Goal: Information Seeking & Learning: Learn about a topic

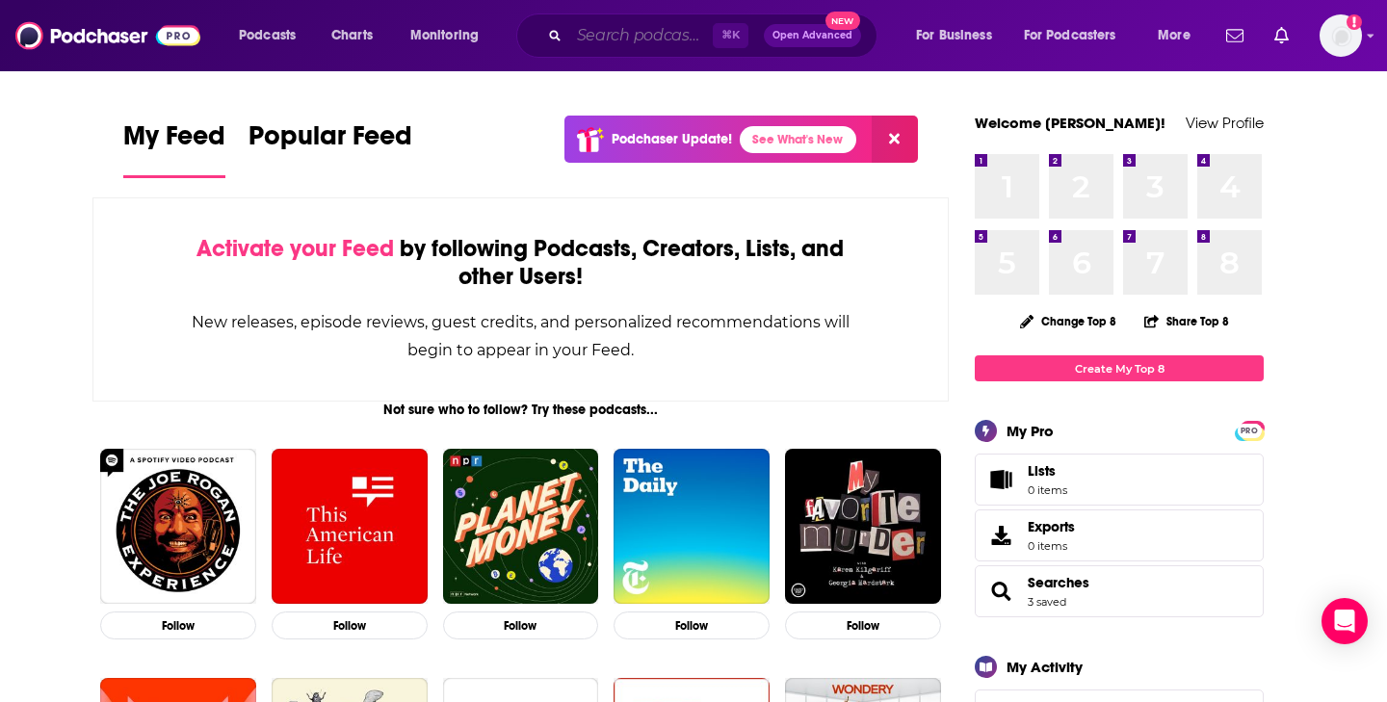
click at [621, 37] on input "Search podcasts, credits, & more..." at bounding box center [641, 35] width 144 height 31
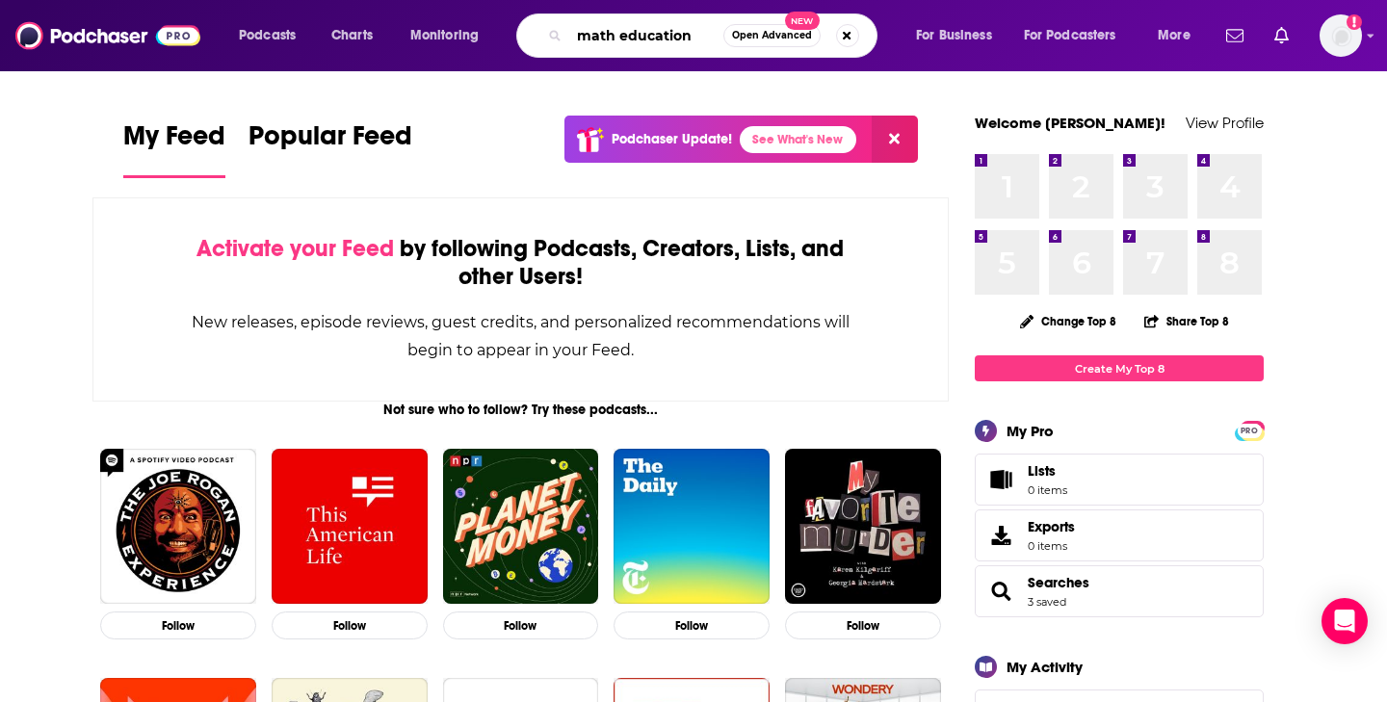
type input "math education"
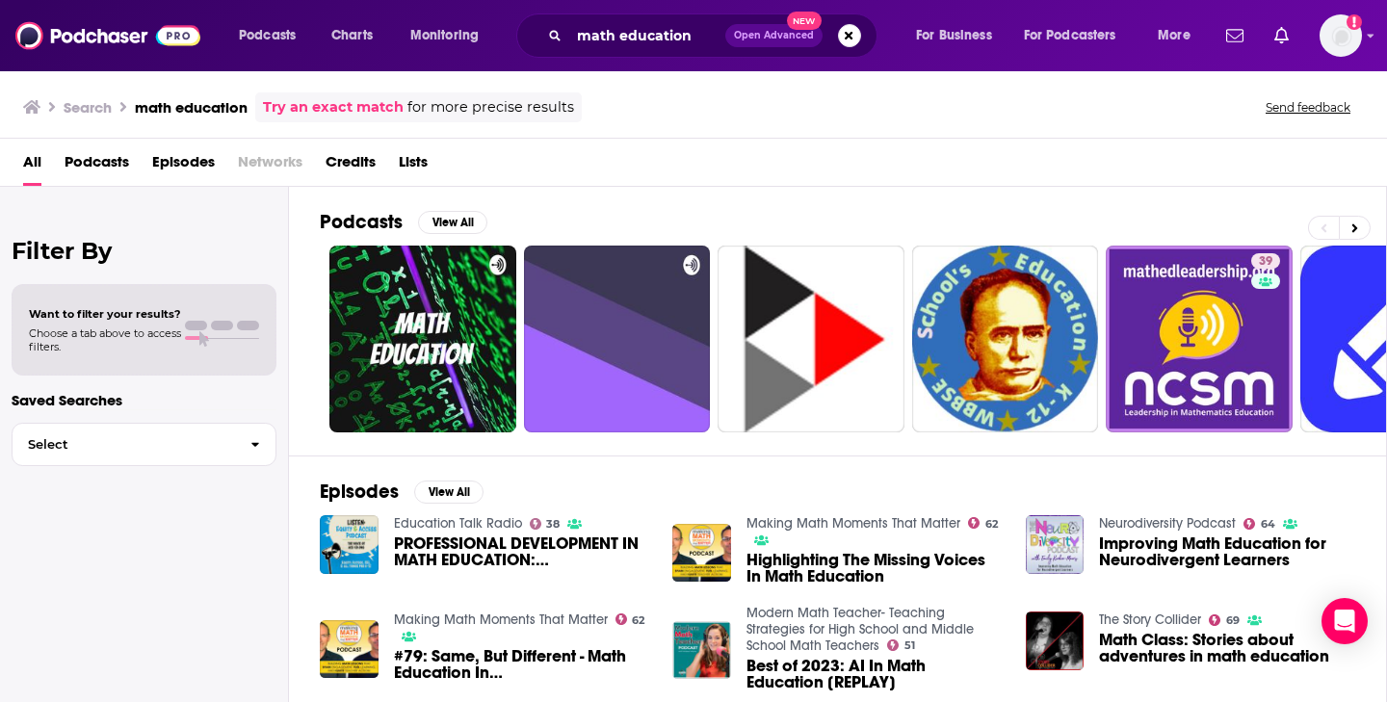
click at [103, 151] on span "Podcasts" at bounding box center [97, 165] width 65 height 39
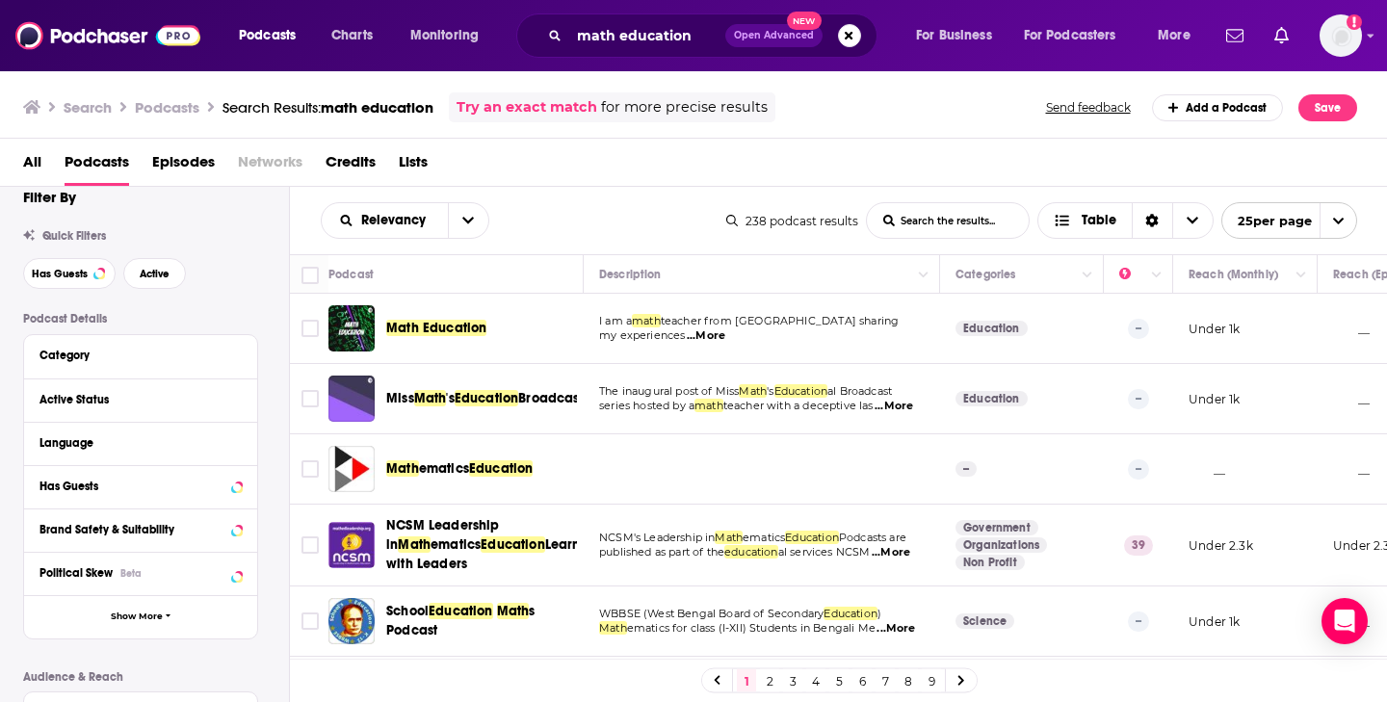
scroll to position [25, 0]
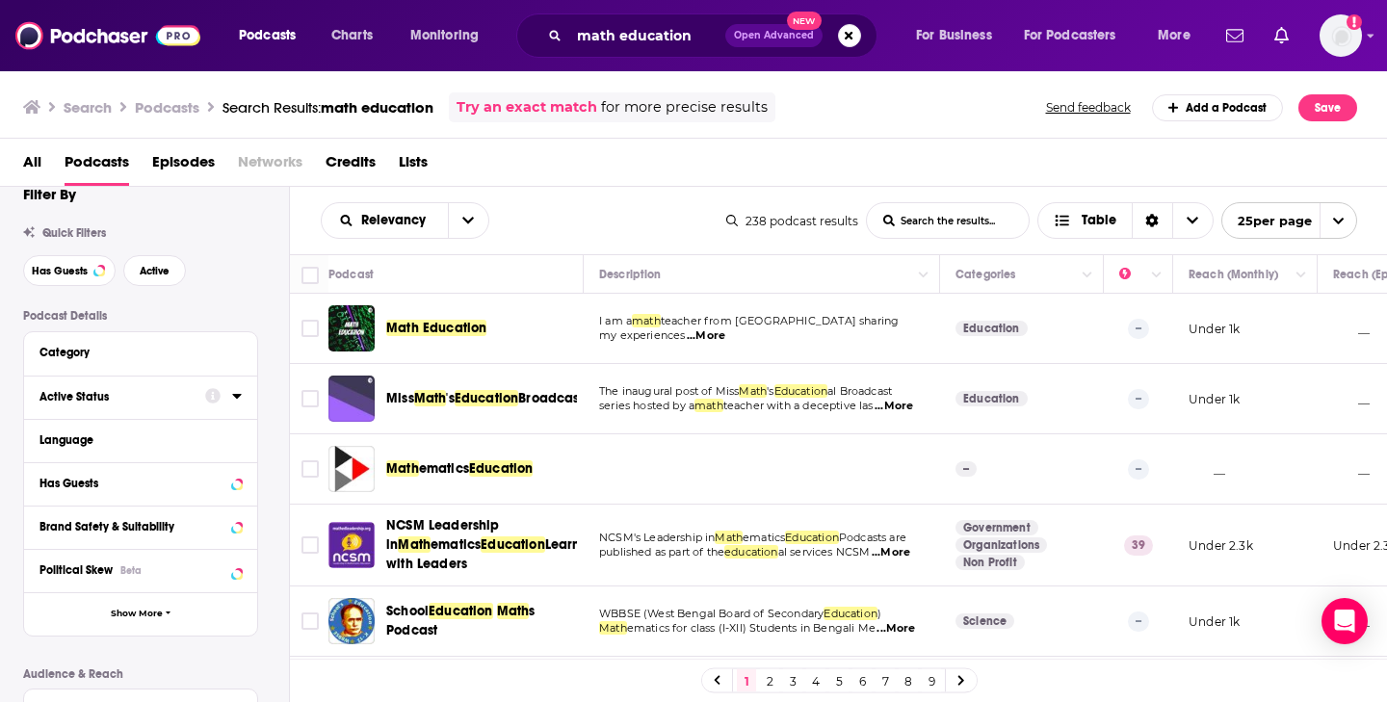
click at [239, 402] on icon at bounding box center [237, 395] width 10 height 15
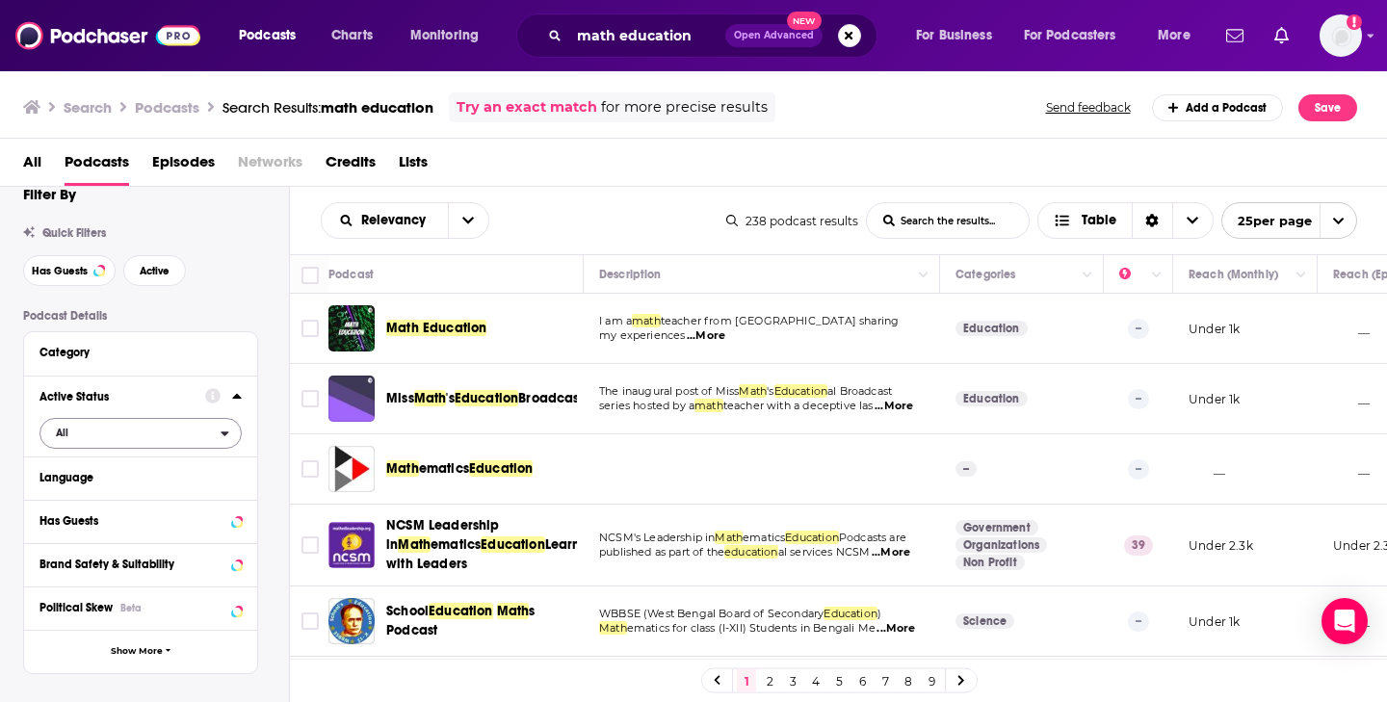
click at [114, 437] on span "All" at bounding box center [130, 432] width 180 height 25
click at [112, 500] on span "Active" at bounding box center [101, 496] width 104 height 11
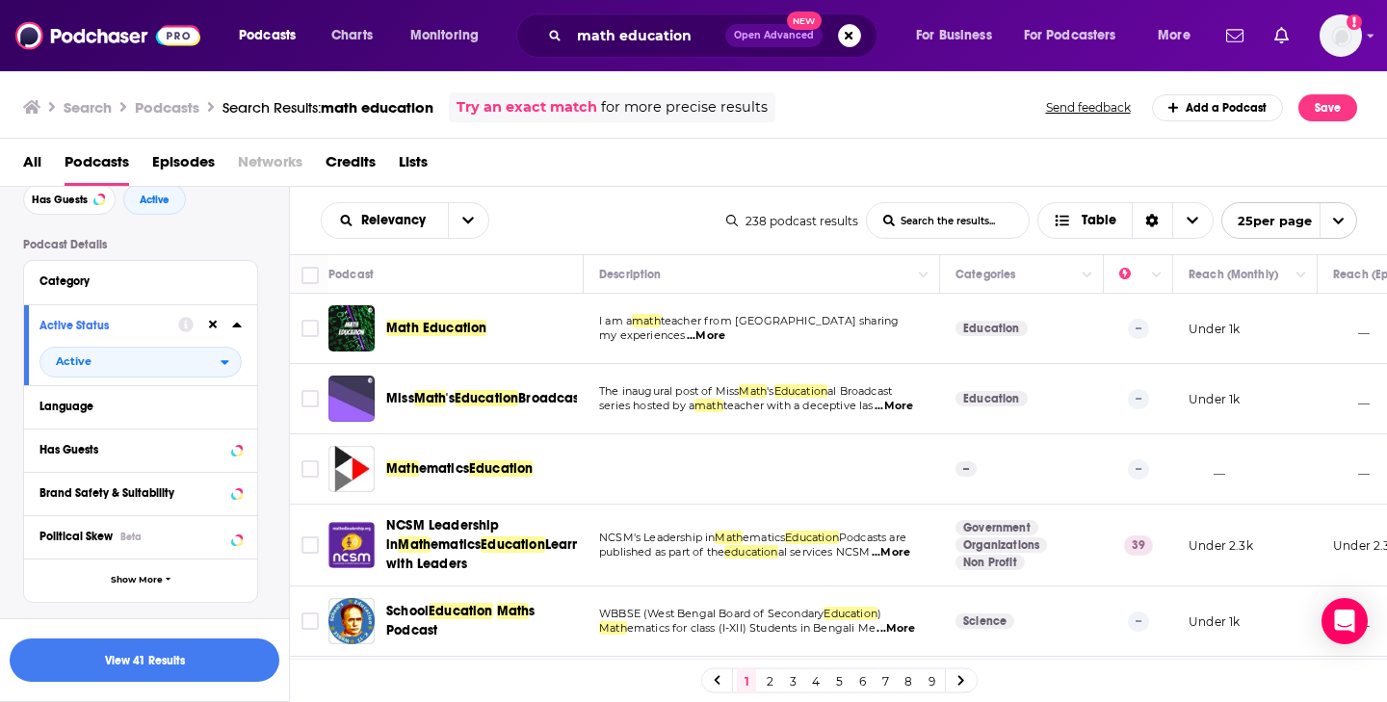
scroll to position [109, 0]
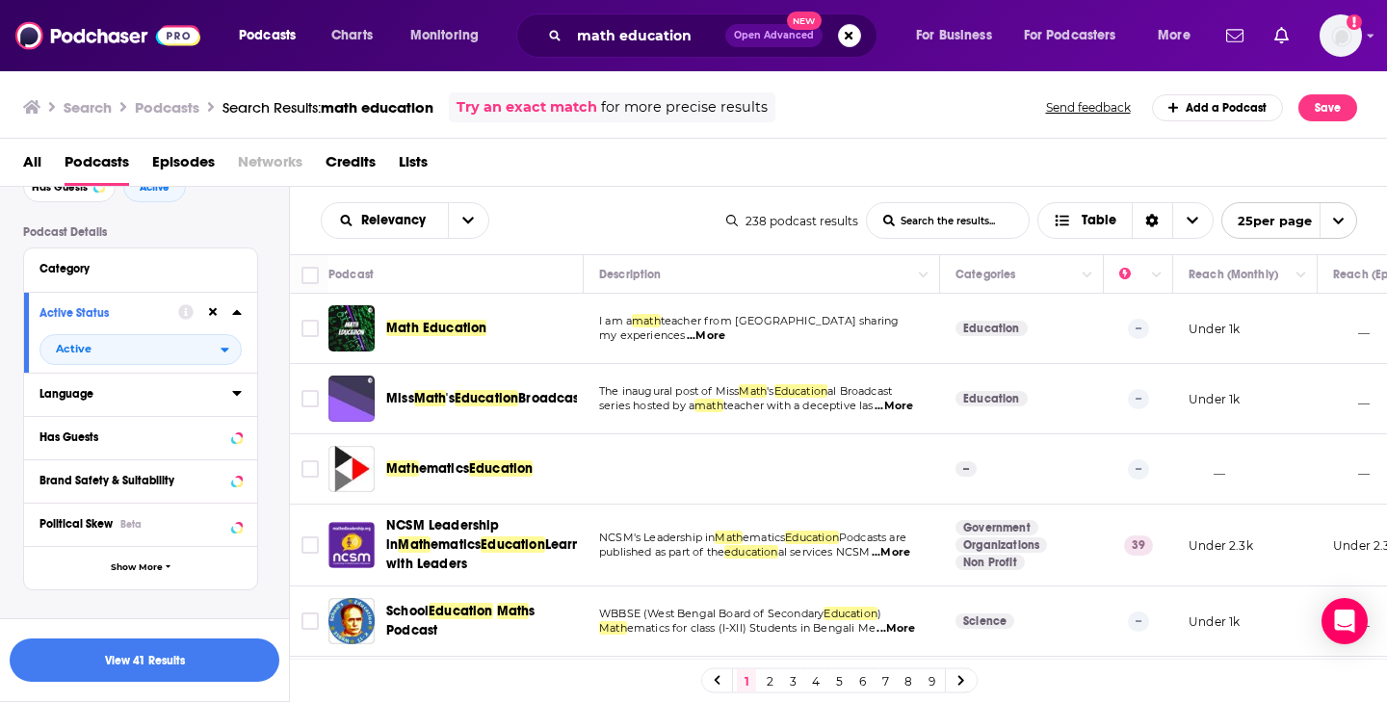
click at [239, 393] on icon at bounding box center [237, 392] width 10 height 15
click at [48, 464] on icon at bounding box center [47, 459] width 12 height 12
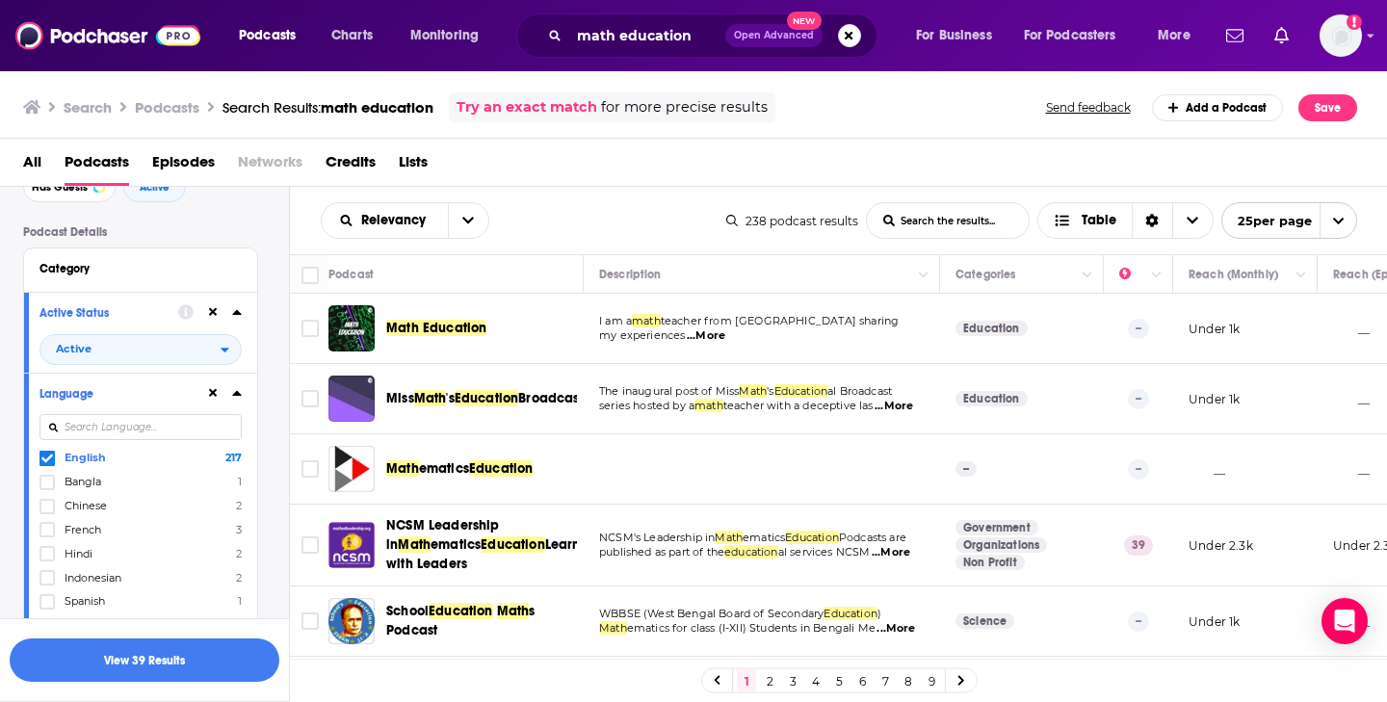
click at [238, 396] on icon at bounding box center [236, 393] width 9 height 5
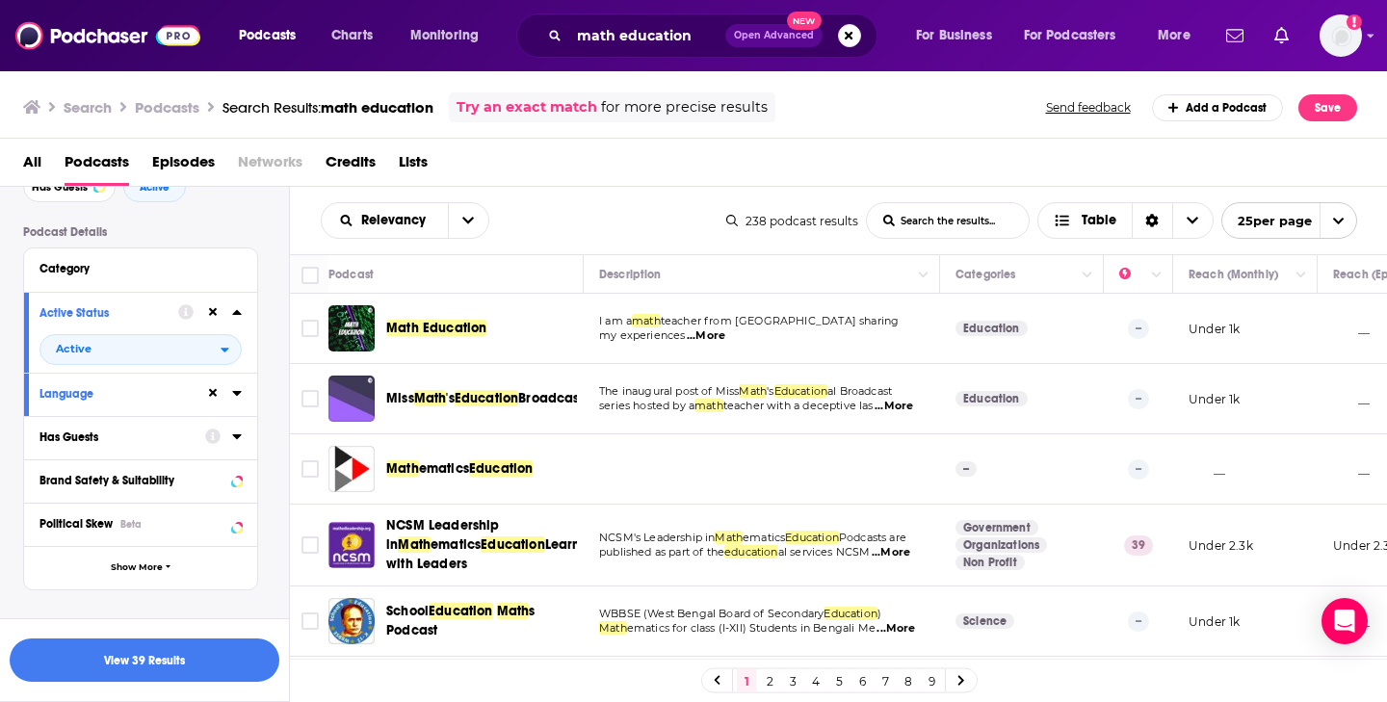
click at [238, 444] on icon at bounding box center [237, 436] width 10 height 15
click at [110, 481] on span "All" at bounding box center [130, 472] width 180 height 25
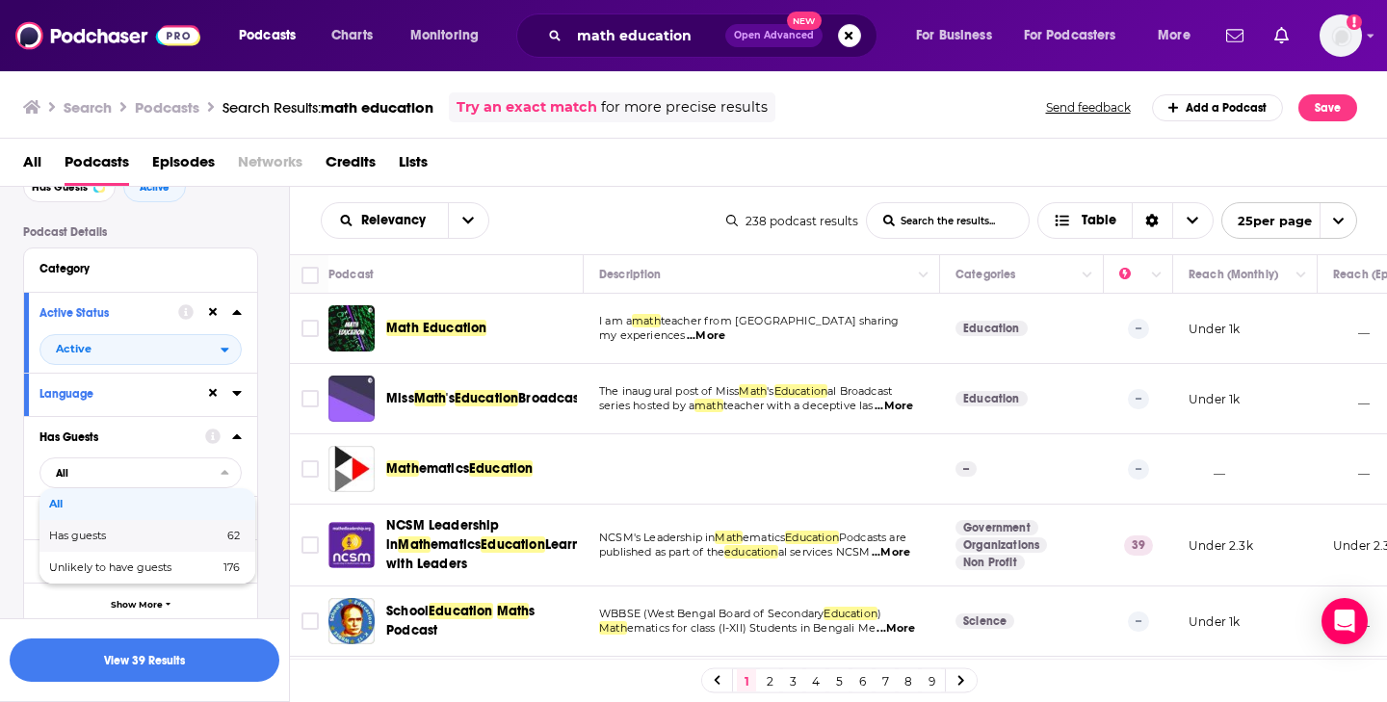
click at [142, 541] on span "Has guests" at bounding box center [107, 536] width 116 height 11
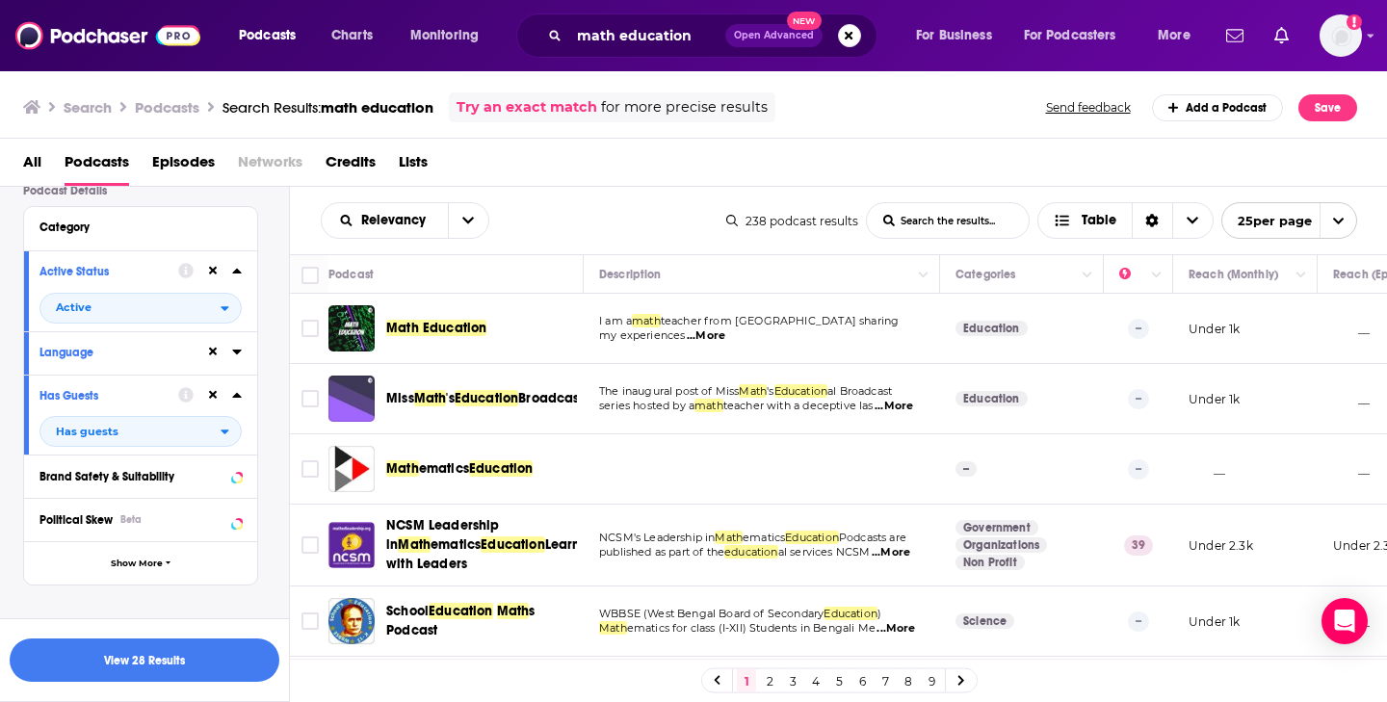
scroll to position [122, 0]
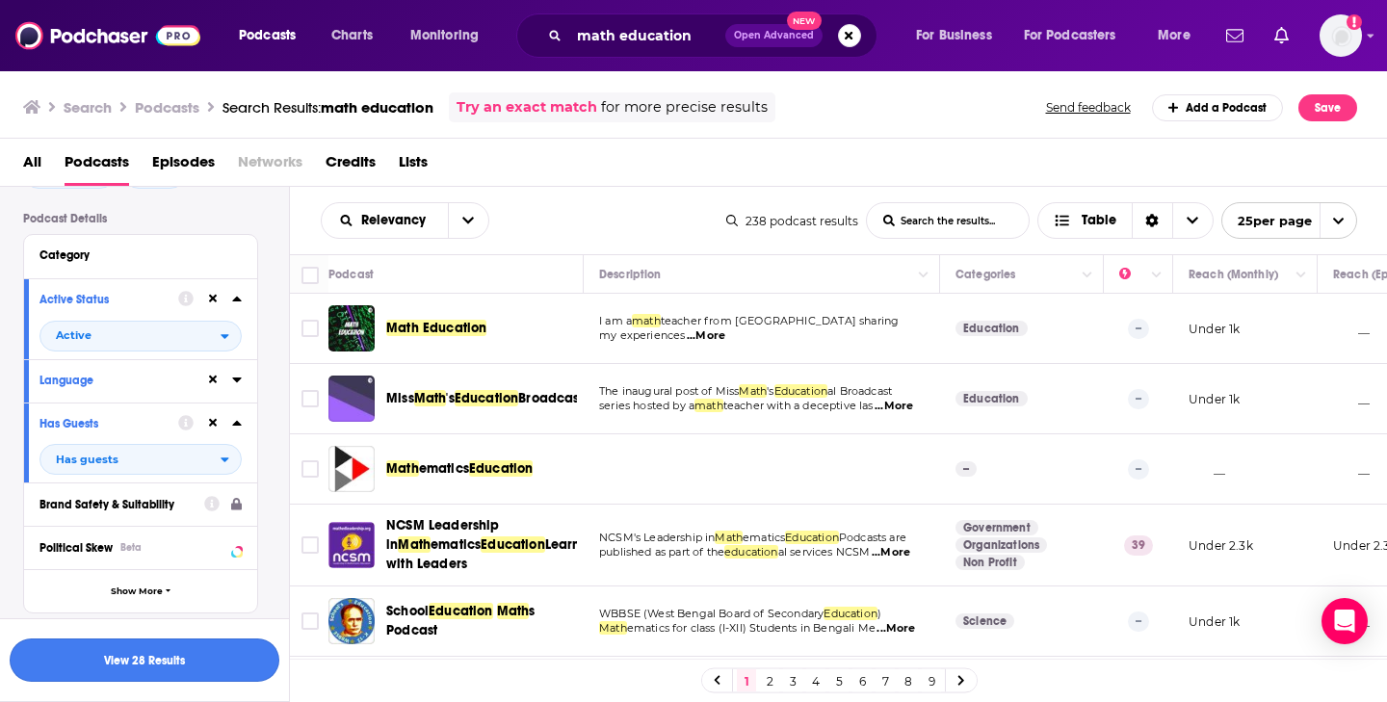
click at [138, 656] on button "View 28 Results" at bounding box center [145, 660] width 270 height 43
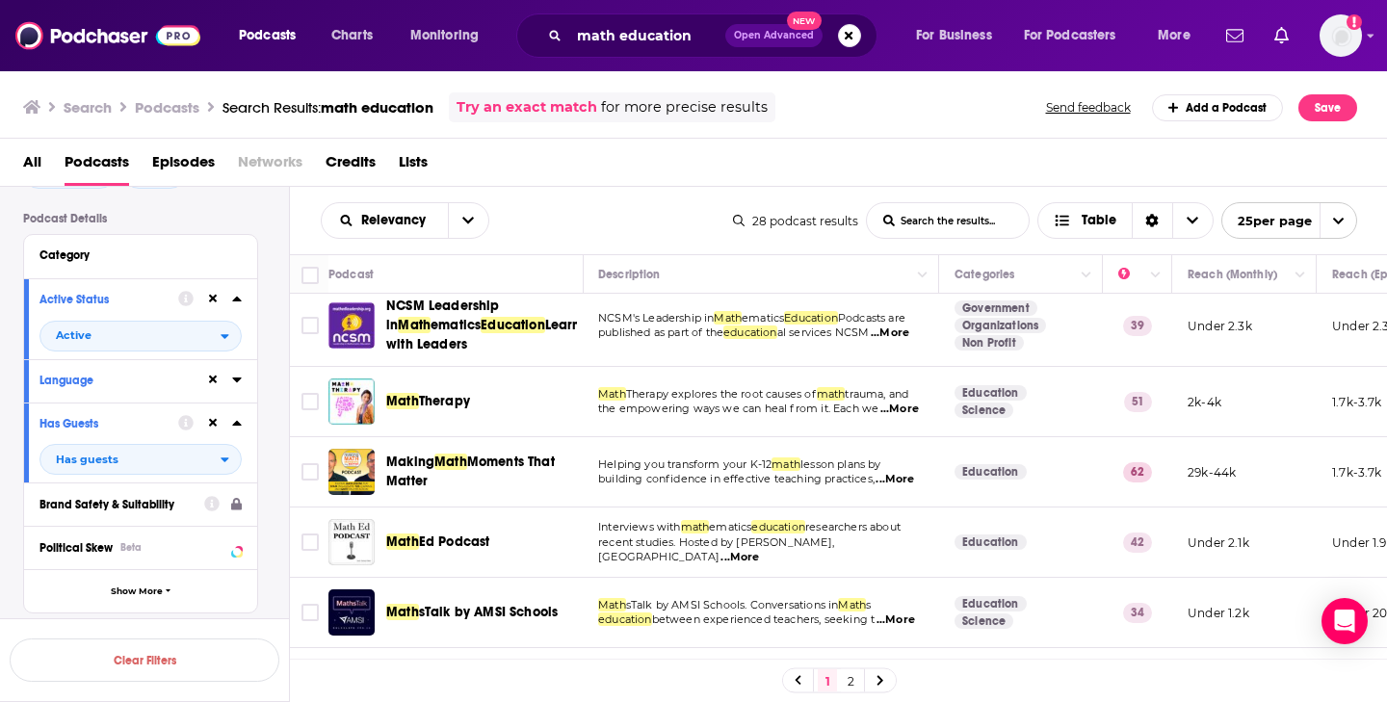
scroll to position [8, 0]
click at [900, 342] on span "...More" at bounding box center [891, 334] width 39 height 15
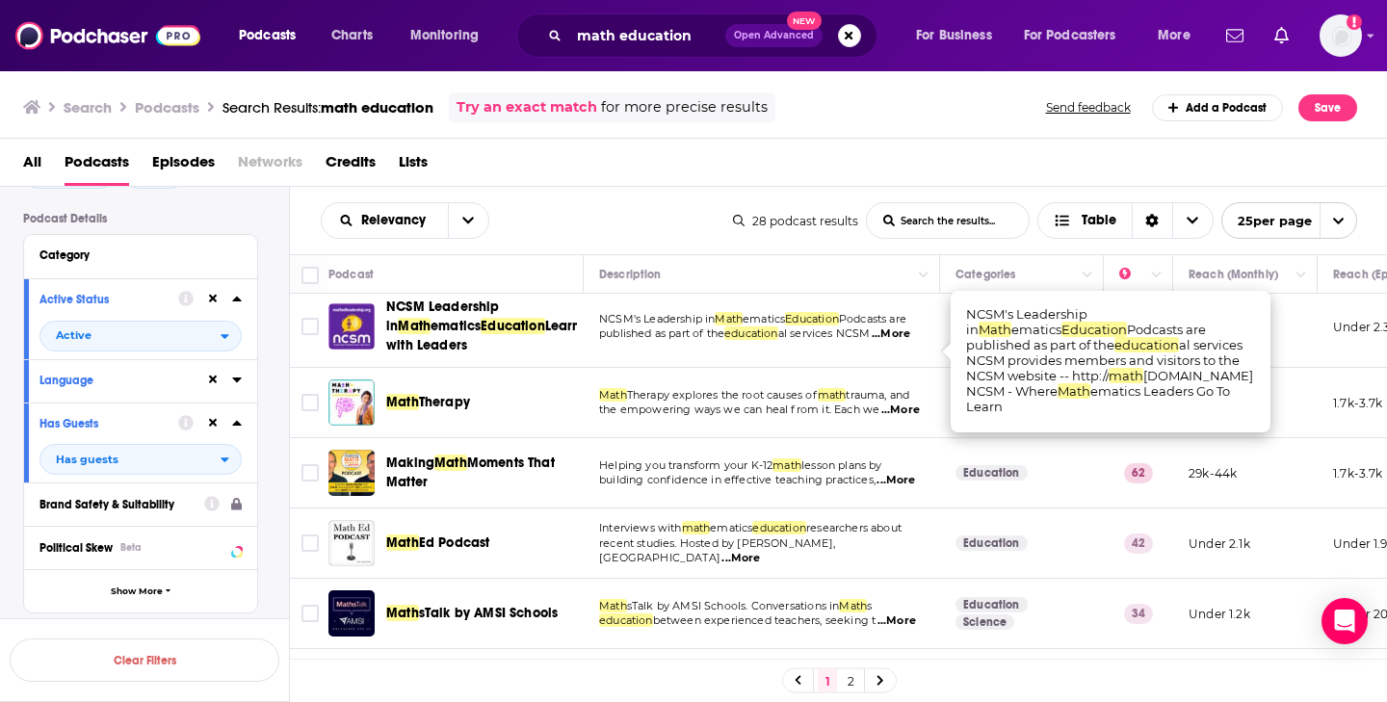
scroll to position [13, 0]
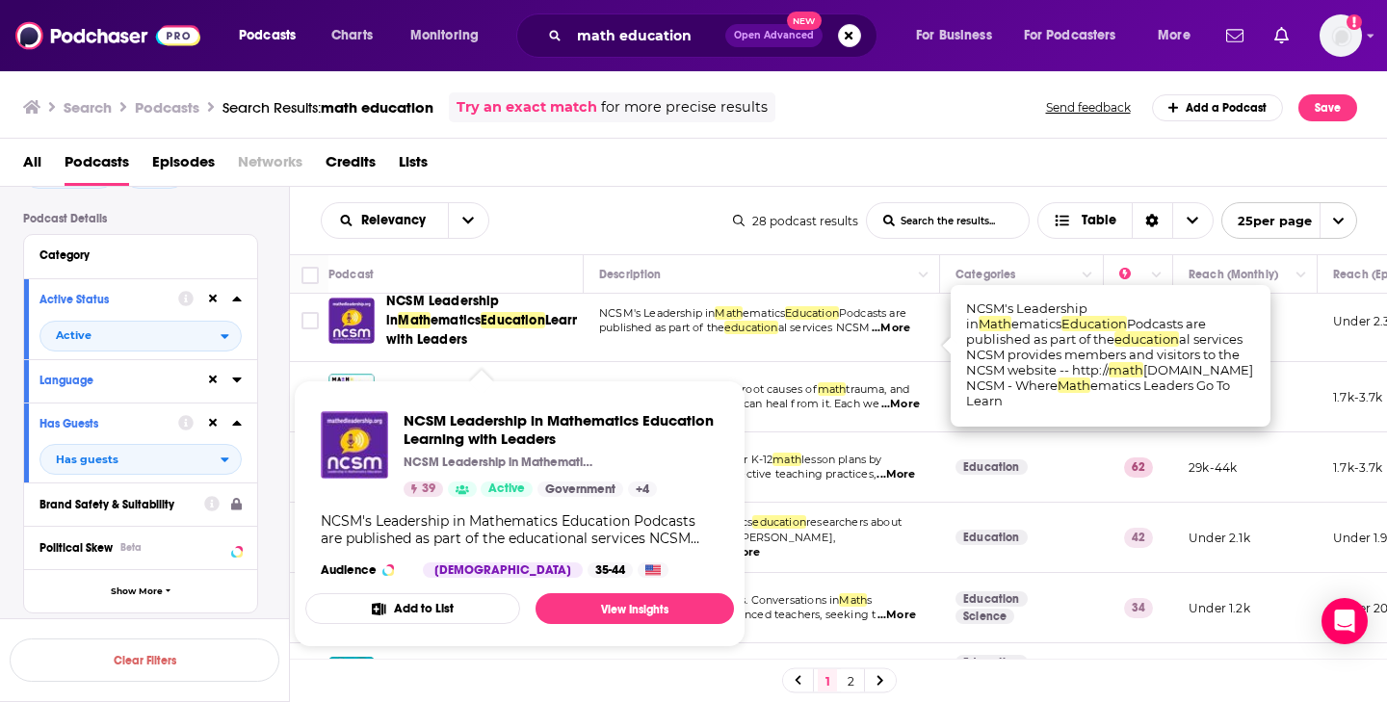
click at [448, 328] on span "ematics" at bounding box center [456, 320] width 50 height 16
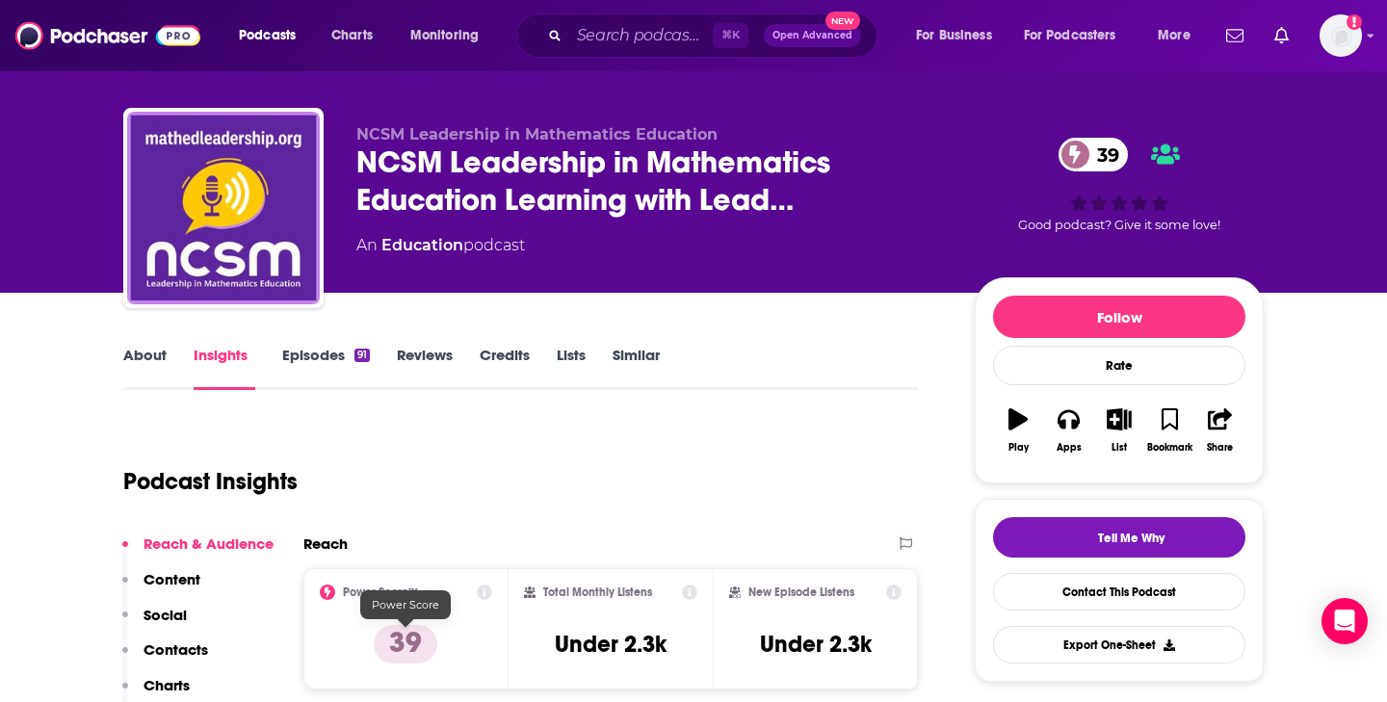
scroll to position [202, 0]
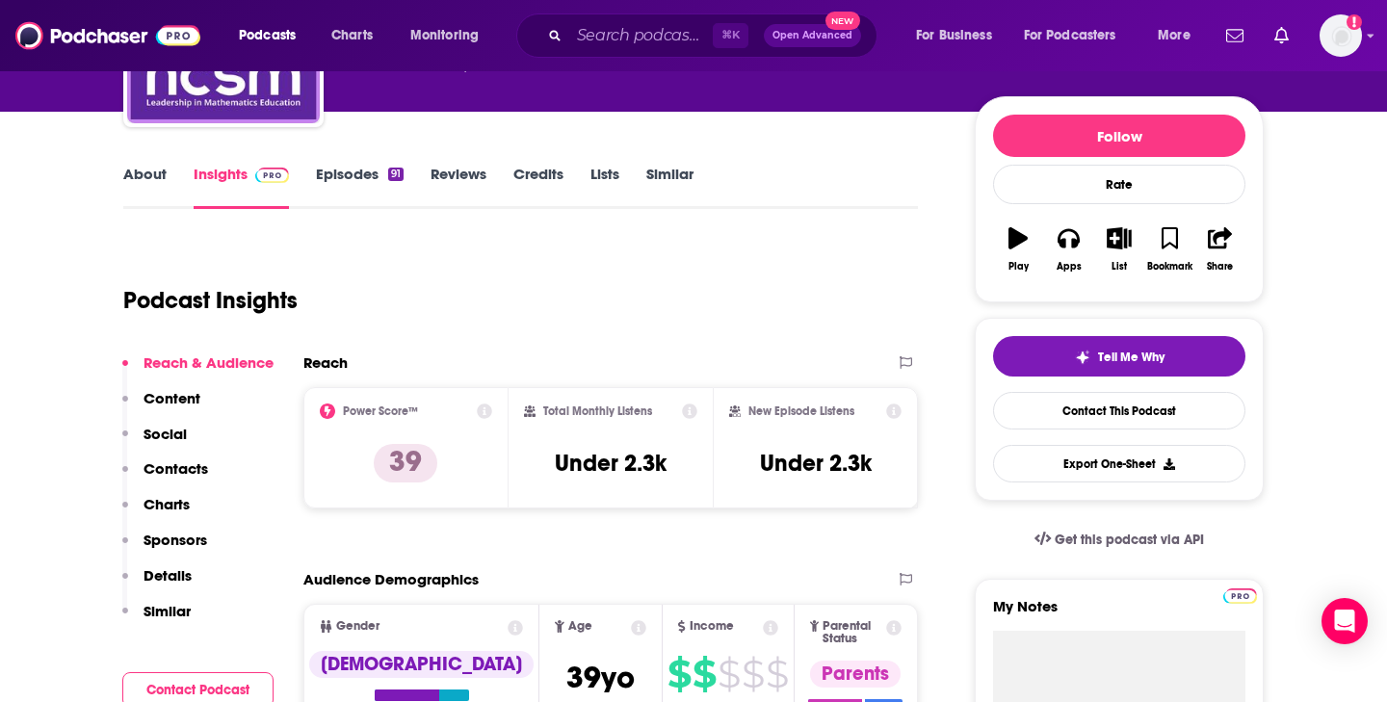
click at [152, 178] on link "About" at bounding box center [144, 187] width 43 height 44
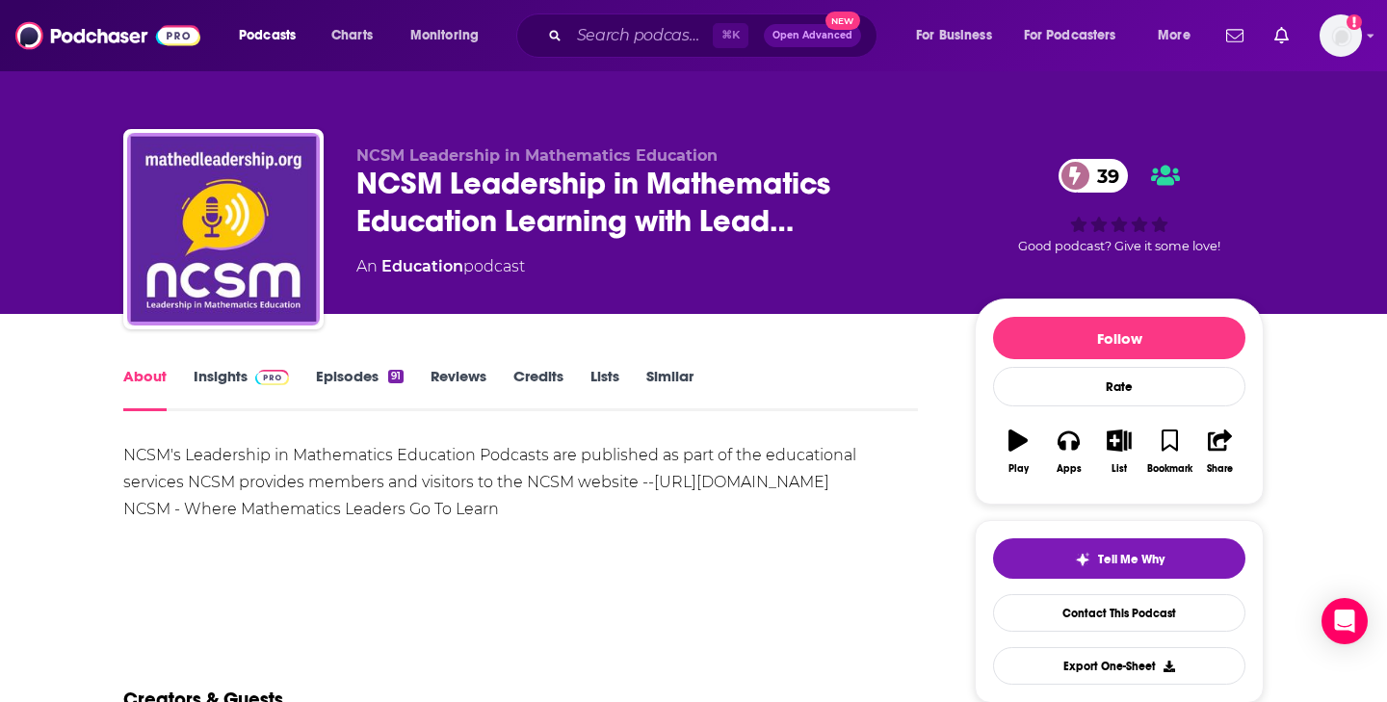
click at [242, 367] on link "Insights" at bounding box center [241, 389] width 95 height 44
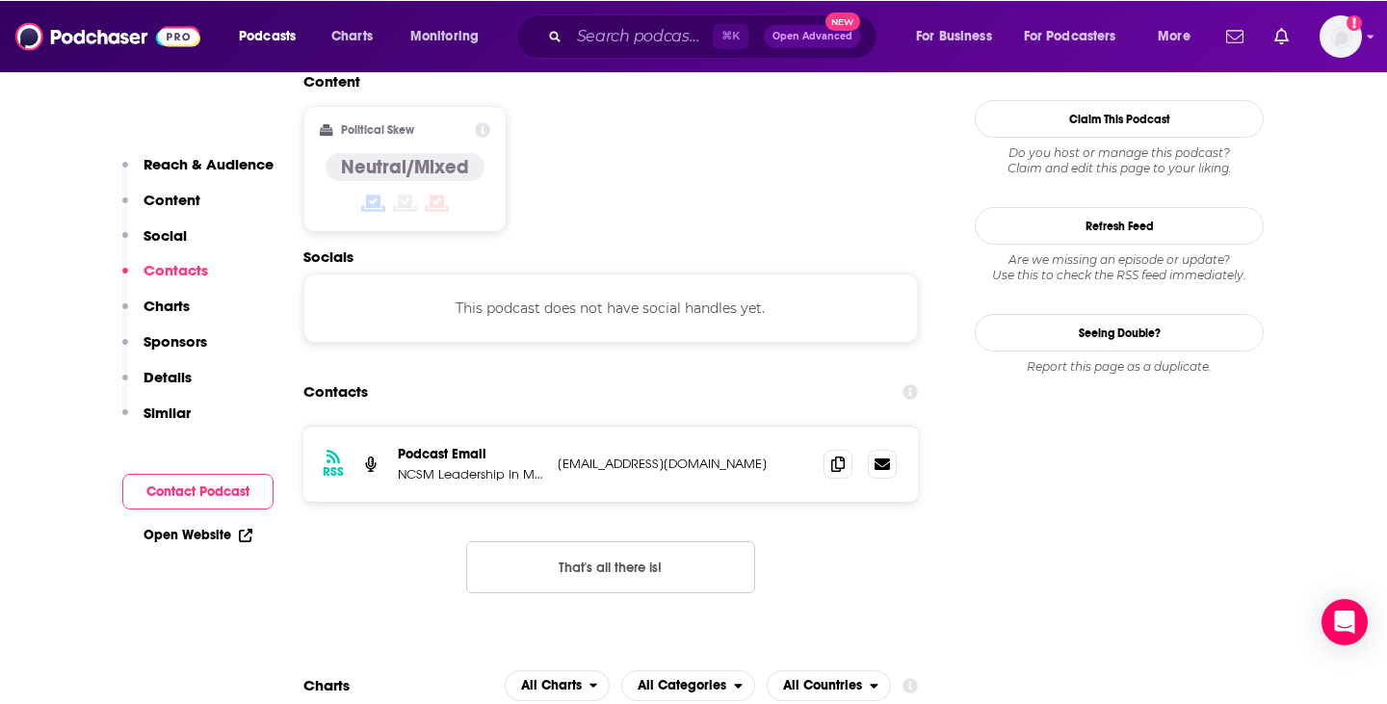
scroll to position [1546, 0]
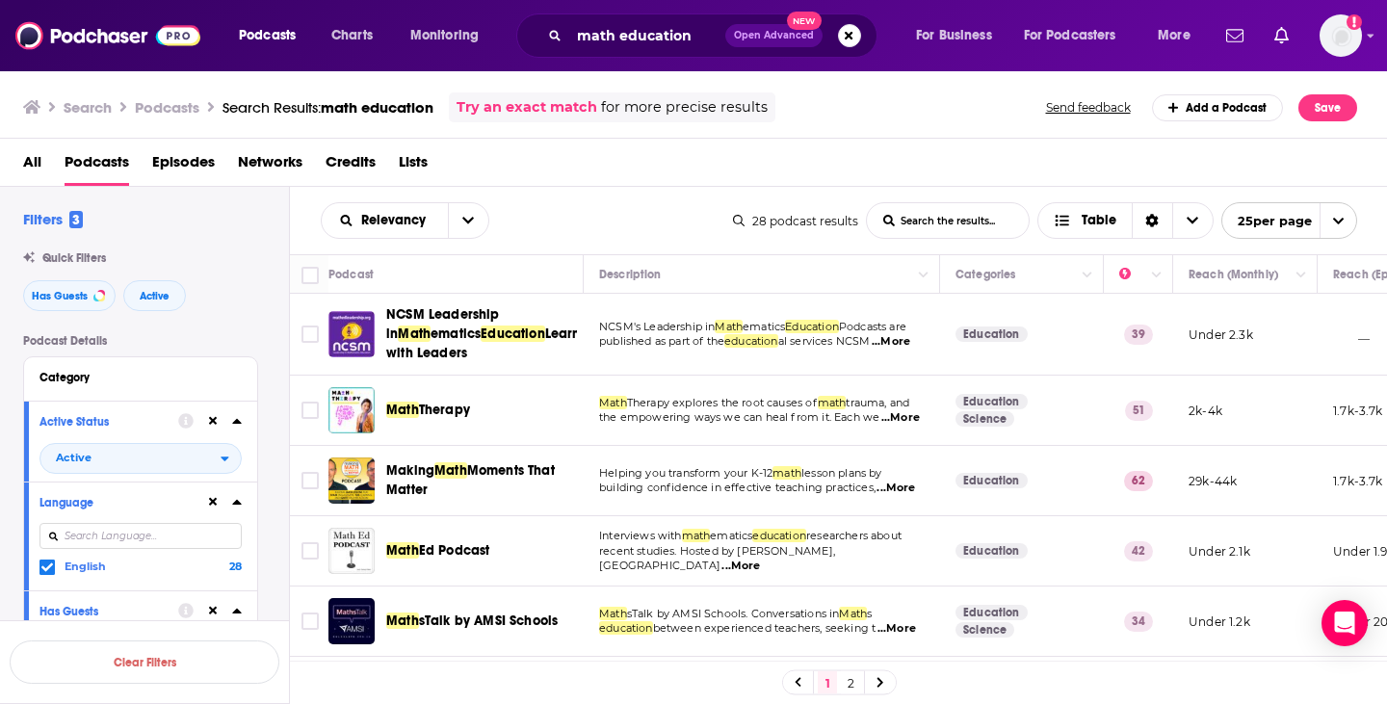
scroll to position [60, 0]
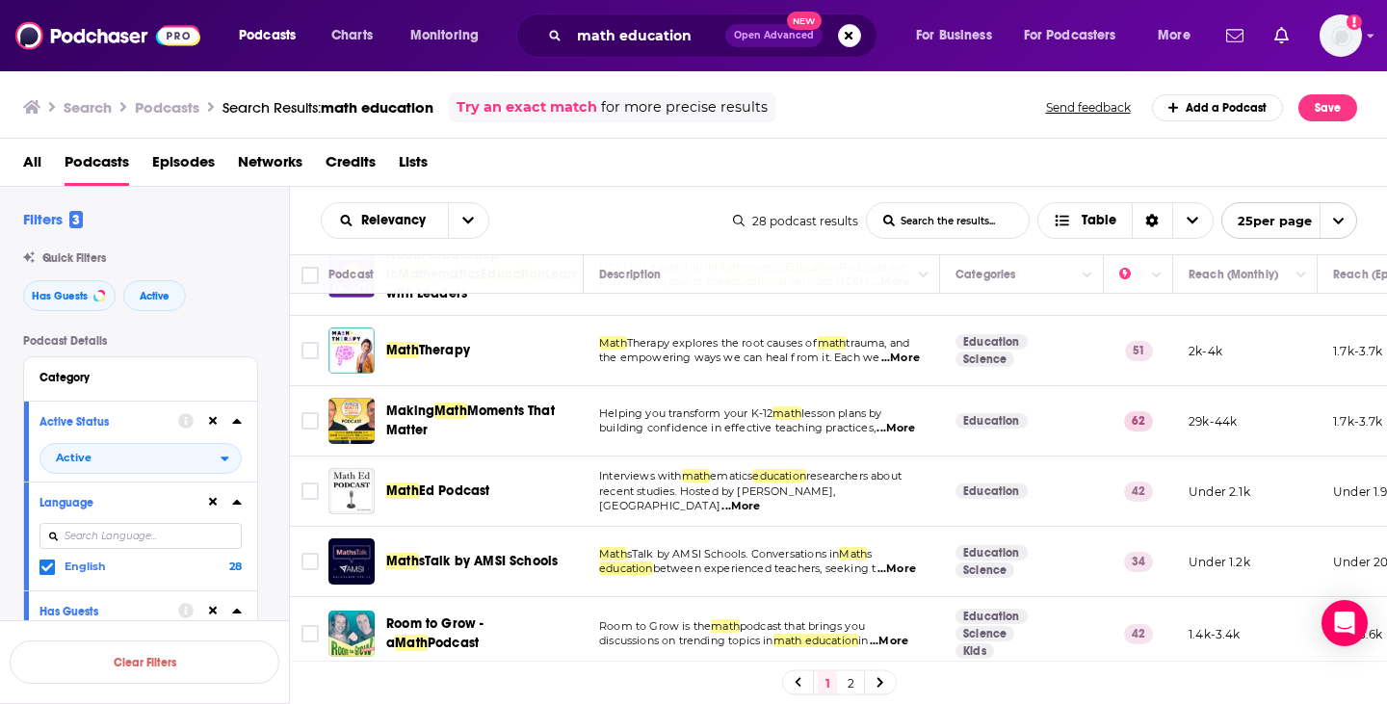
click at [900, 366] on span "...More" at bounding box center [900, 358] width 39 height 15
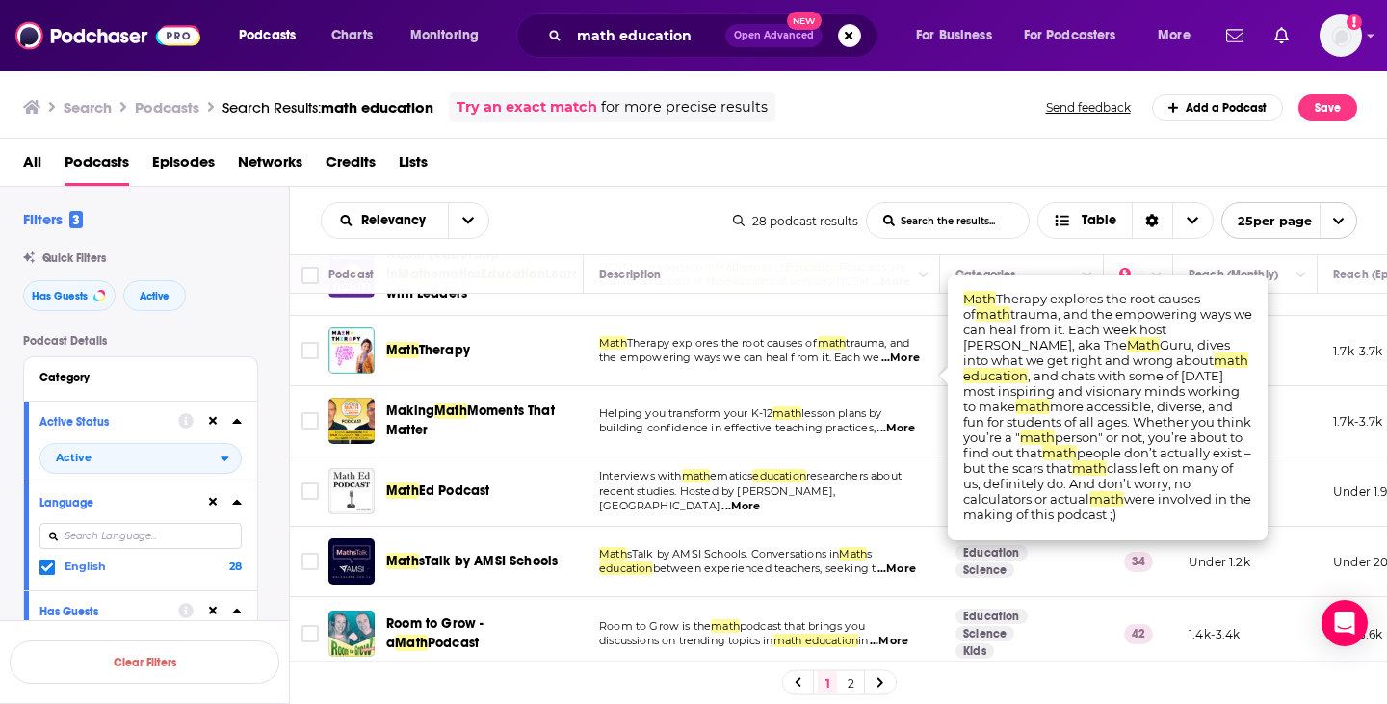
scroll to position [0, 0]
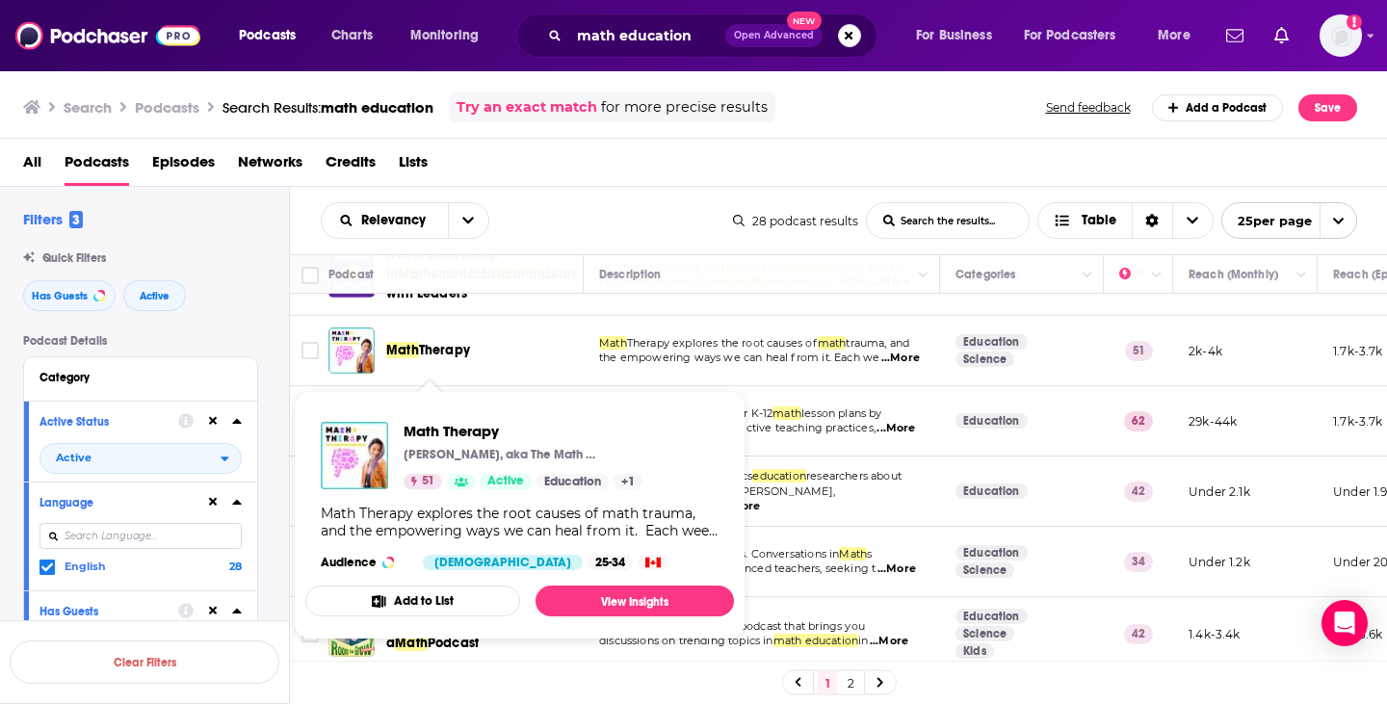
click at [448, 357] on span "Therapy" at bounding box center [444, 350] width 51 height 16
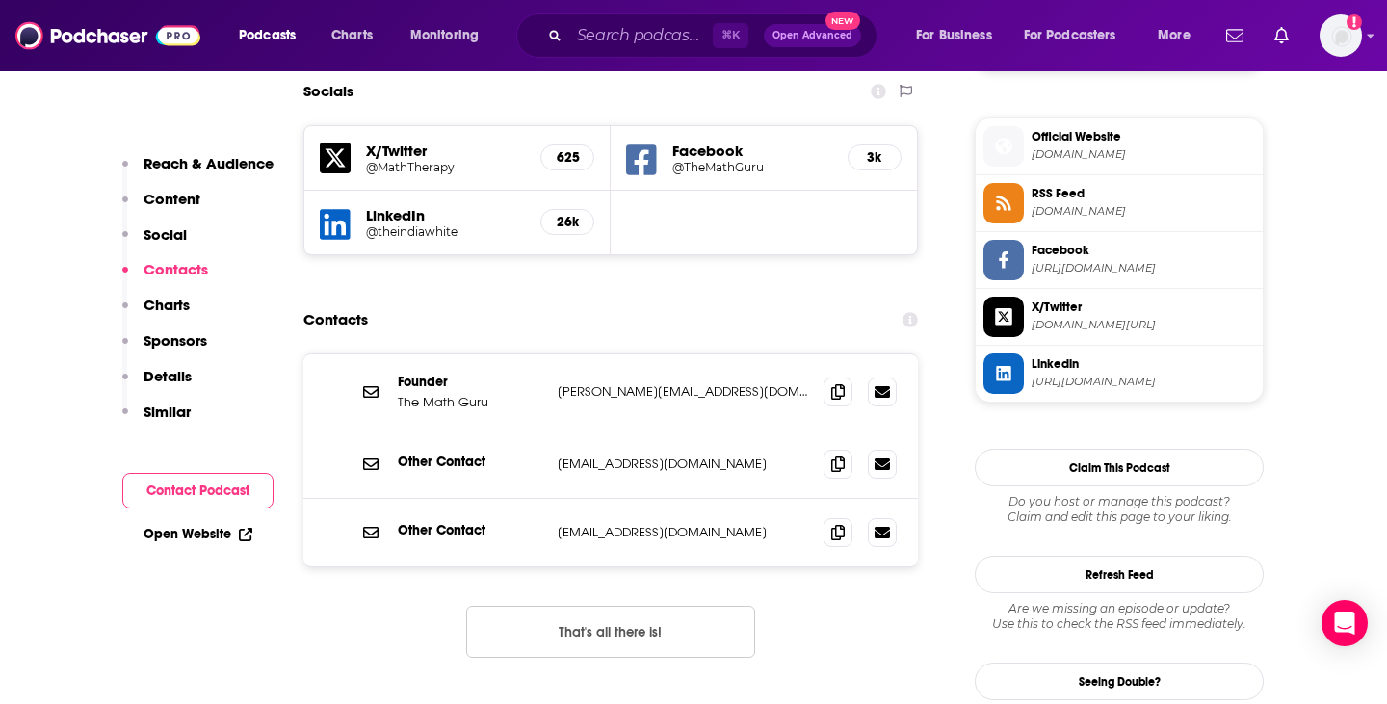
scroll to position [1701, 0]
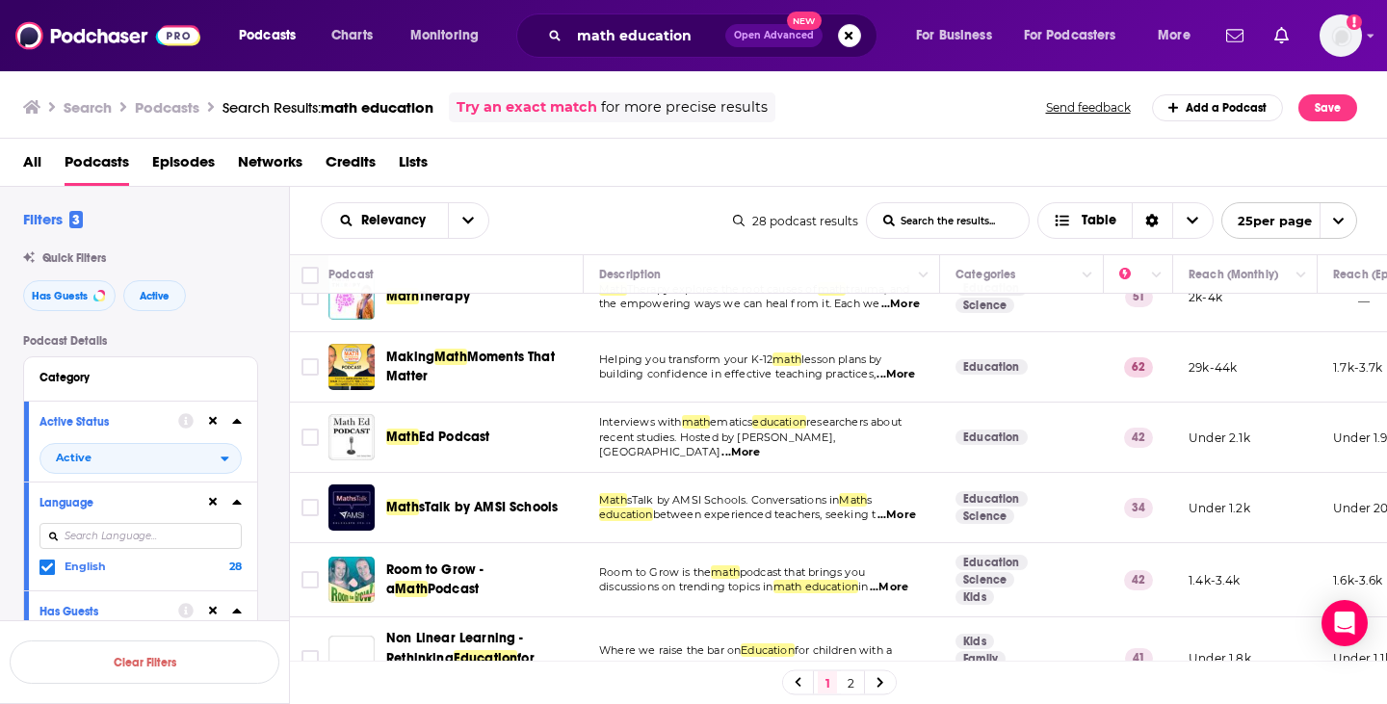
scroll to position [116, 0]
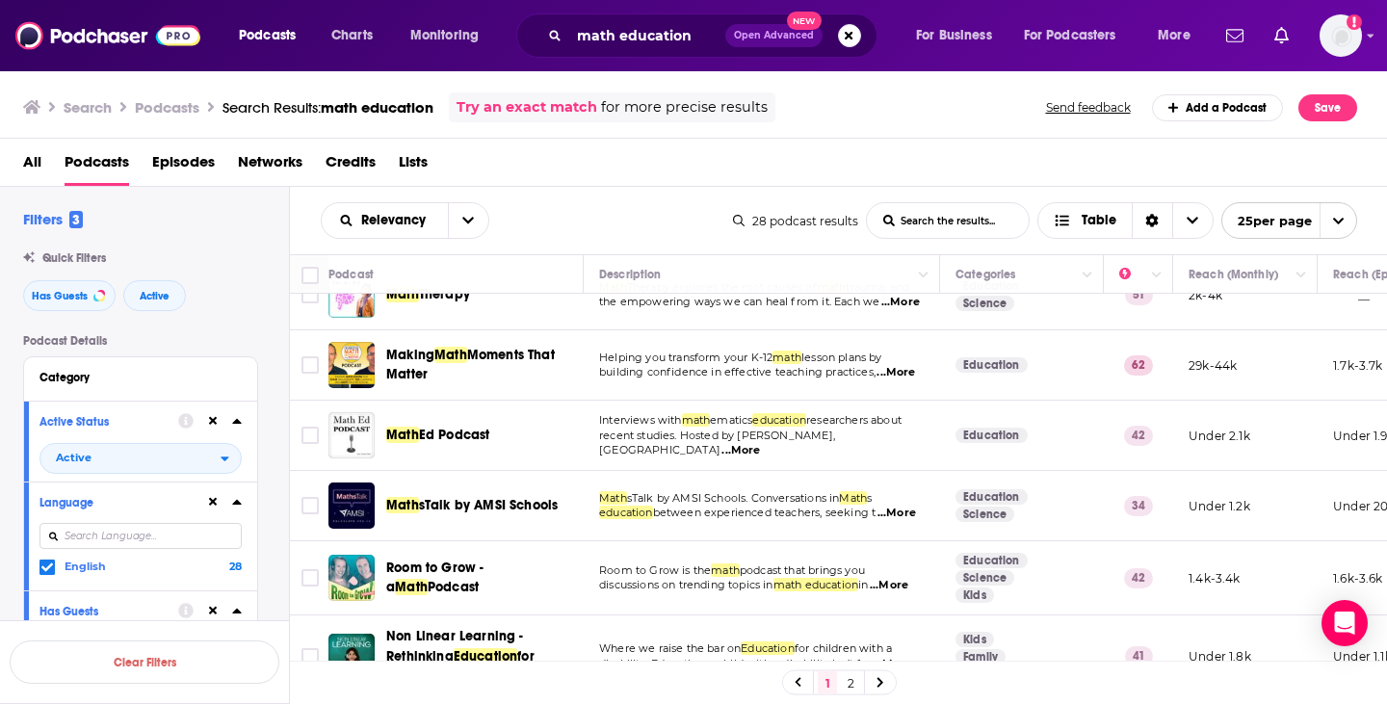
click at [909, 380] on span "...More" at bounding box center [896, 372] width 39 height 15
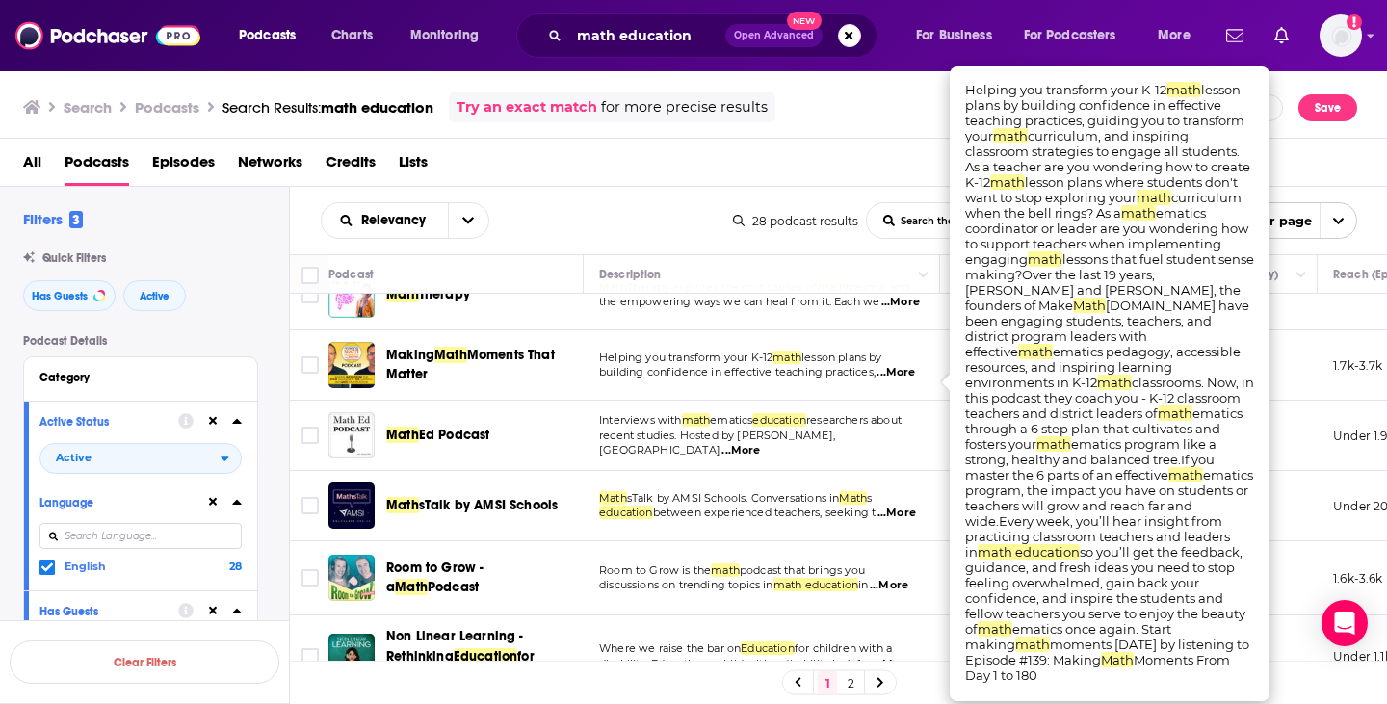
scroll to position [0, 0]
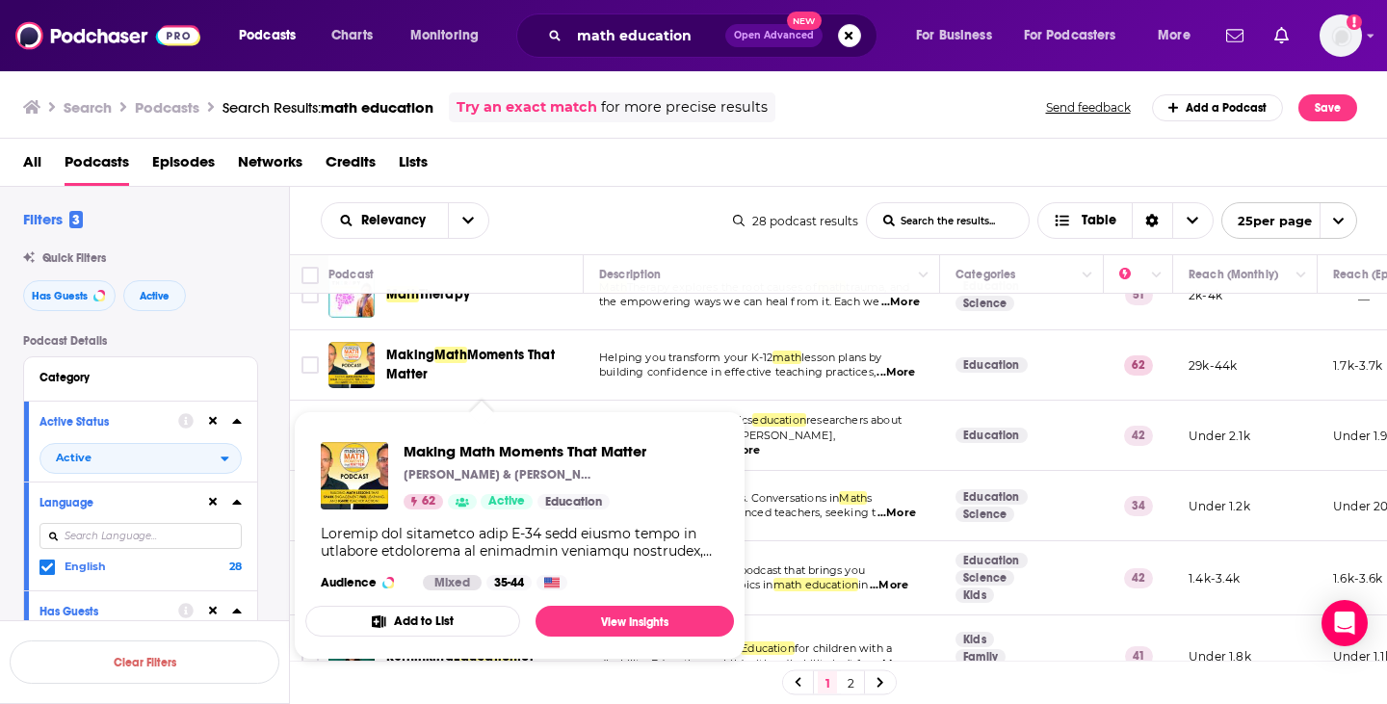
click at [500, 364] on span "Moments That Matter" at bounding box center [470, 365] width 169 height 36
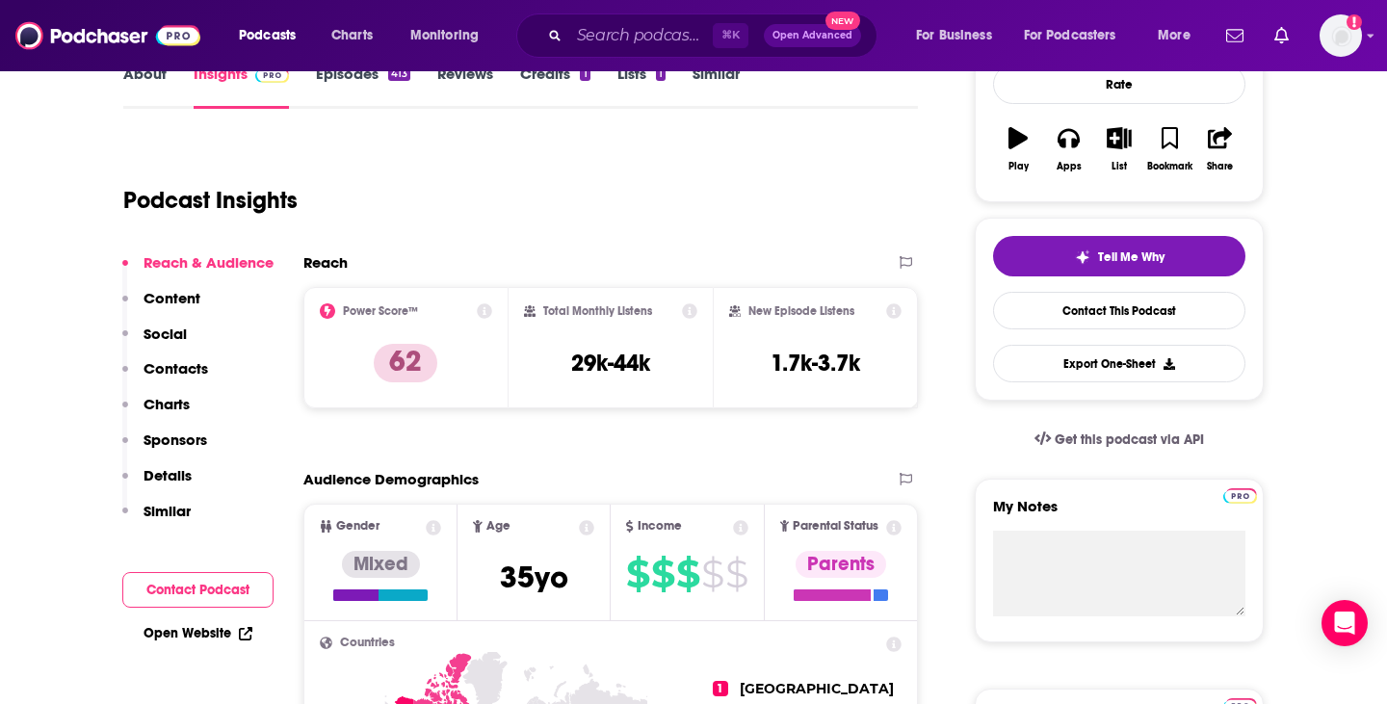
scroll to position [223, 0]
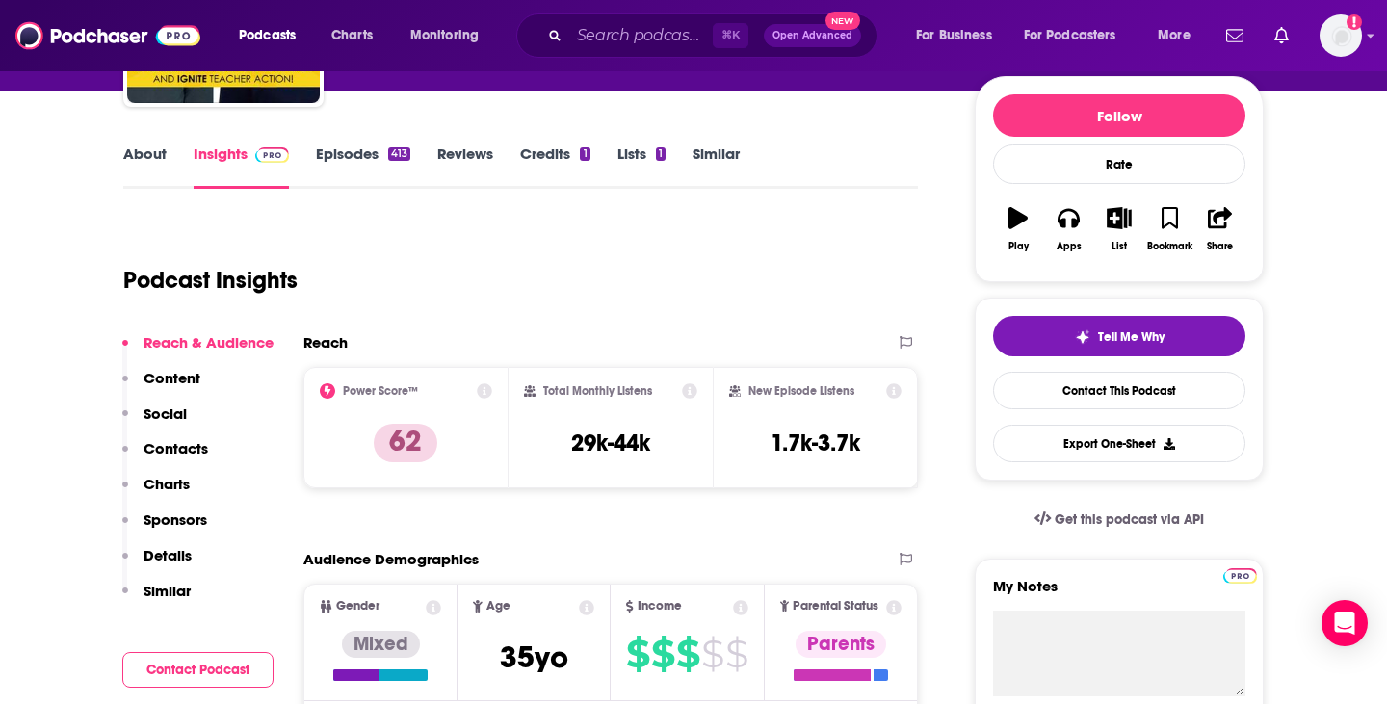
click at [145, 155] on link "About" at bounding box center [144, 166] width 43 height 44
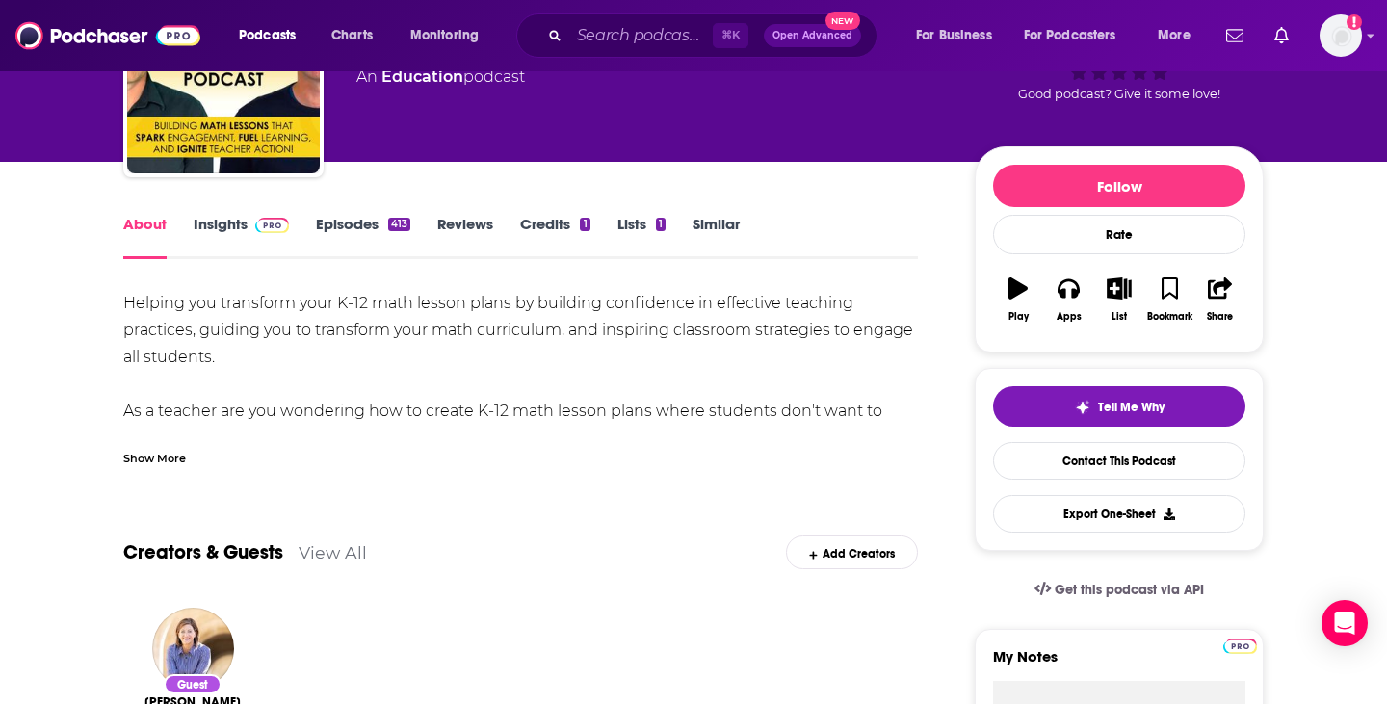
scroll to position [175, 0]
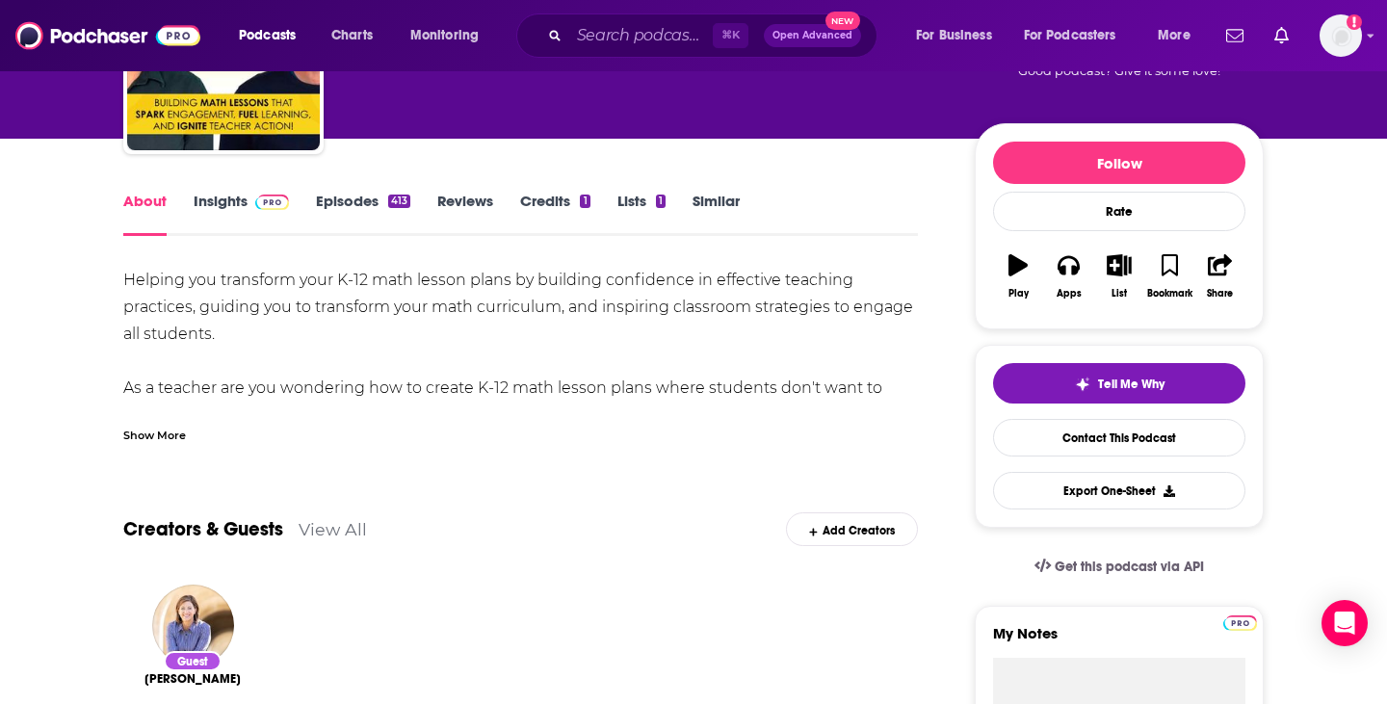
click at [159, 423] on div "Show More" at bounding box center [520, 427] width 795 height 33
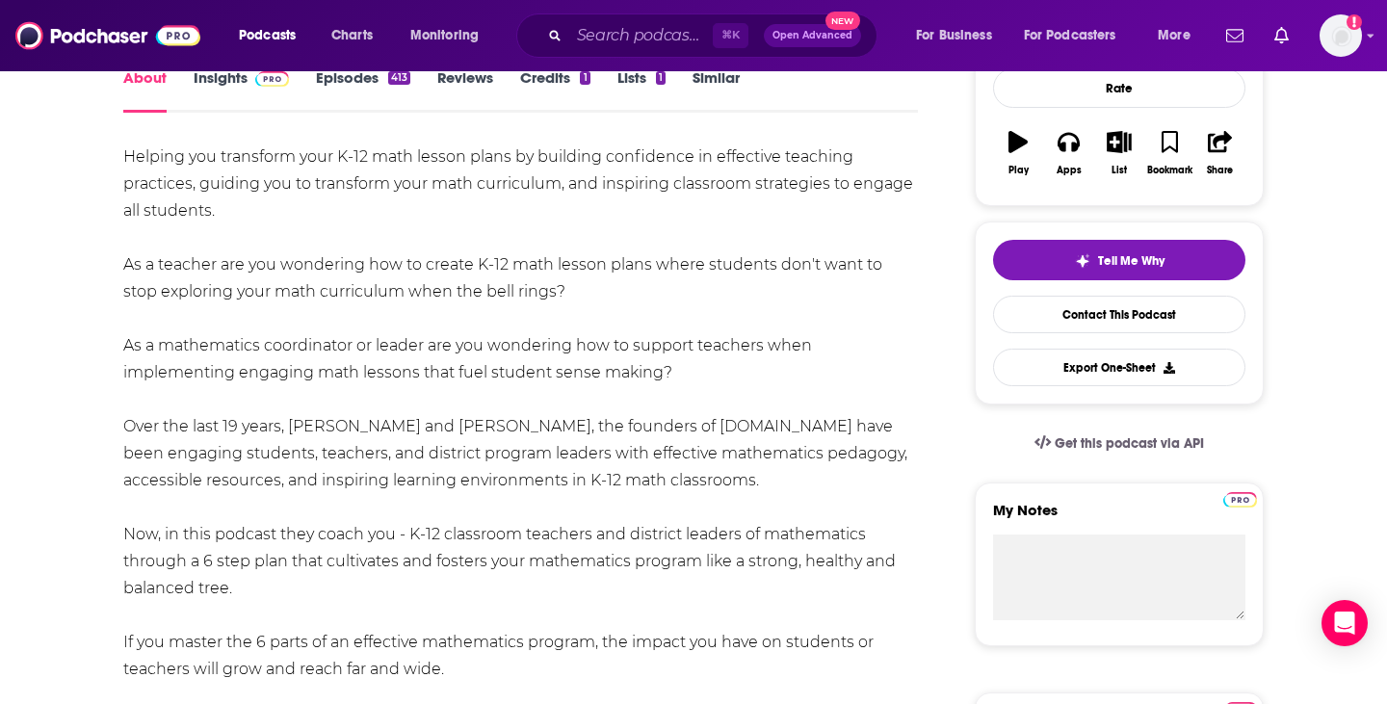
scroll to position [249, 0]
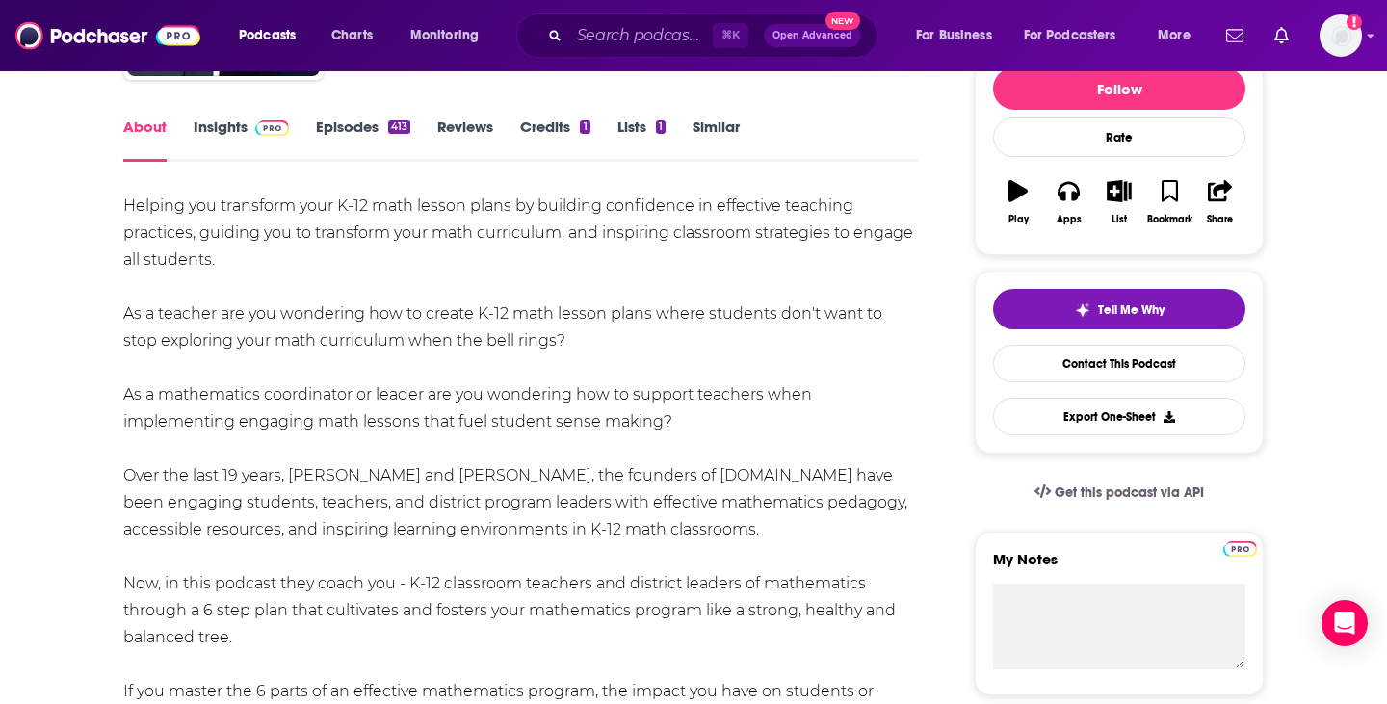
click at [237, 124] on link "Insights" at bounding box center [241, 140] width 95 height 44
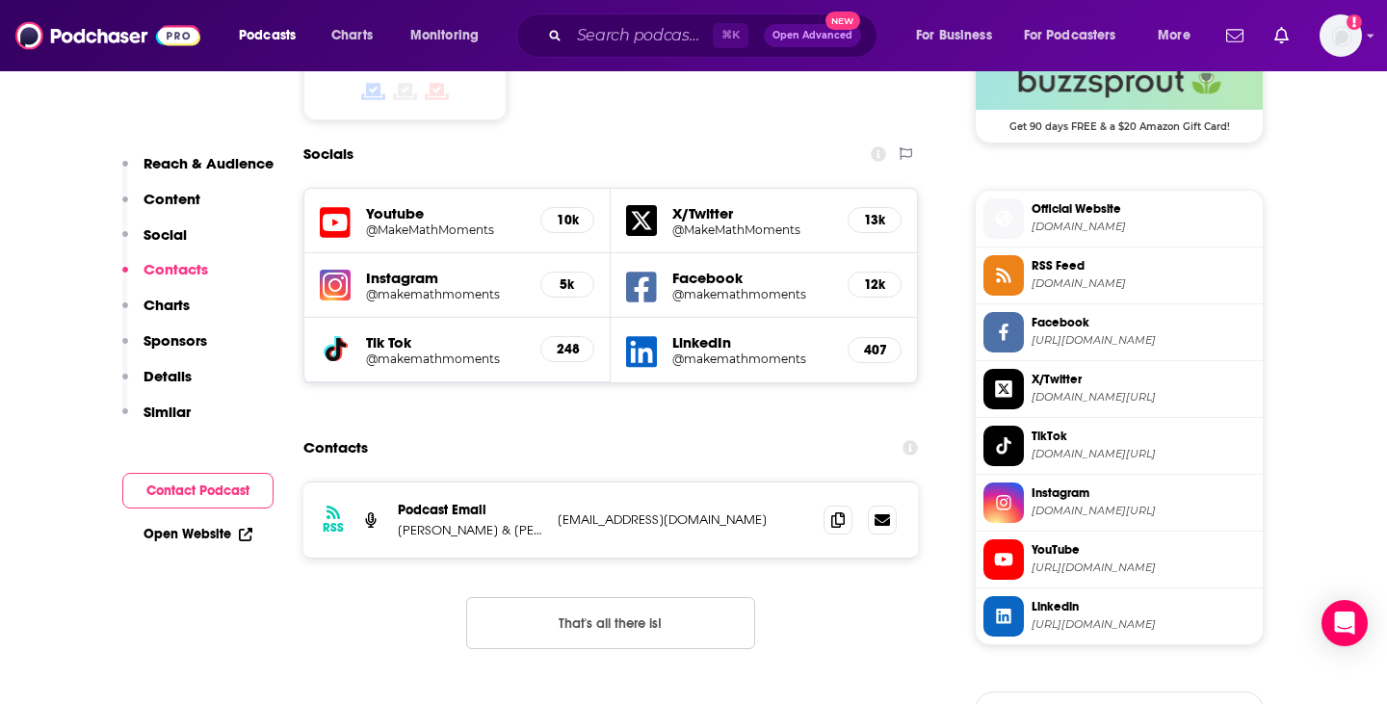
scroll to position [1631, 0]
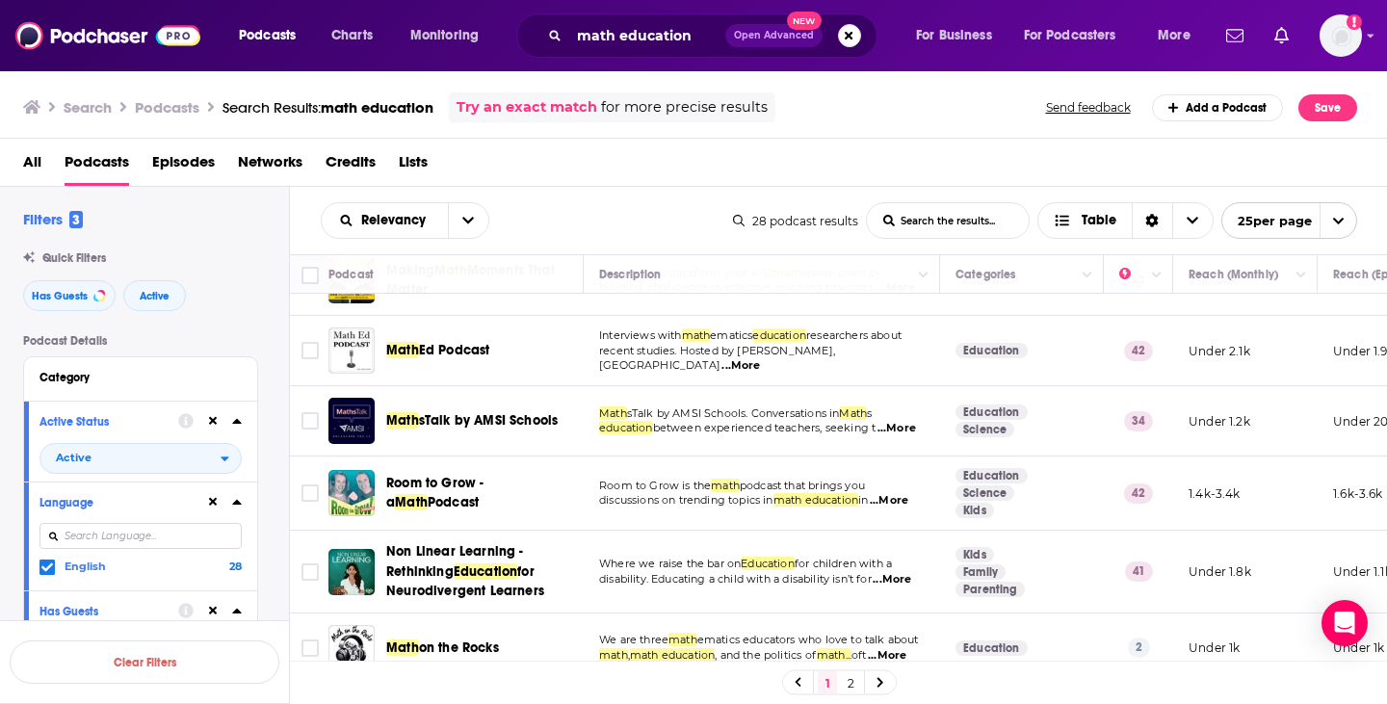
scroll to position [201, 0]
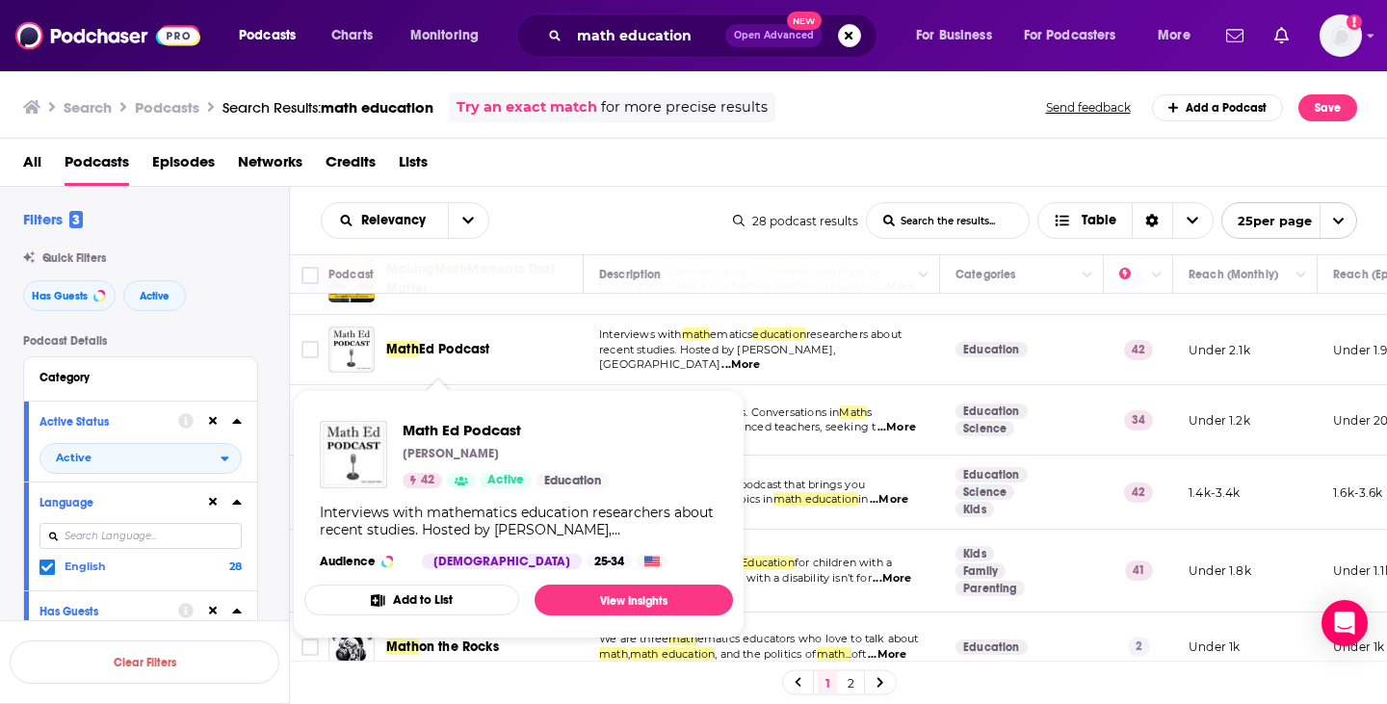
click at [451, 356] on span "Ed Podcast" at bounding box center [454, 349] width 71 height 16
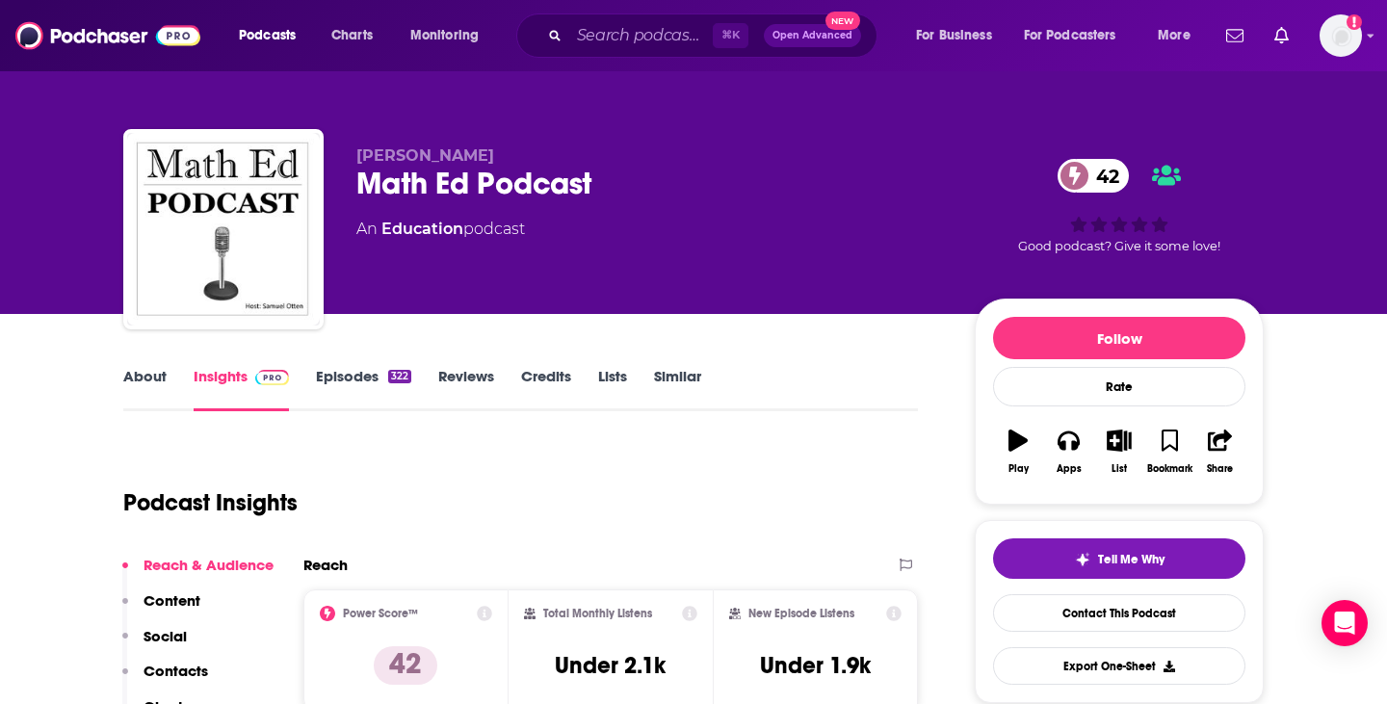
scroll to position [115, 0]
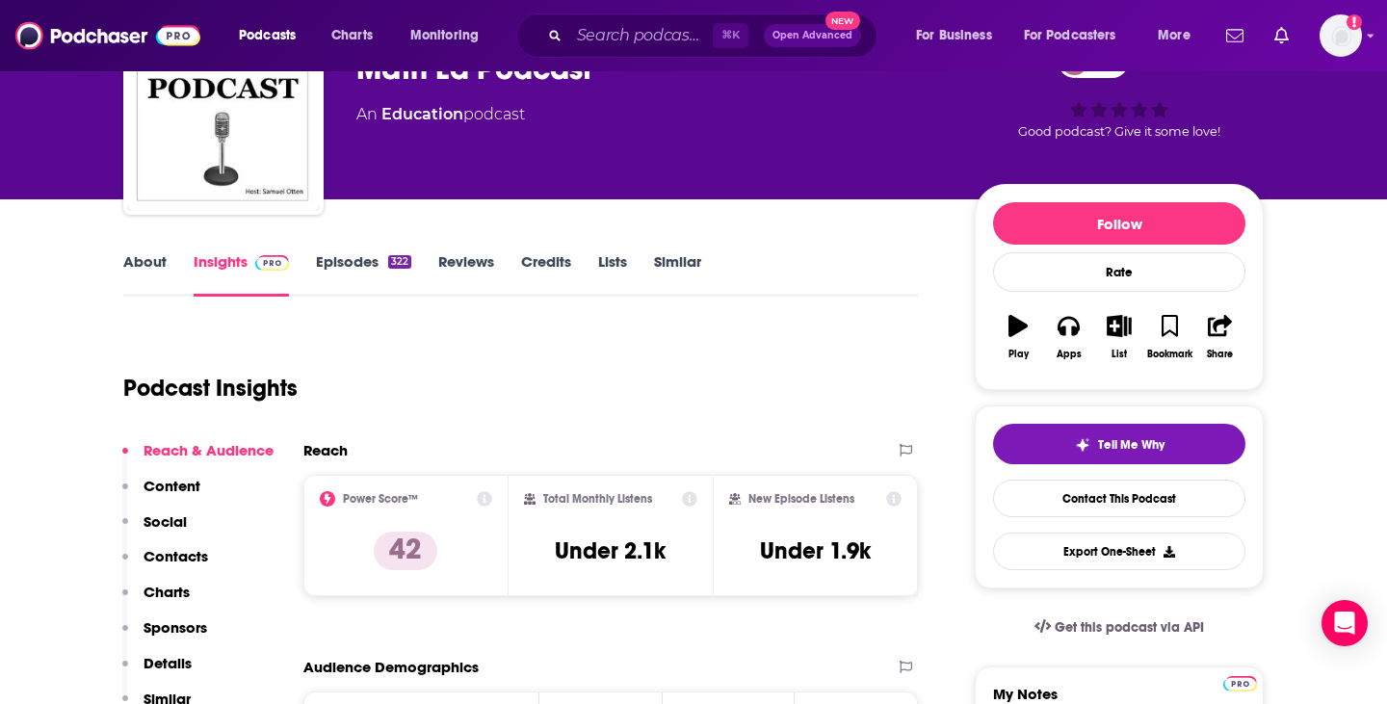
click at [147, 260] on link "About" at bounding box center [144, 274] width 43 height 44
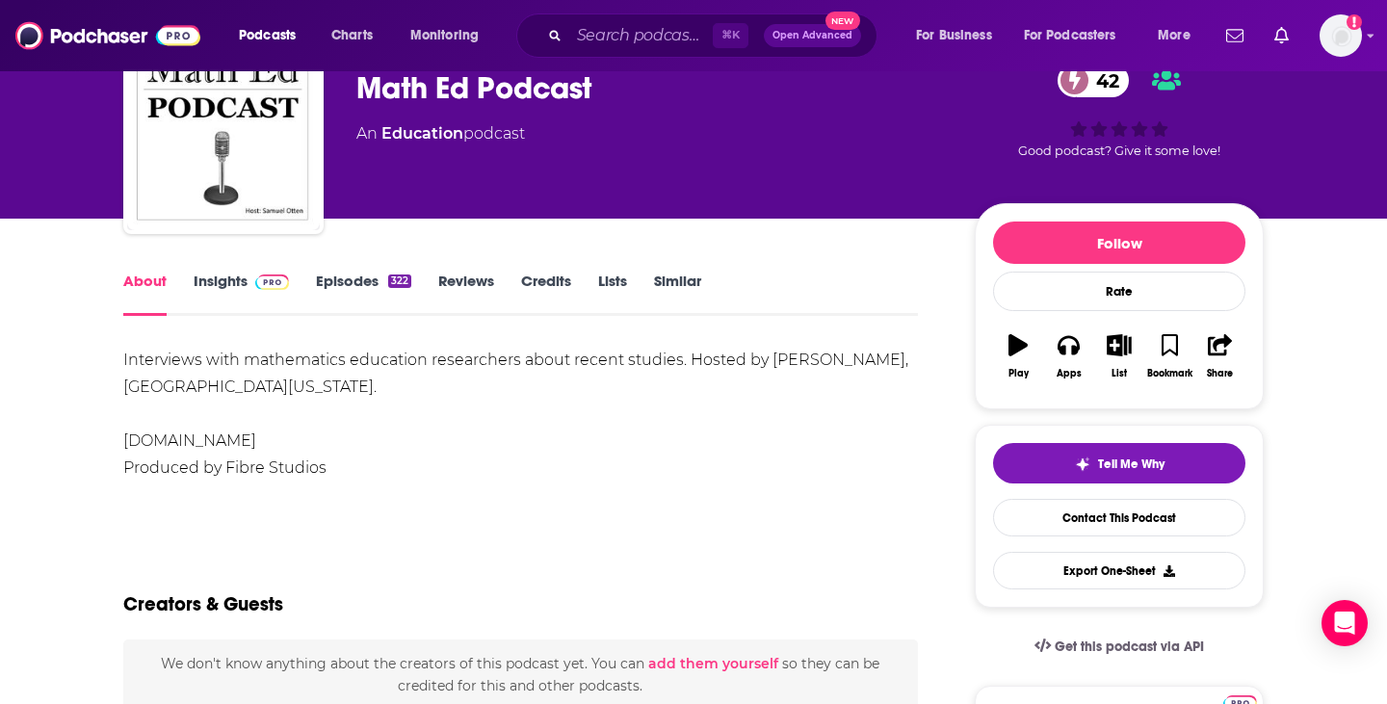
scroll to position [118, 0]
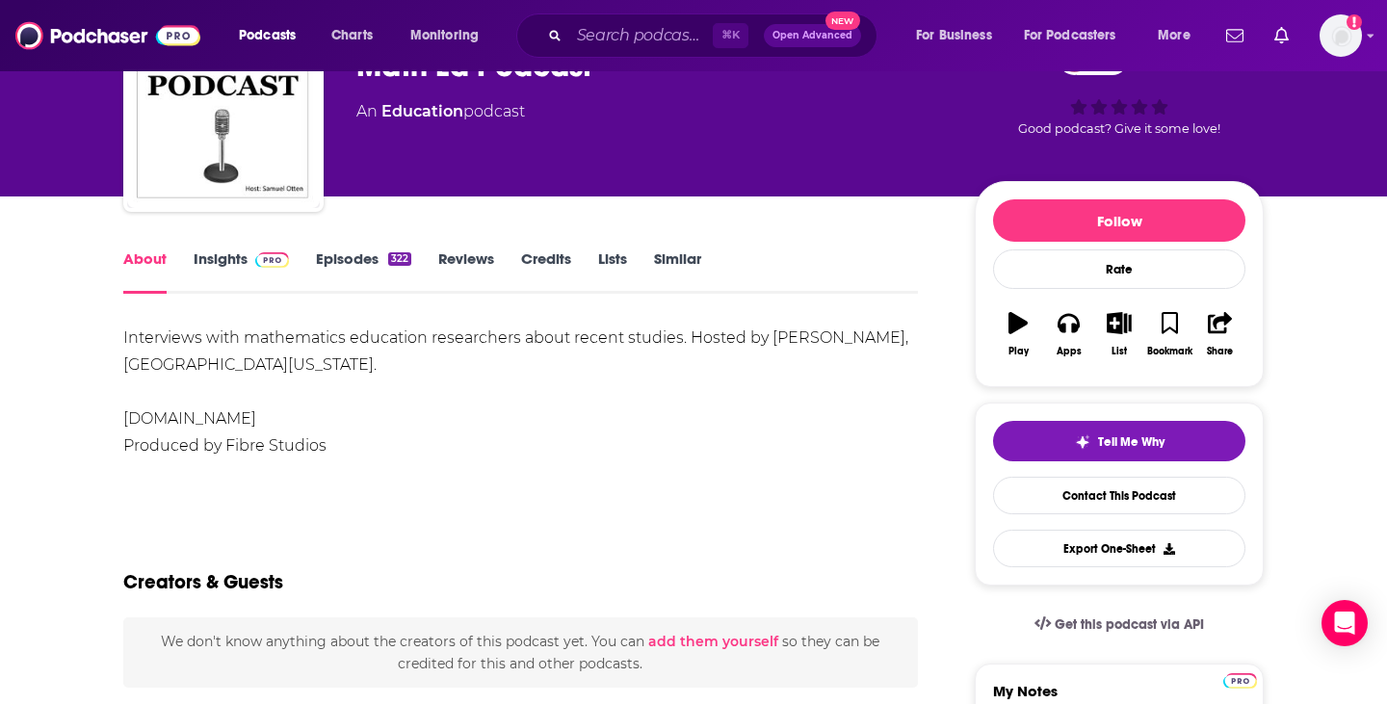
click at [214, 267] on link "Insights" at bounding box center [241, 271] width 95 height 44
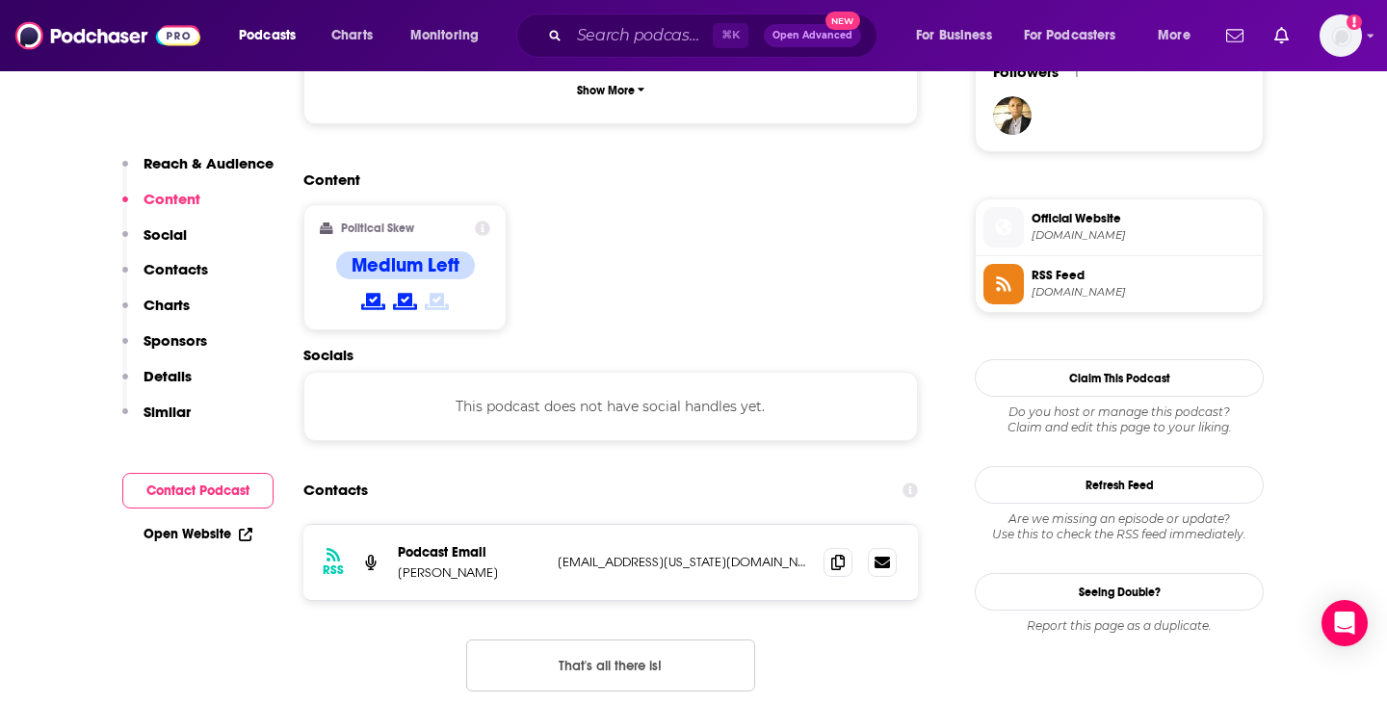
scroll to position [1438, 0]
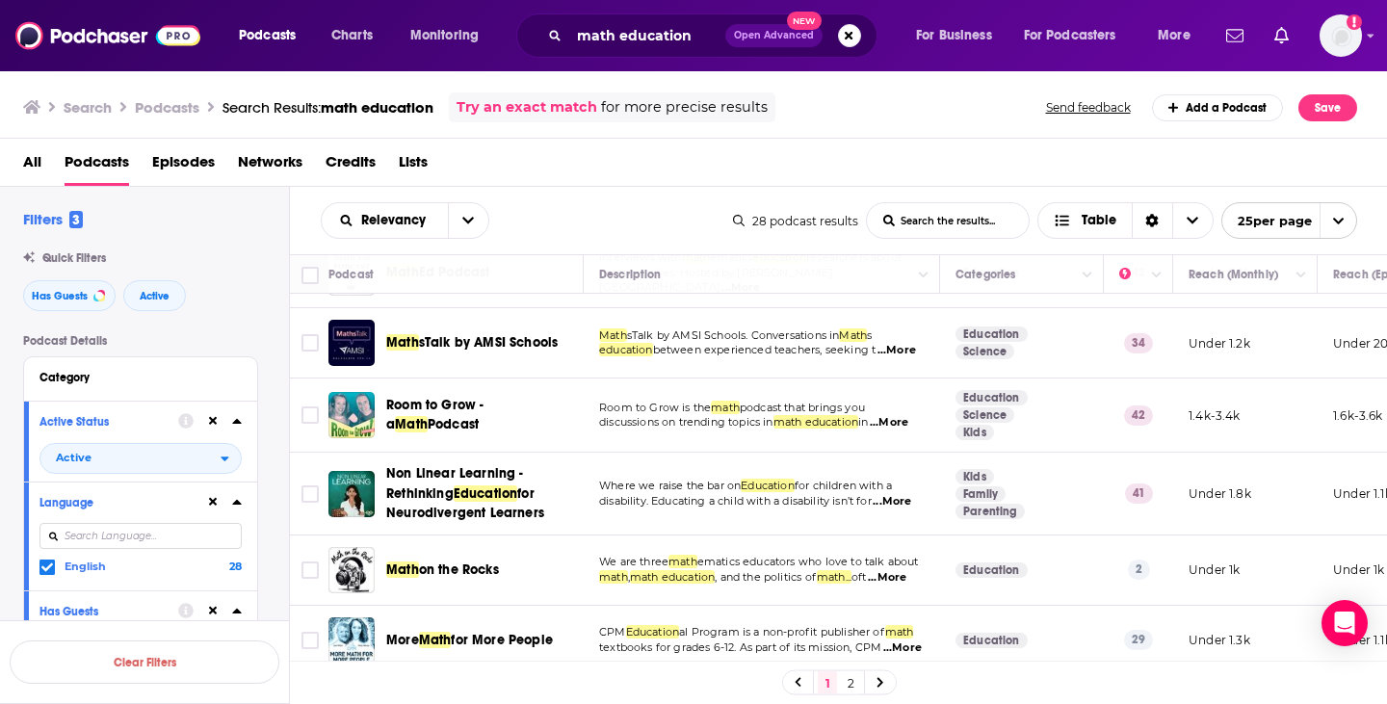
scroll to position [294, 0]
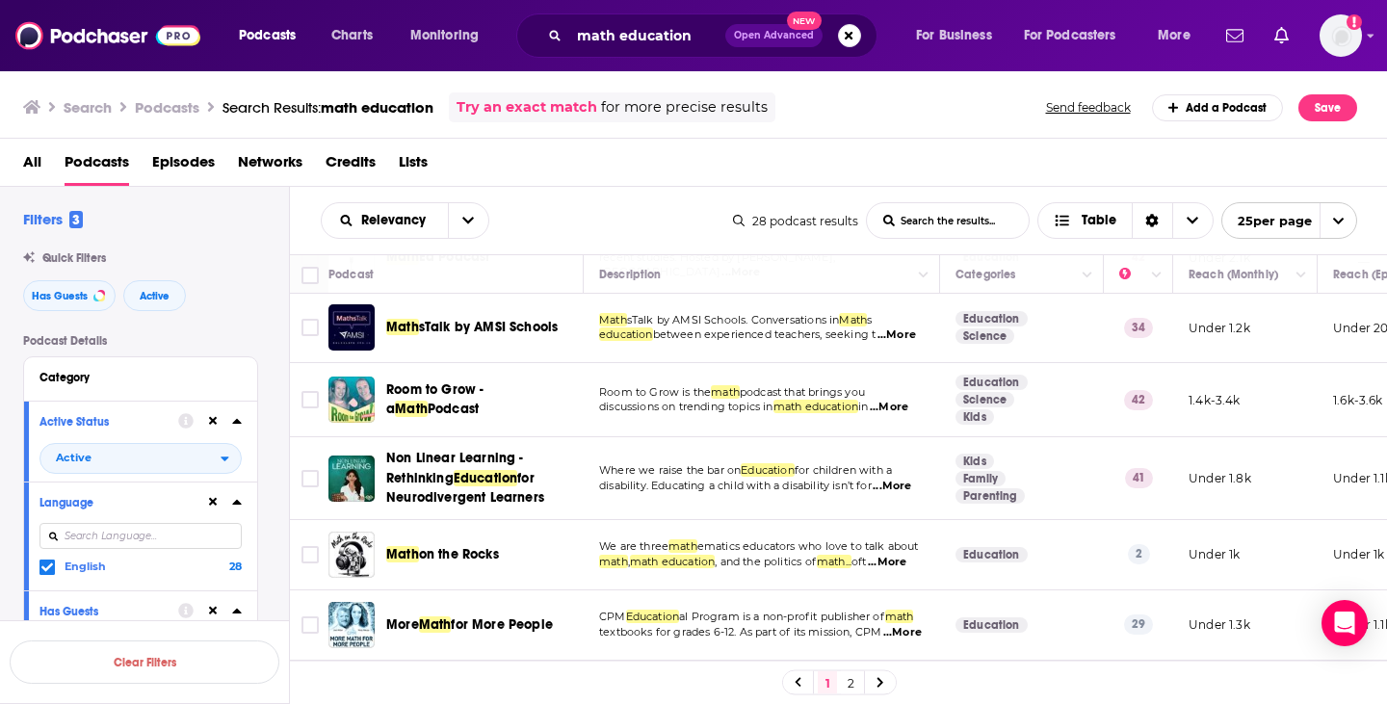
click at [905, 343] on span "...More" at bounding box center [897, 335] width 39 height 15
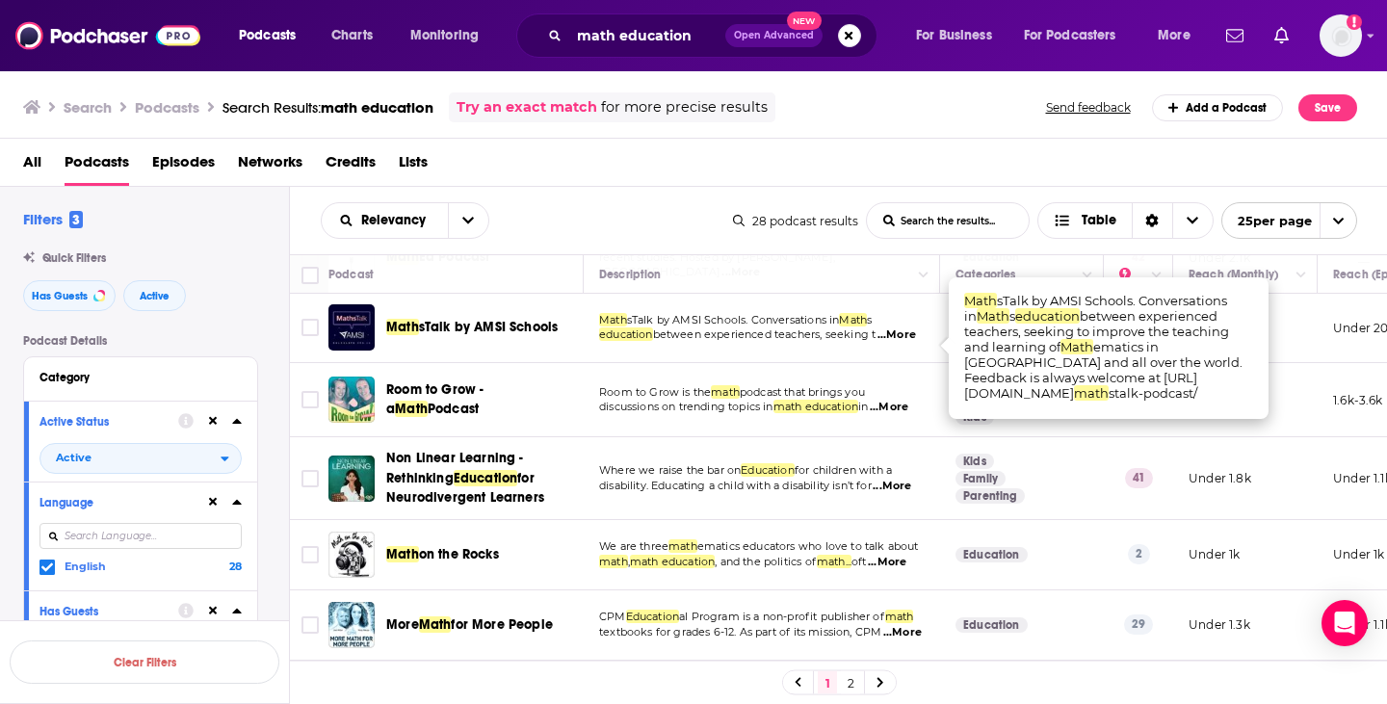
scroll to position [0, 0]
click at [673, 224] on div "Relevancy List Search Input Search the results... Table" at bounding box center [527, 220] width 412 height 37
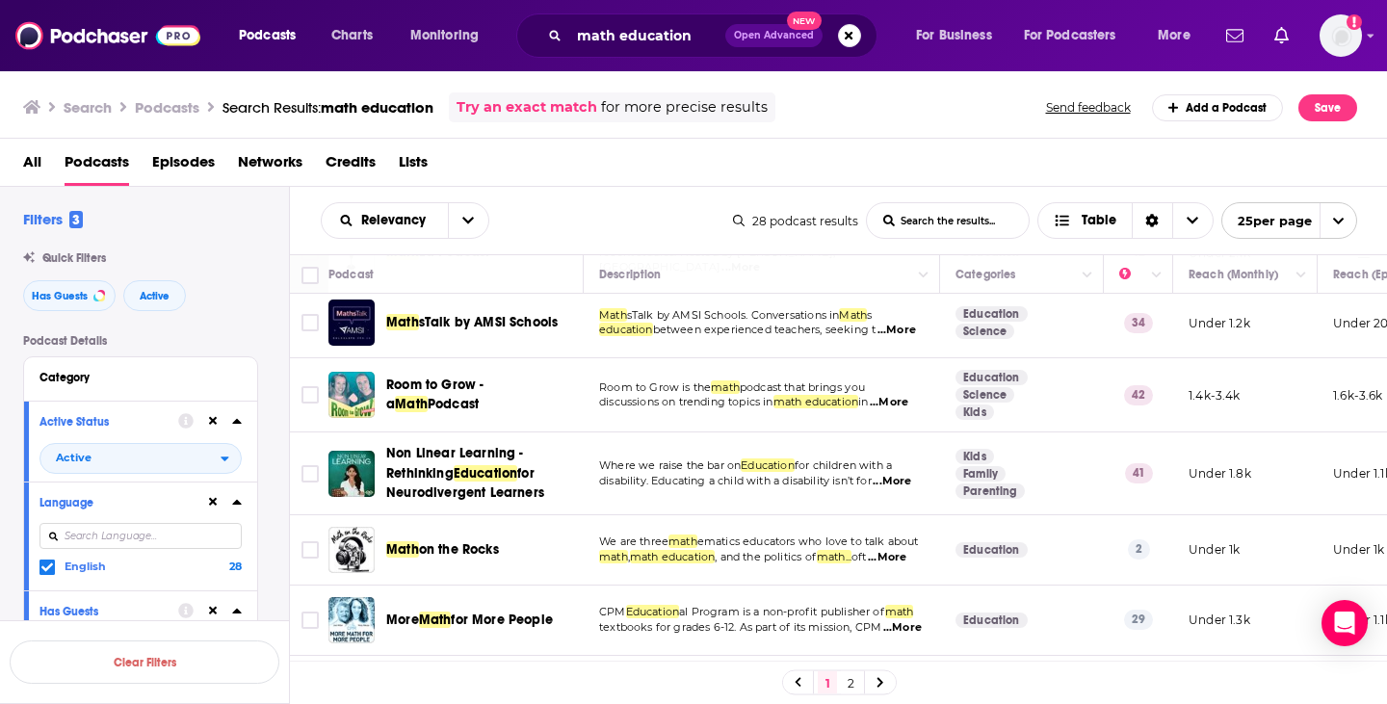
scroll to position [296, 0]
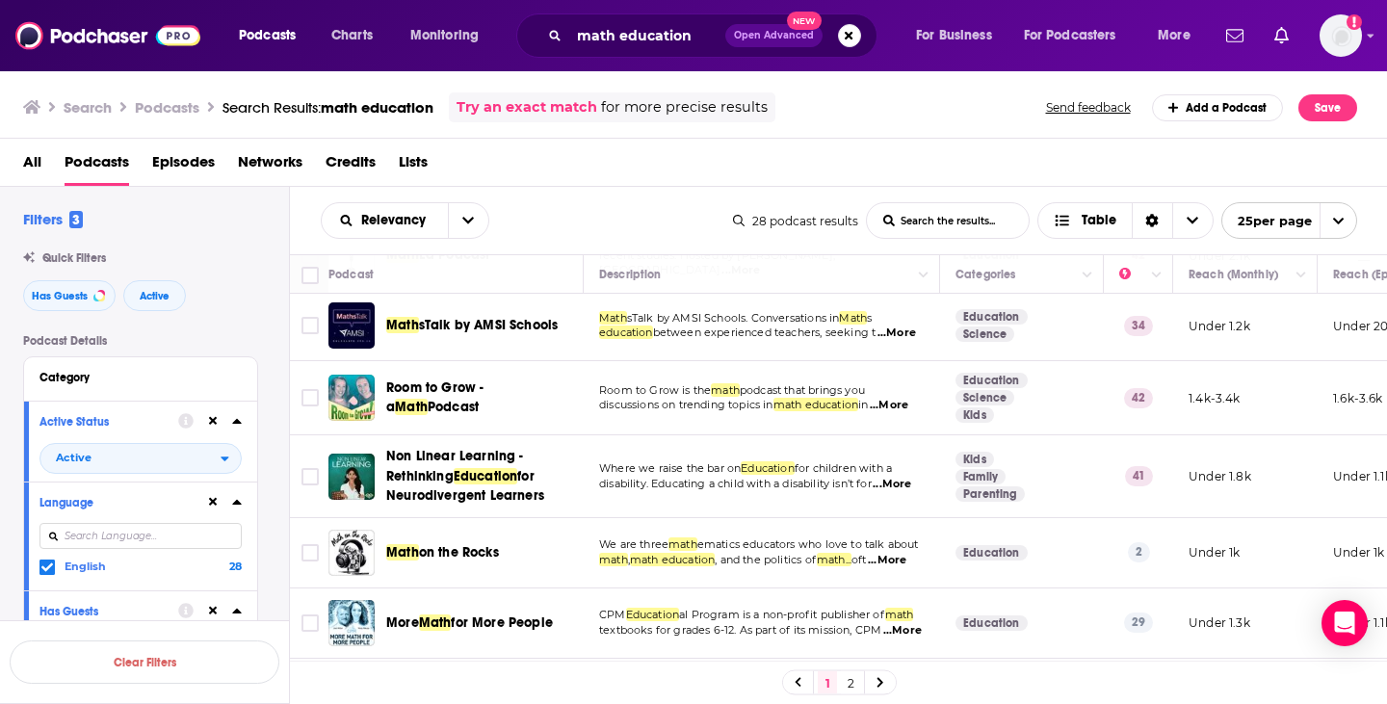
click at [913, 340] on span "...More" at bounding box center [897, 333] width 39 height 15
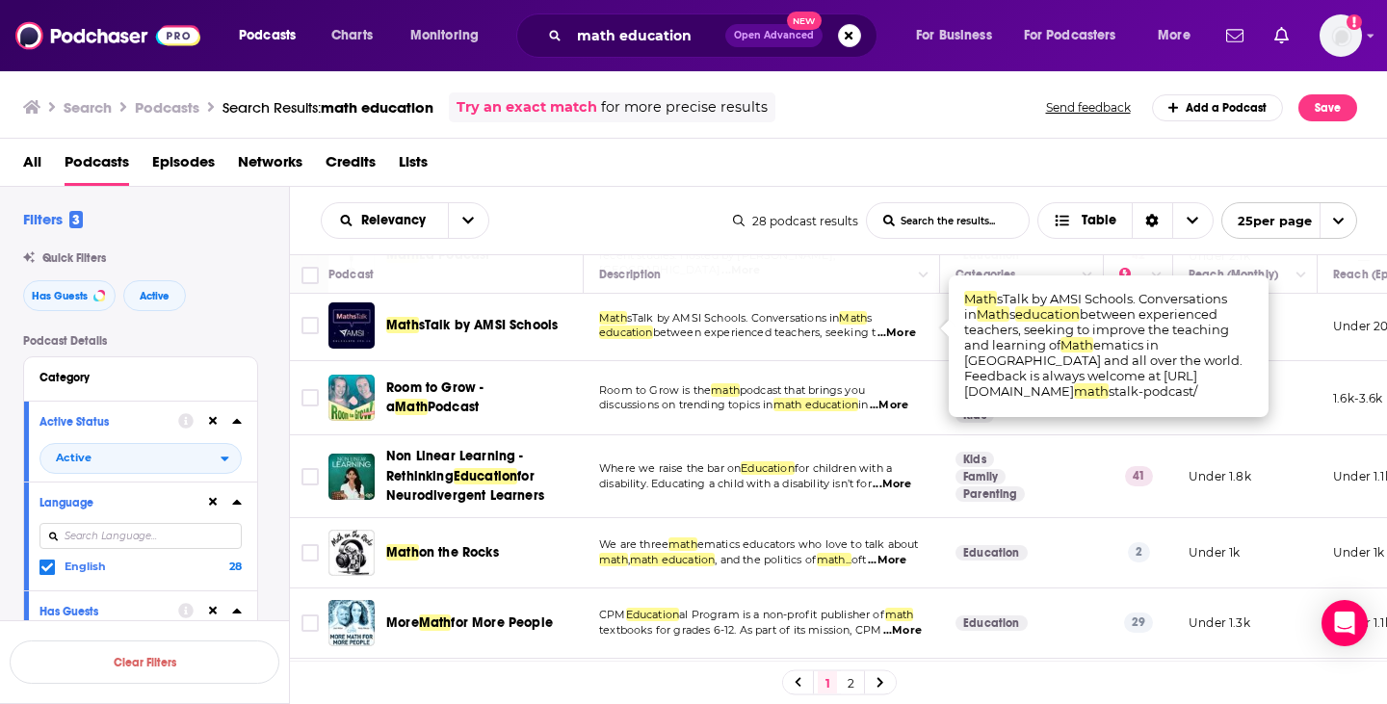
scroll to position [310, 0]
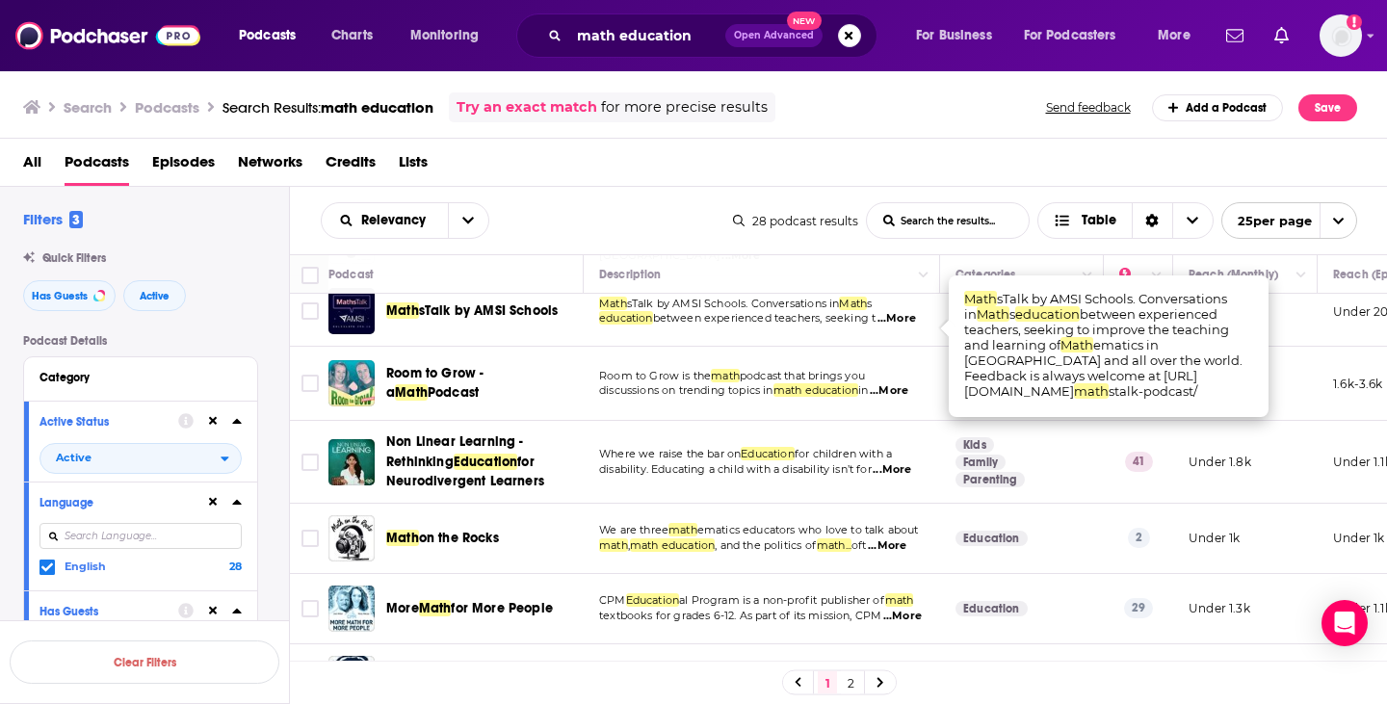
click at [449, 319] on span "sTalk by AMSI Schools" at bounding box center [489, 310] width 140 height 16
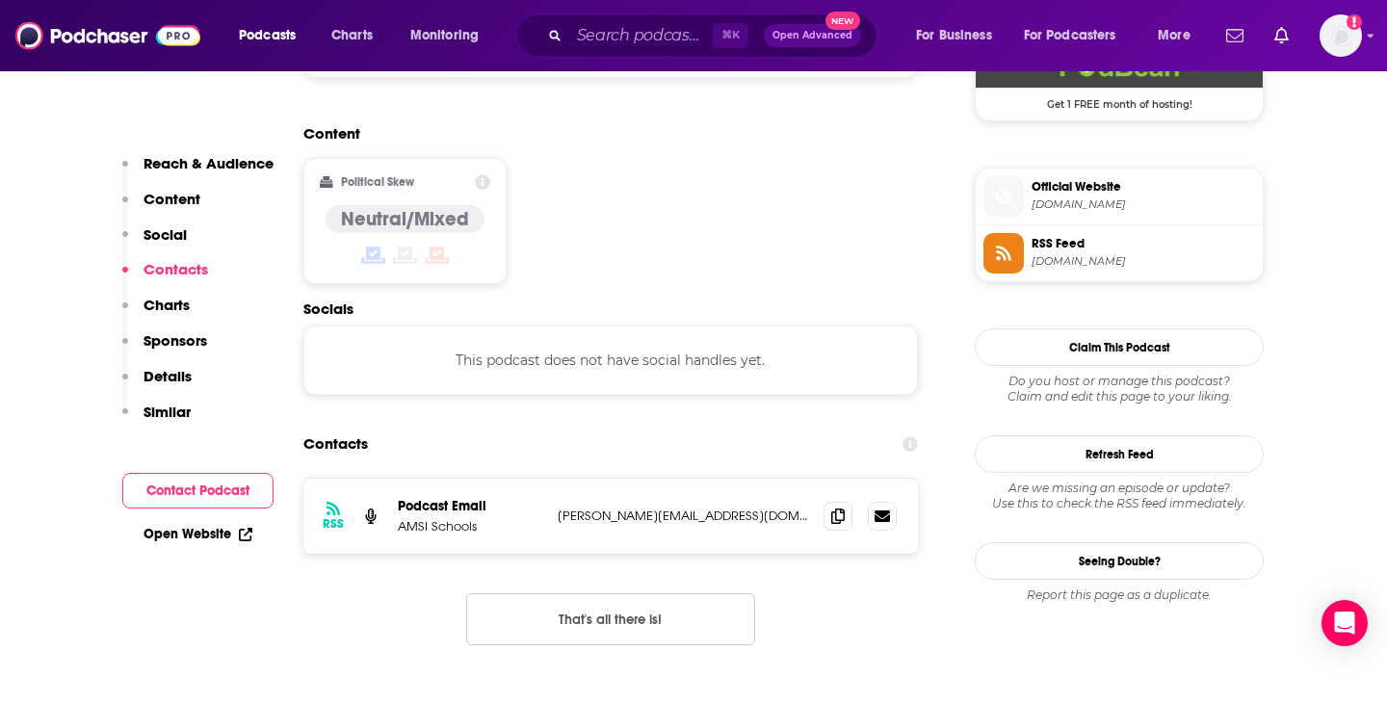
scroll to position [1493, 0]
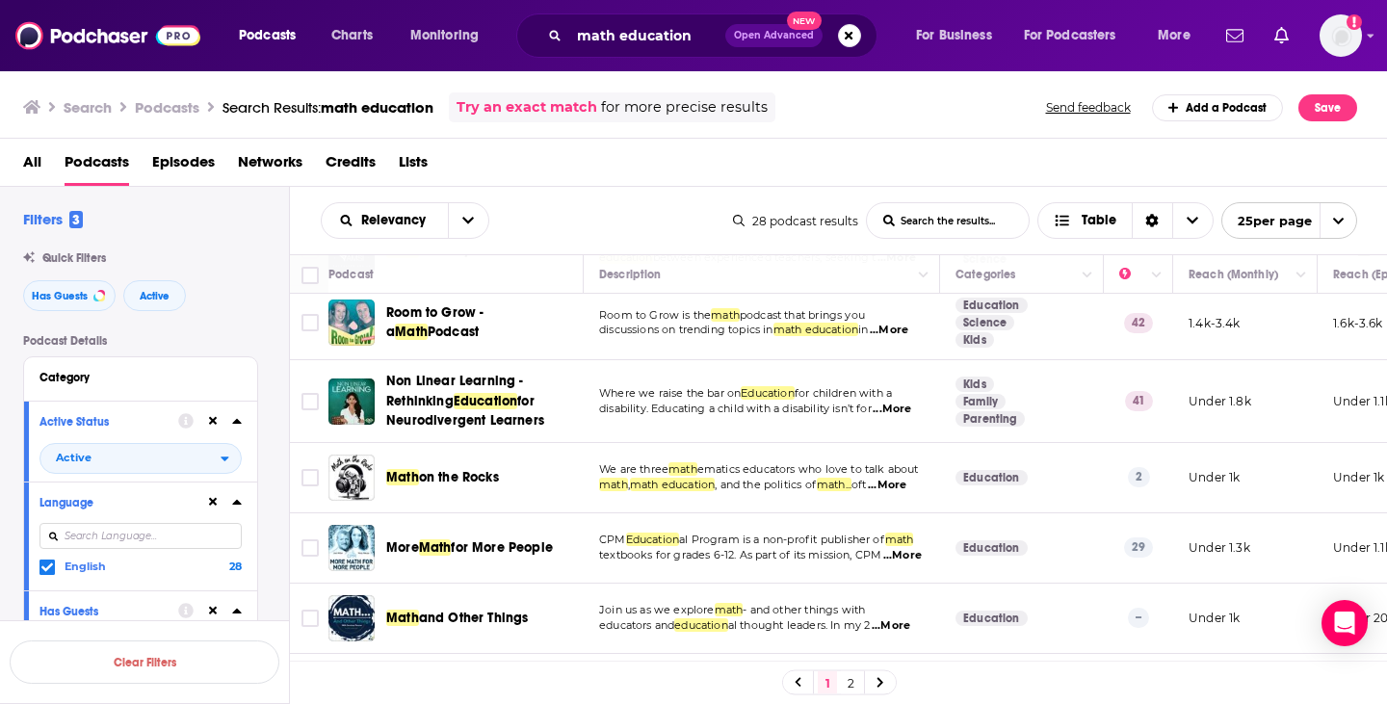
scroll to position [370, 0]
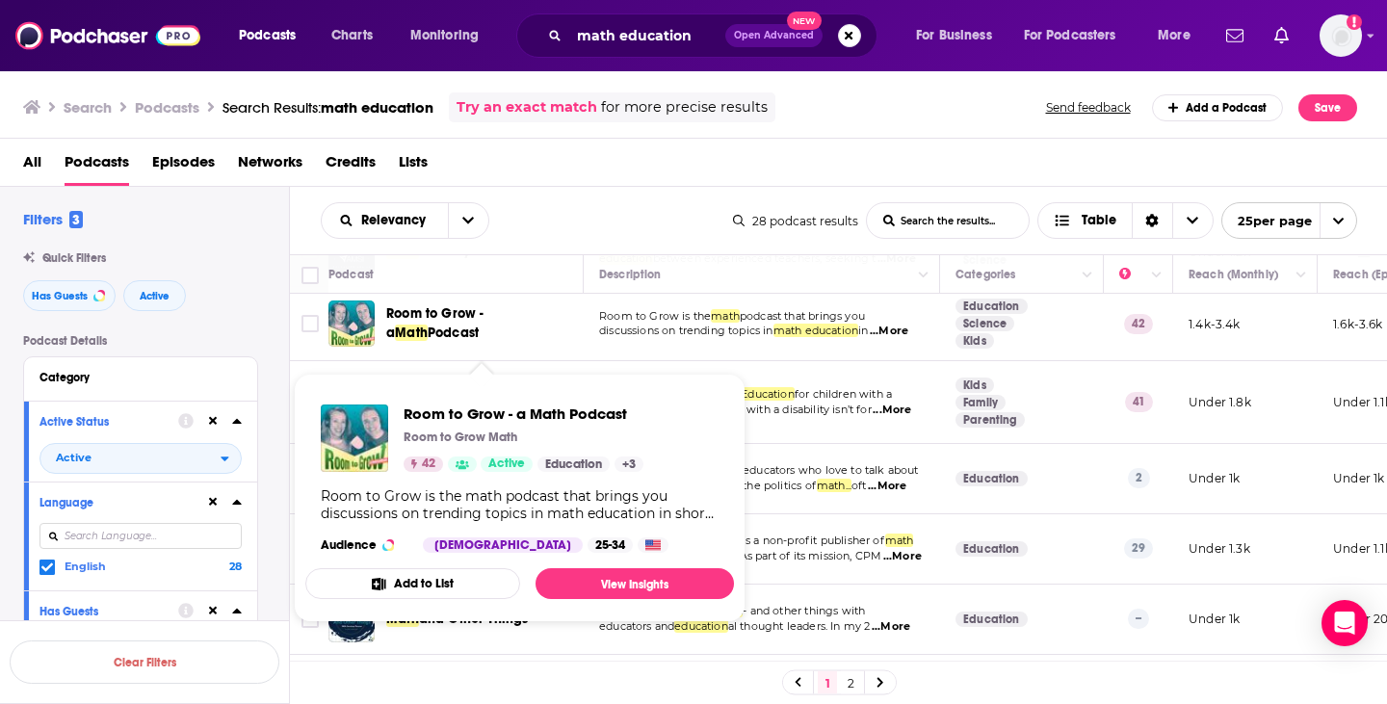
click at [484, 325] on span "Room to Grow - a" at bounding box center [434, 323] width 97 height 36
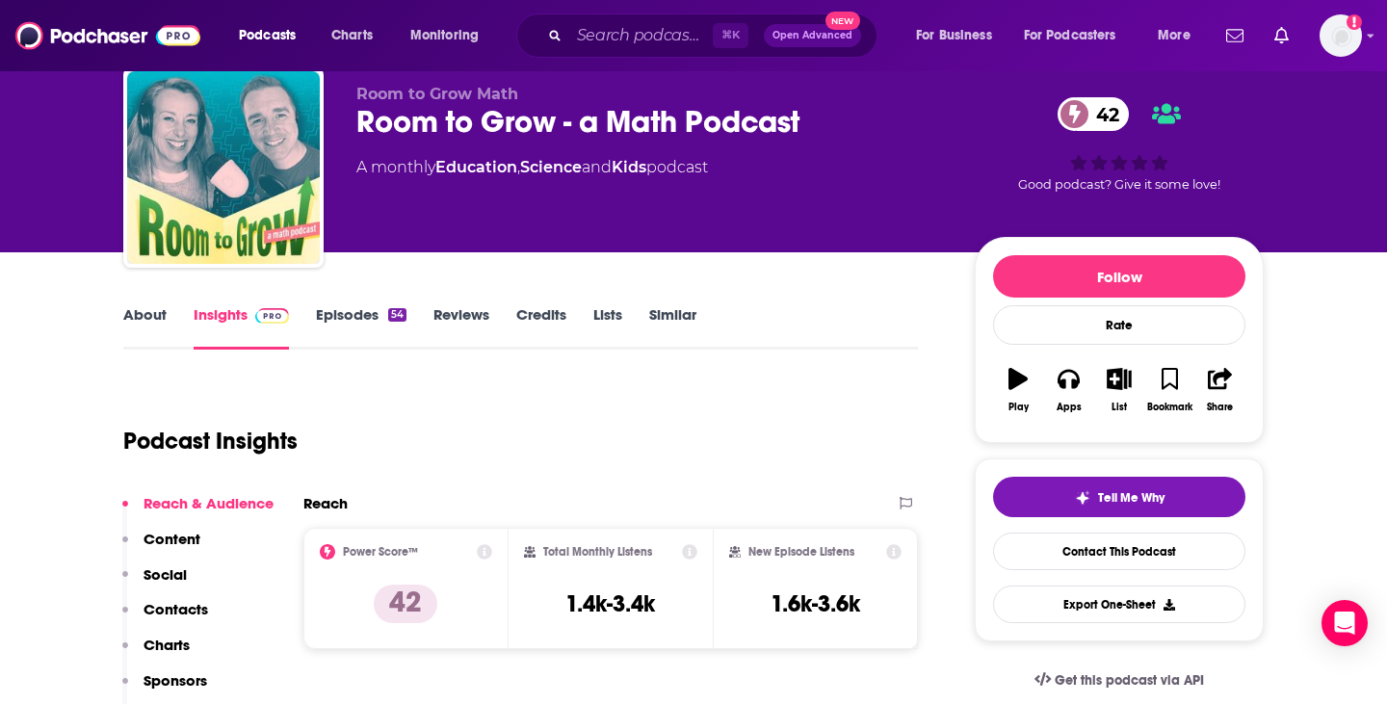
scroll to position [113, 0]
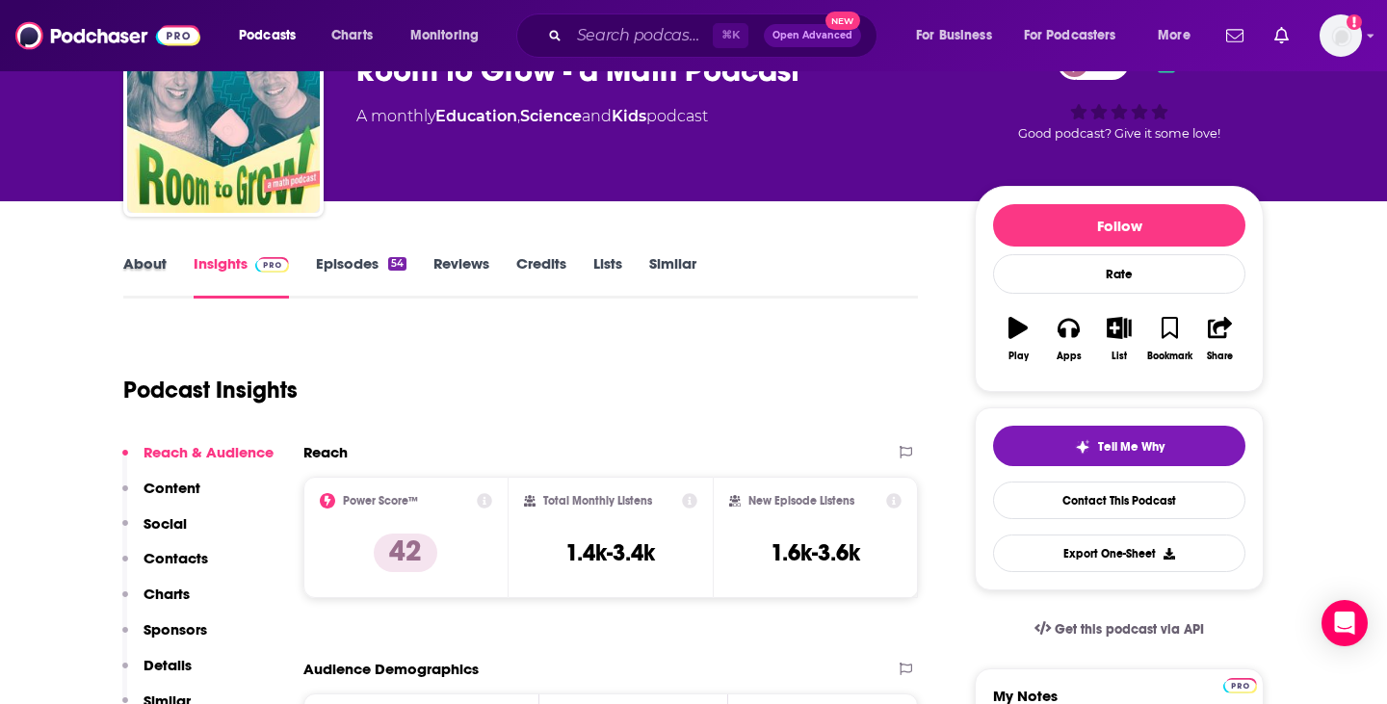
click at [168, 275] on div "About" at bounding box center [158, 276] width 70 height 44
click at [155, 262] on link "About" at bounding box center [144, 276] width 43 height 44
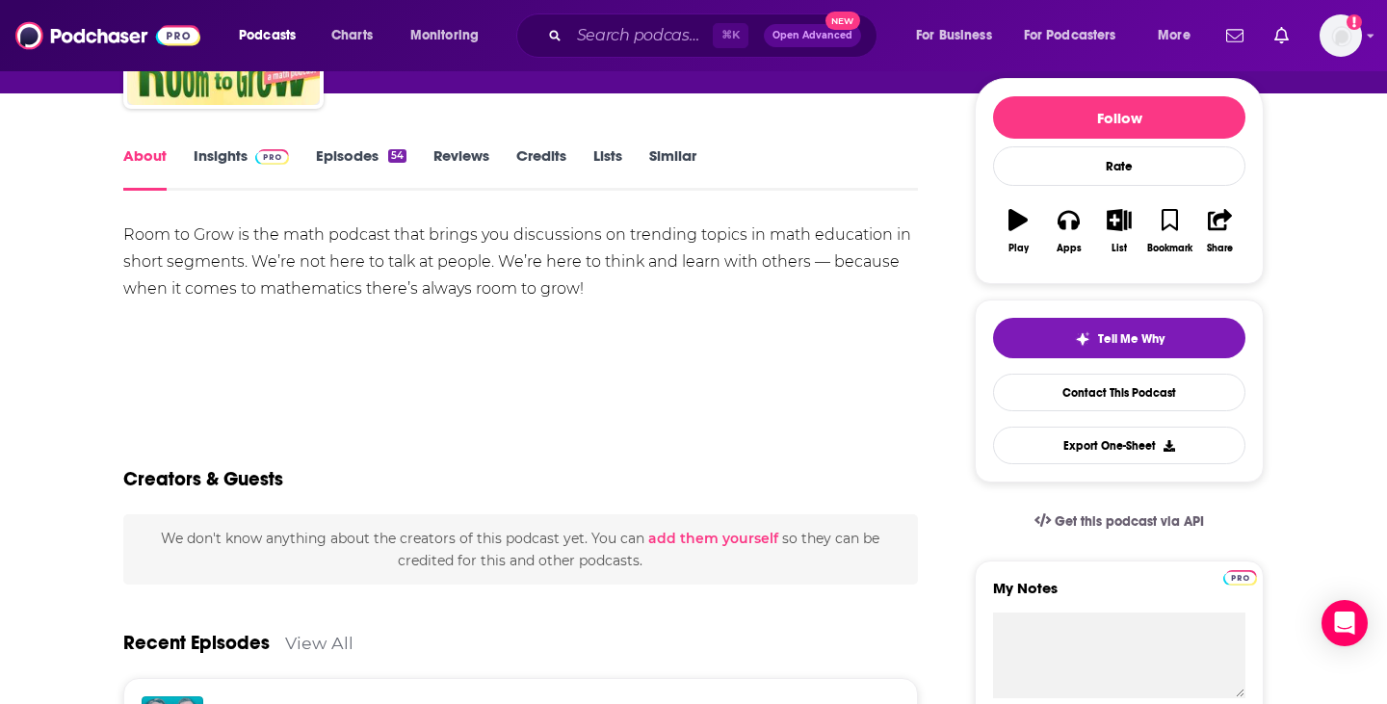
scroll to position [216, 0]
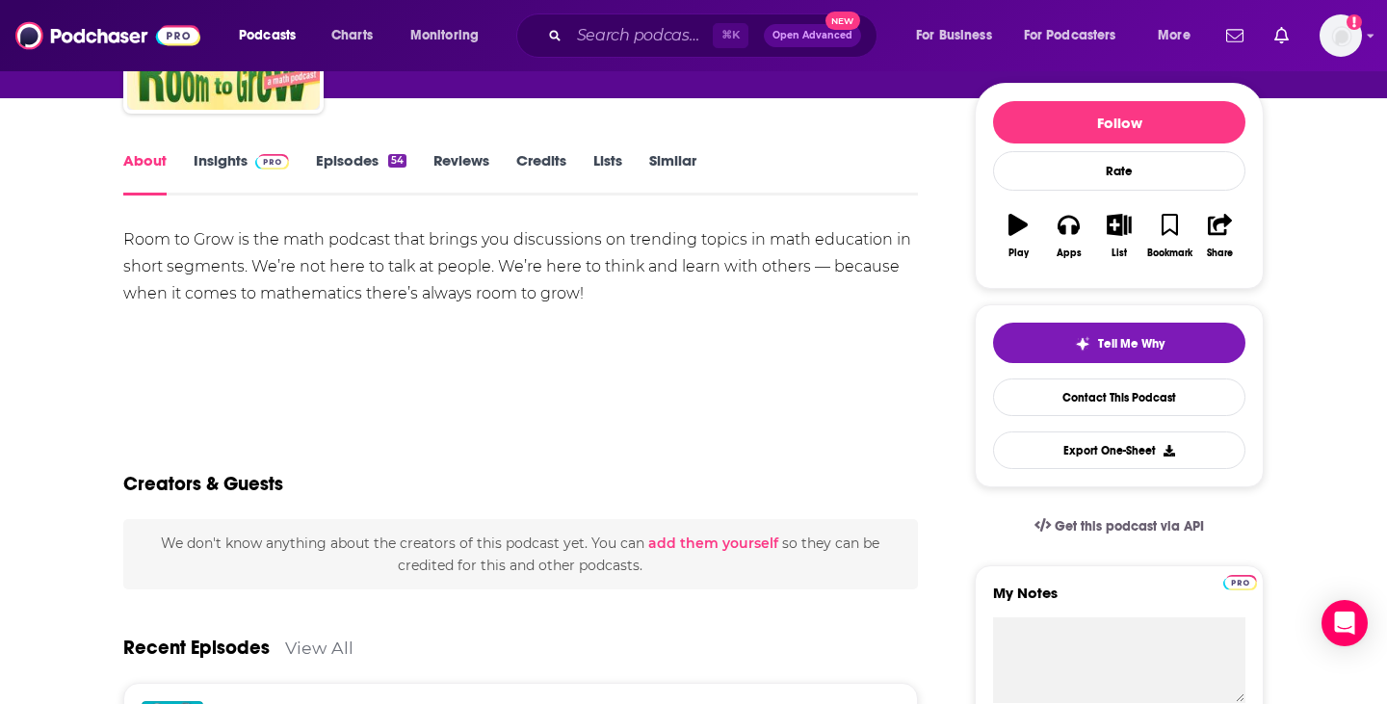
click at [240, 165] on link "Insights" at bounding box center [241, 173] width 95 height 44
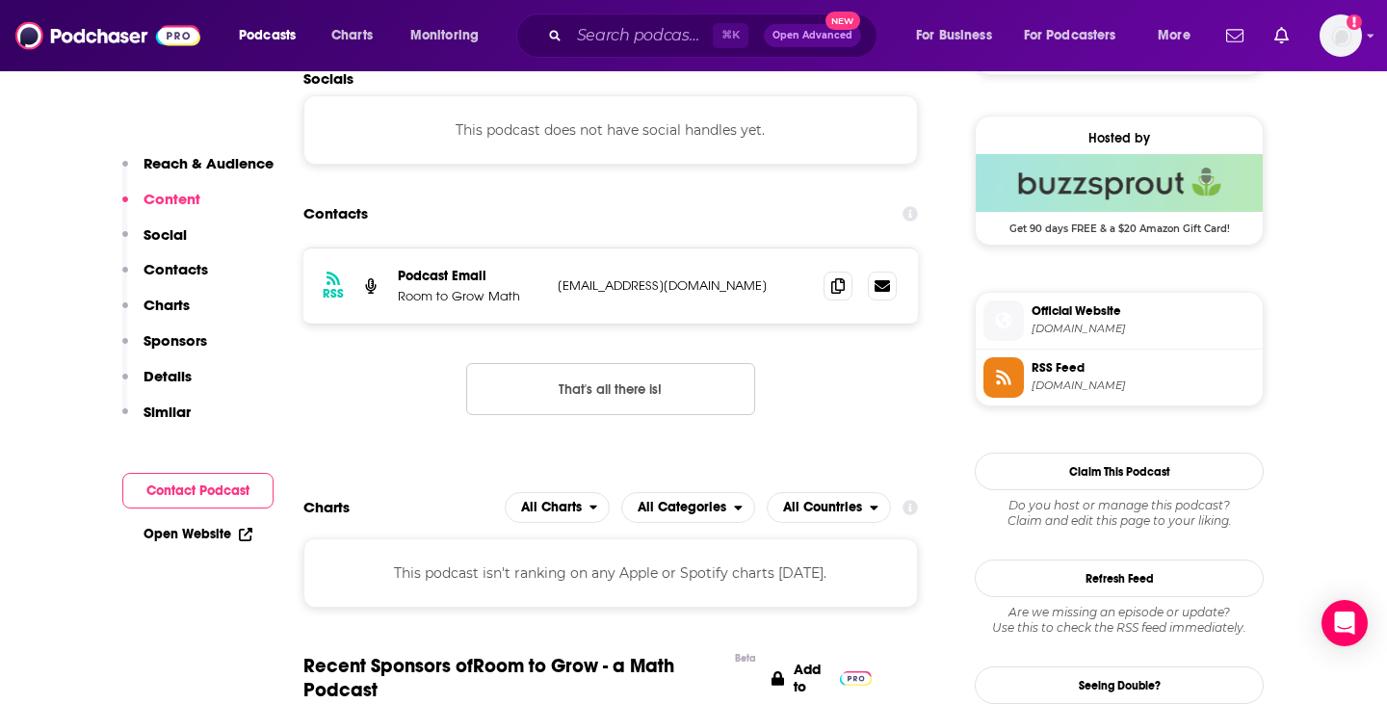
scroll to position [1369, 0]
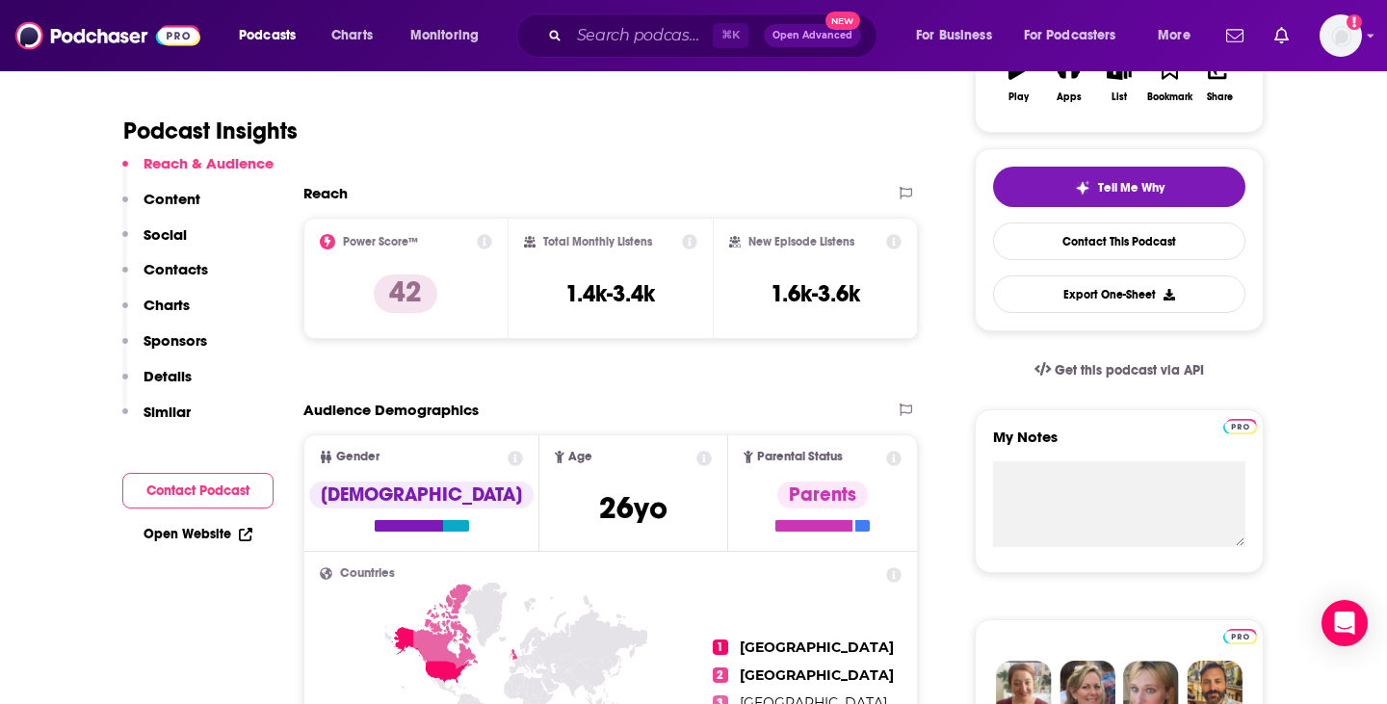
scroll to position [375, 0]
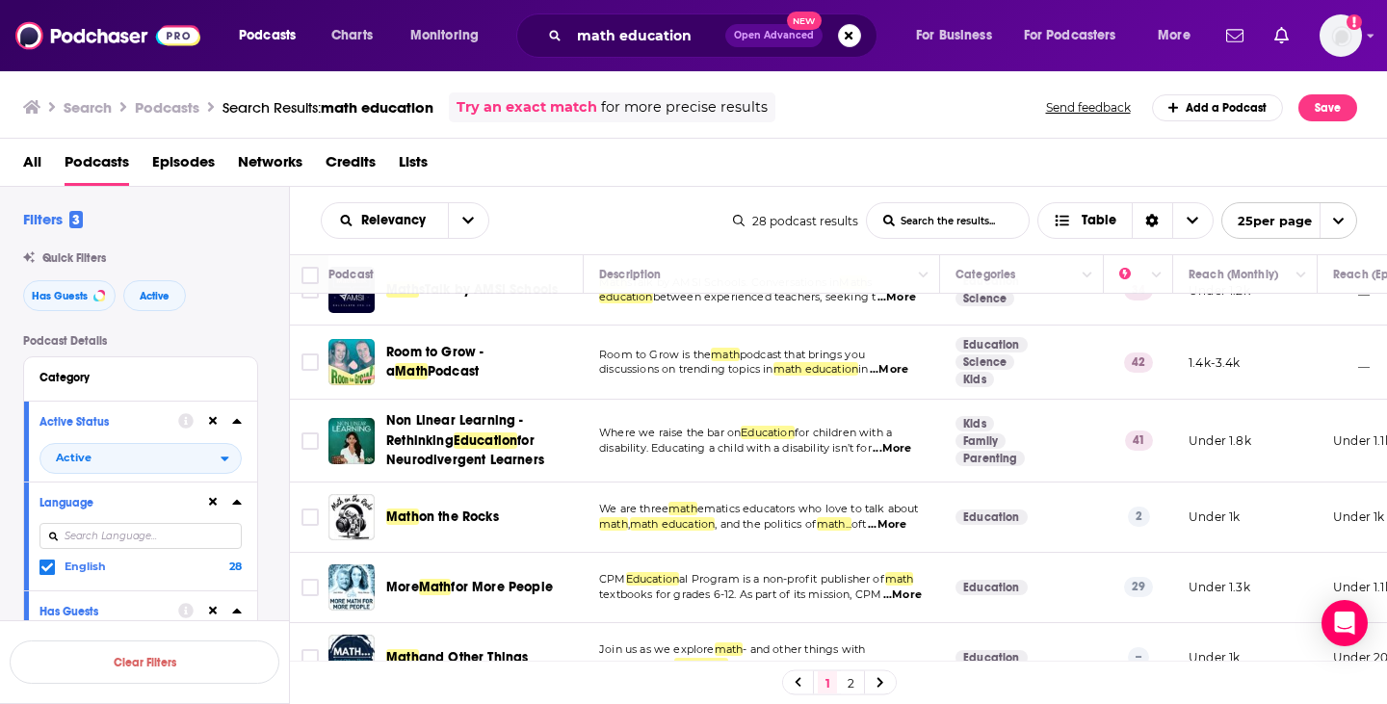
scroll to position [334, 0]
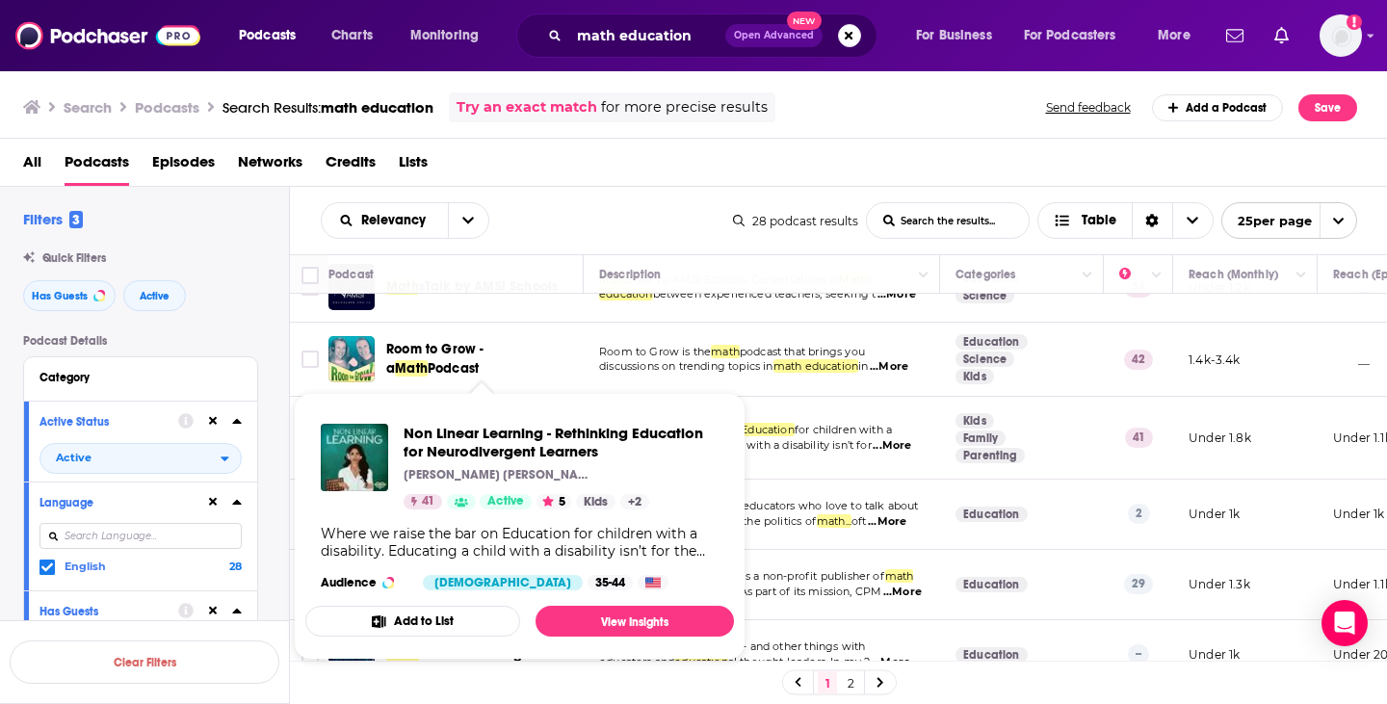
click at [510, 447] on span "Non Linear Learning - Rethinking Education for Neurodivergent Learners" at bounding box center [561, 442] width 315 height 37
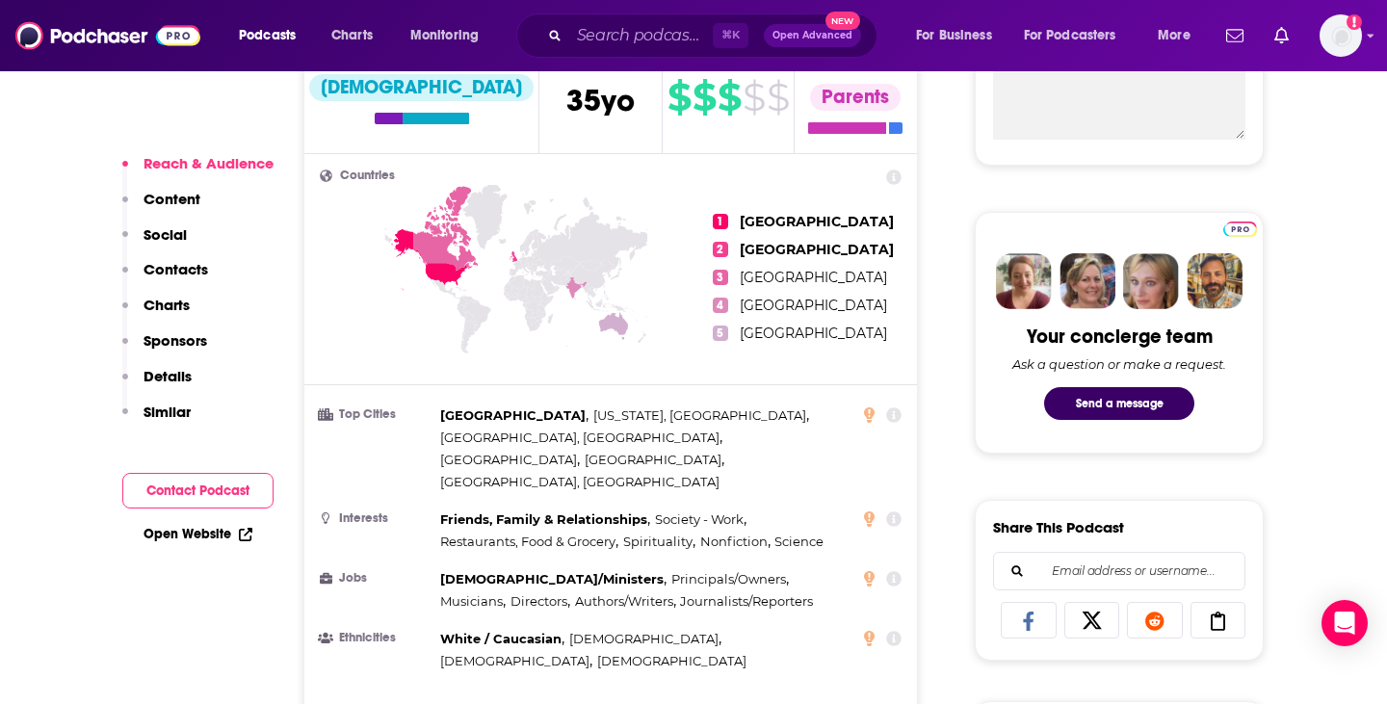
scroll to position [1061, 0]
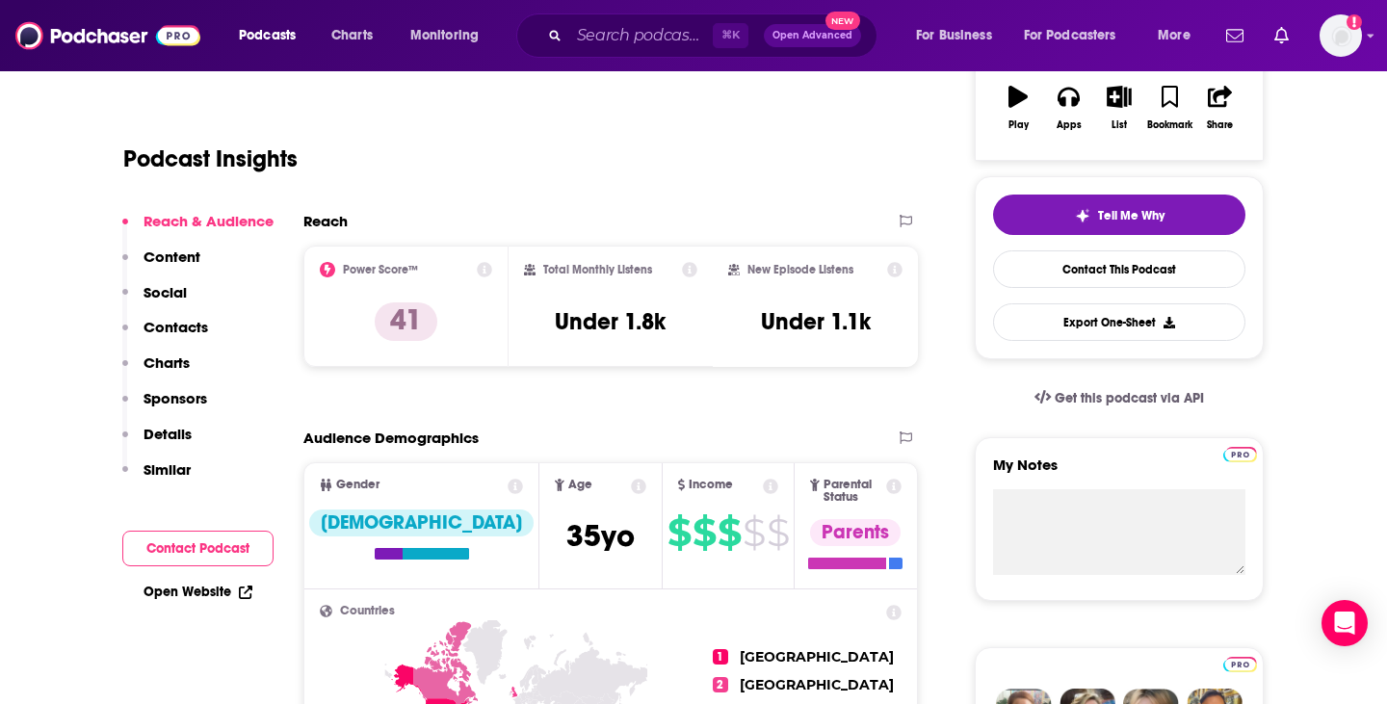
scroll to position [138, 0]
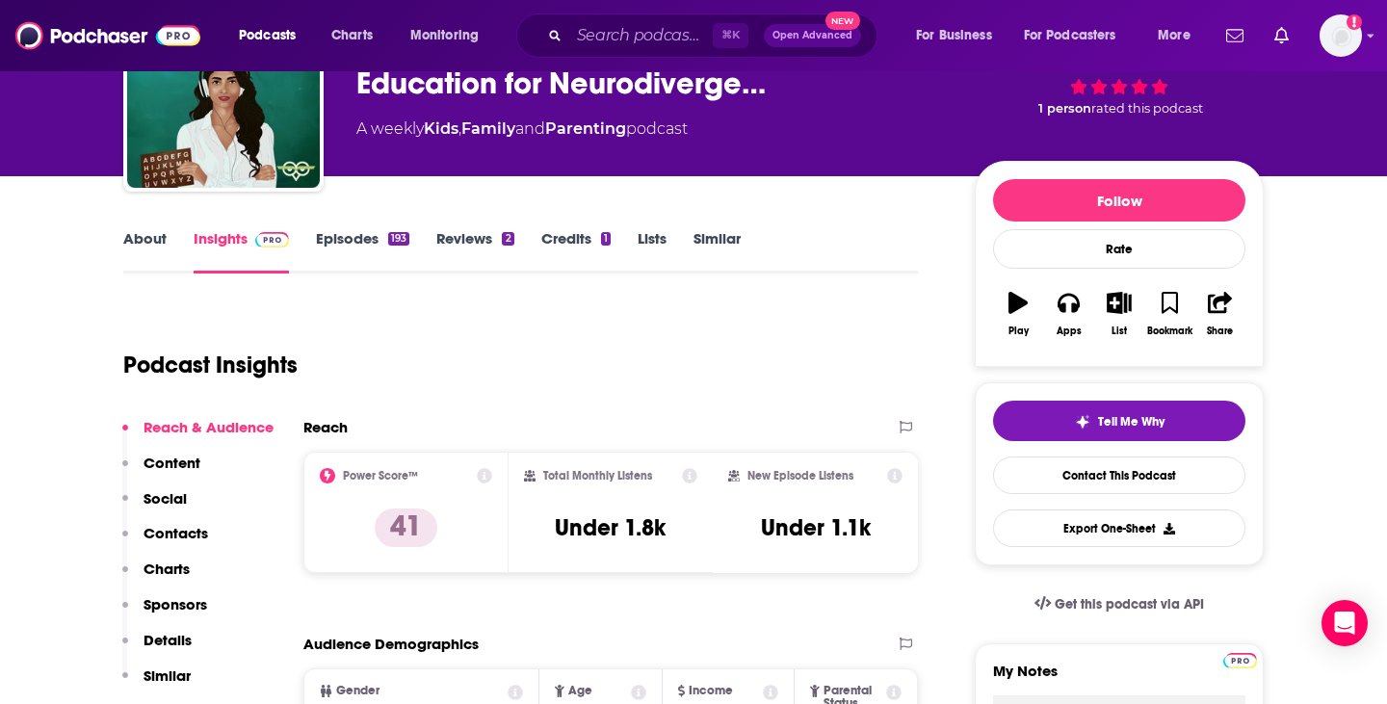
click at [146, 247] on link "About" at bounding box center [144, 251] width 43 height 44
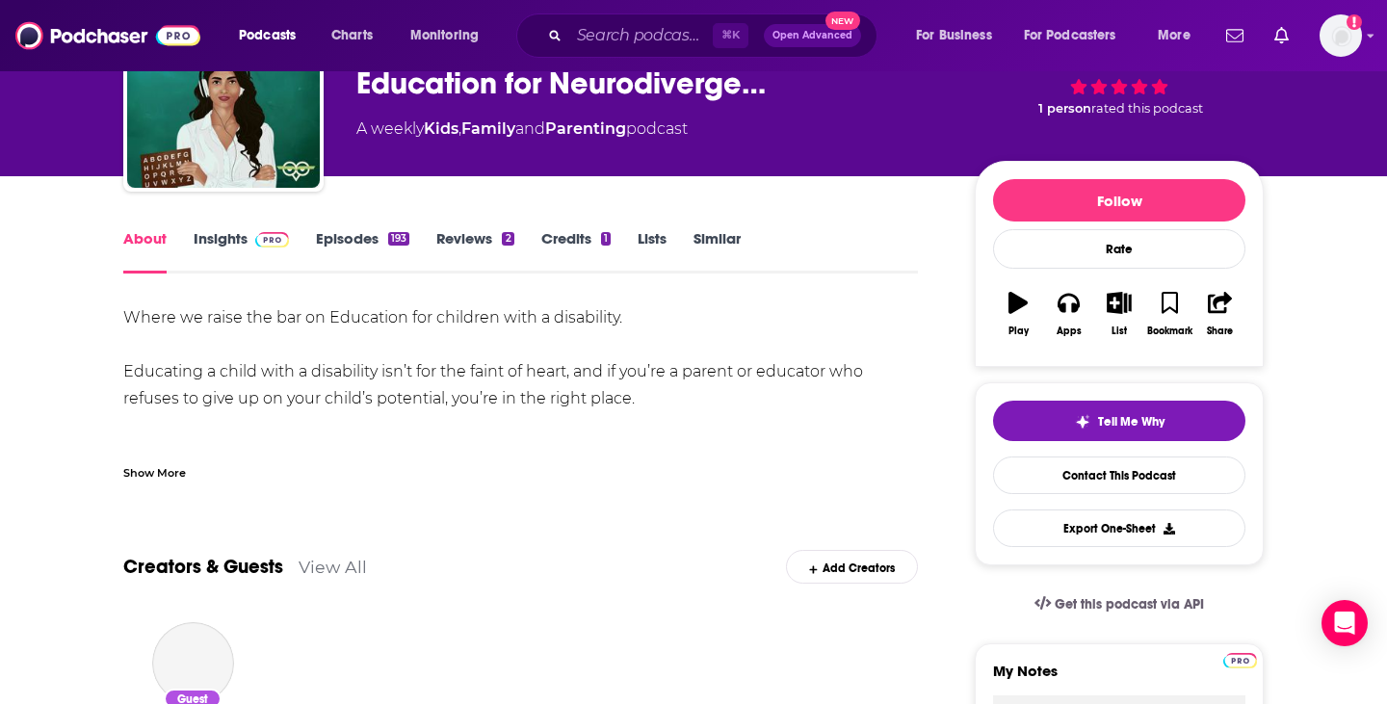
scroll to position [79, 0]
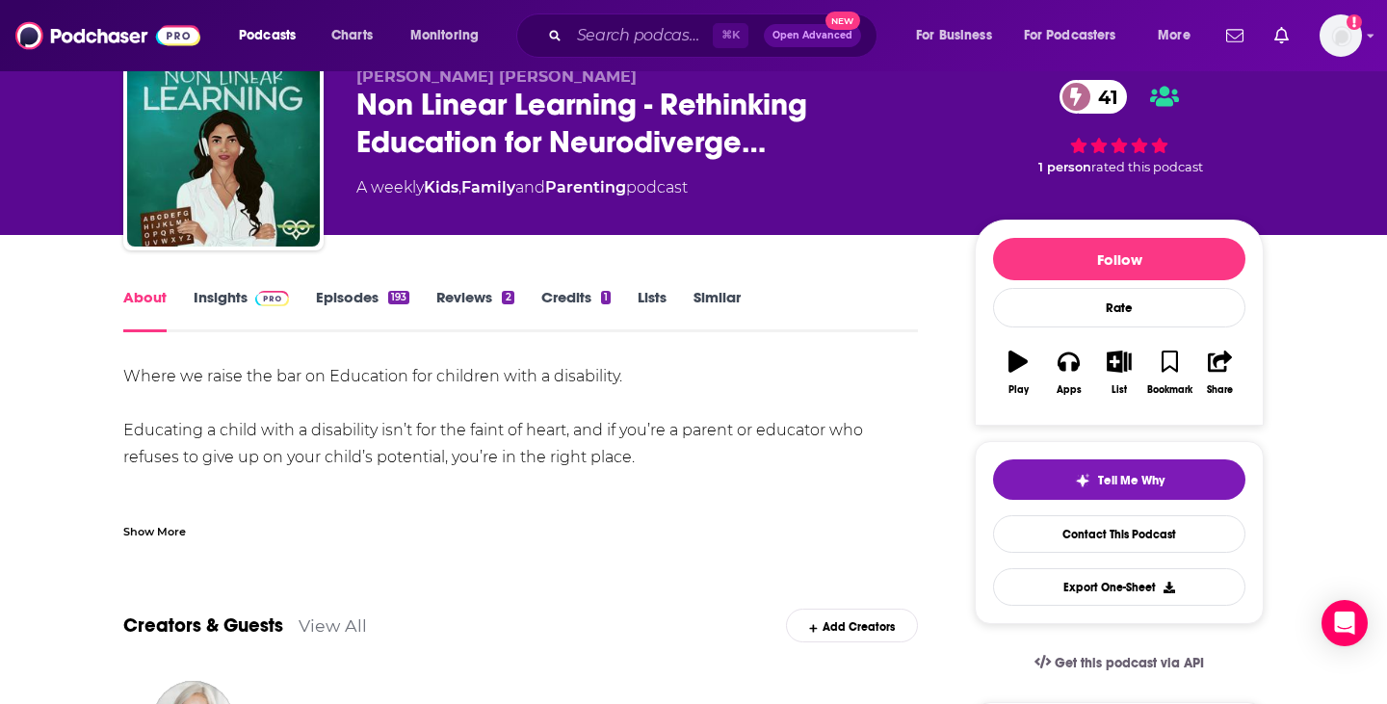
click at [152, 528] on div "Show More" at bounding box center [154, 530] width 63 height 18
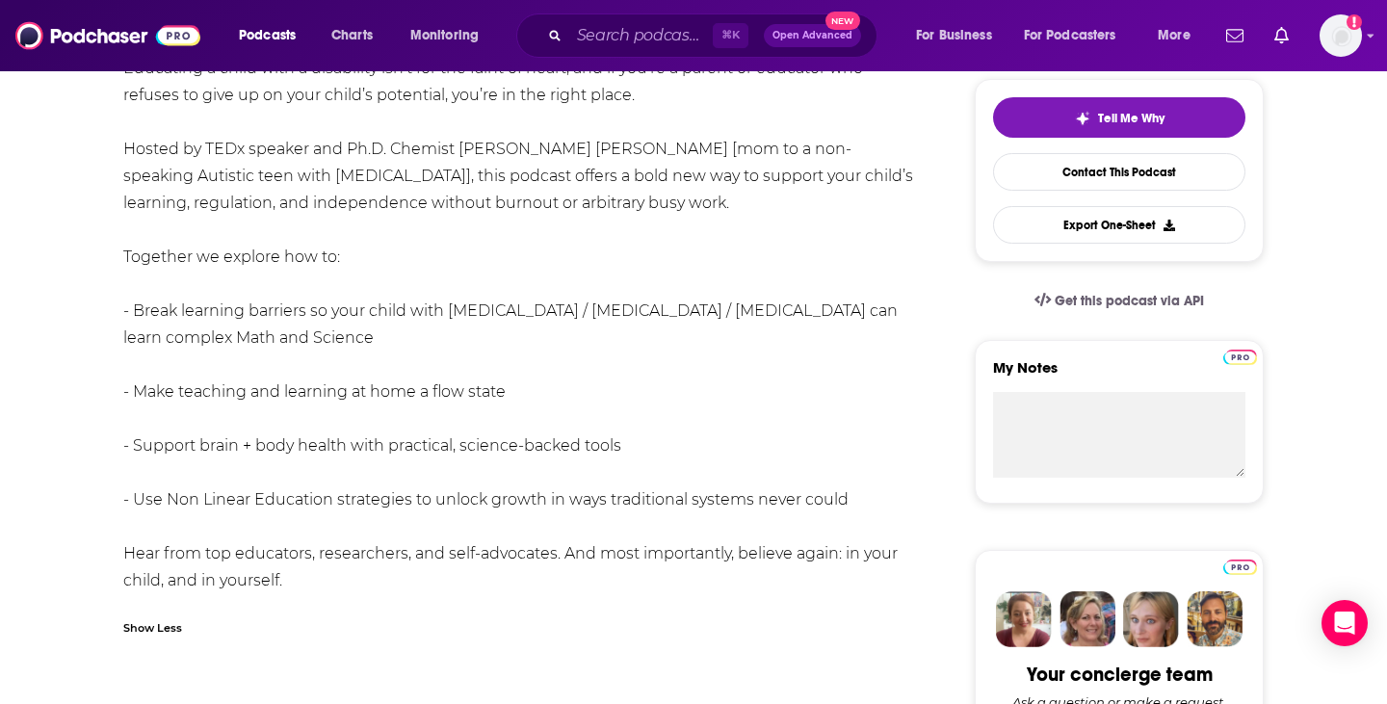
scroll to position [463, 0]
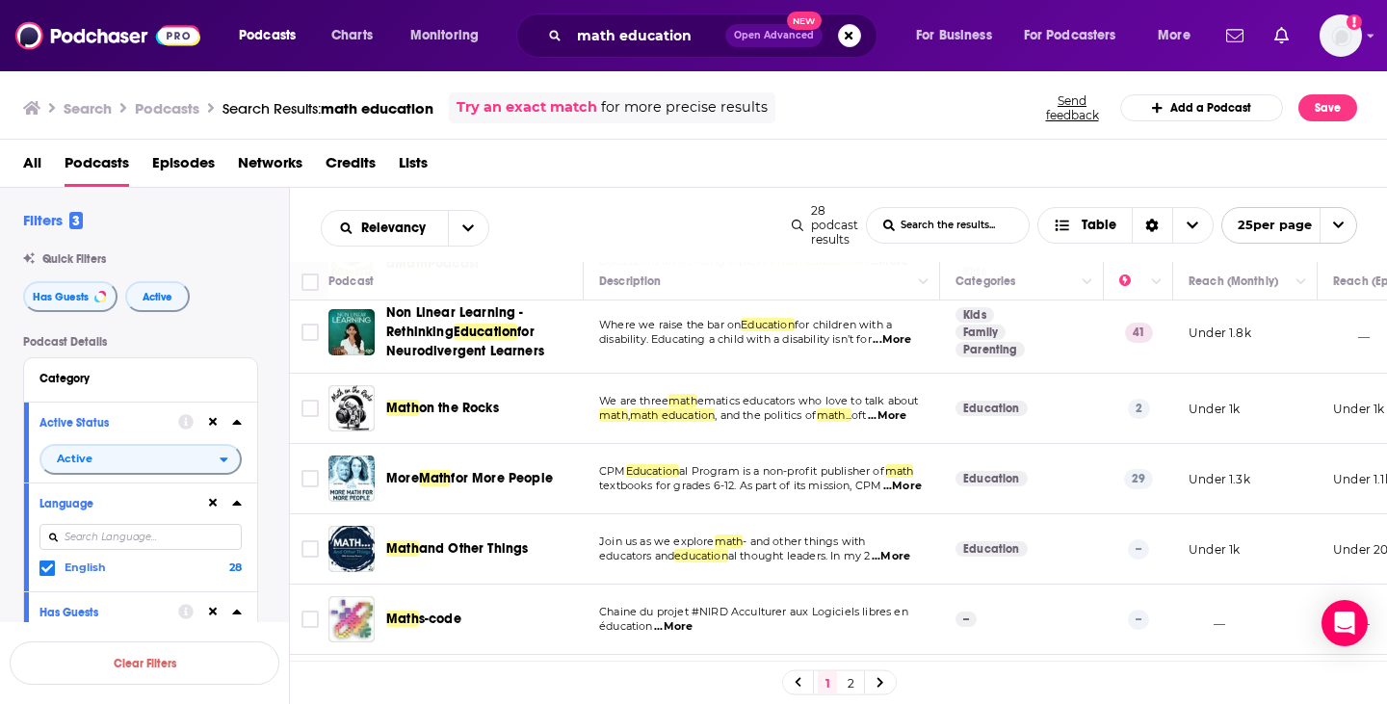
scroll to position [488, 0]
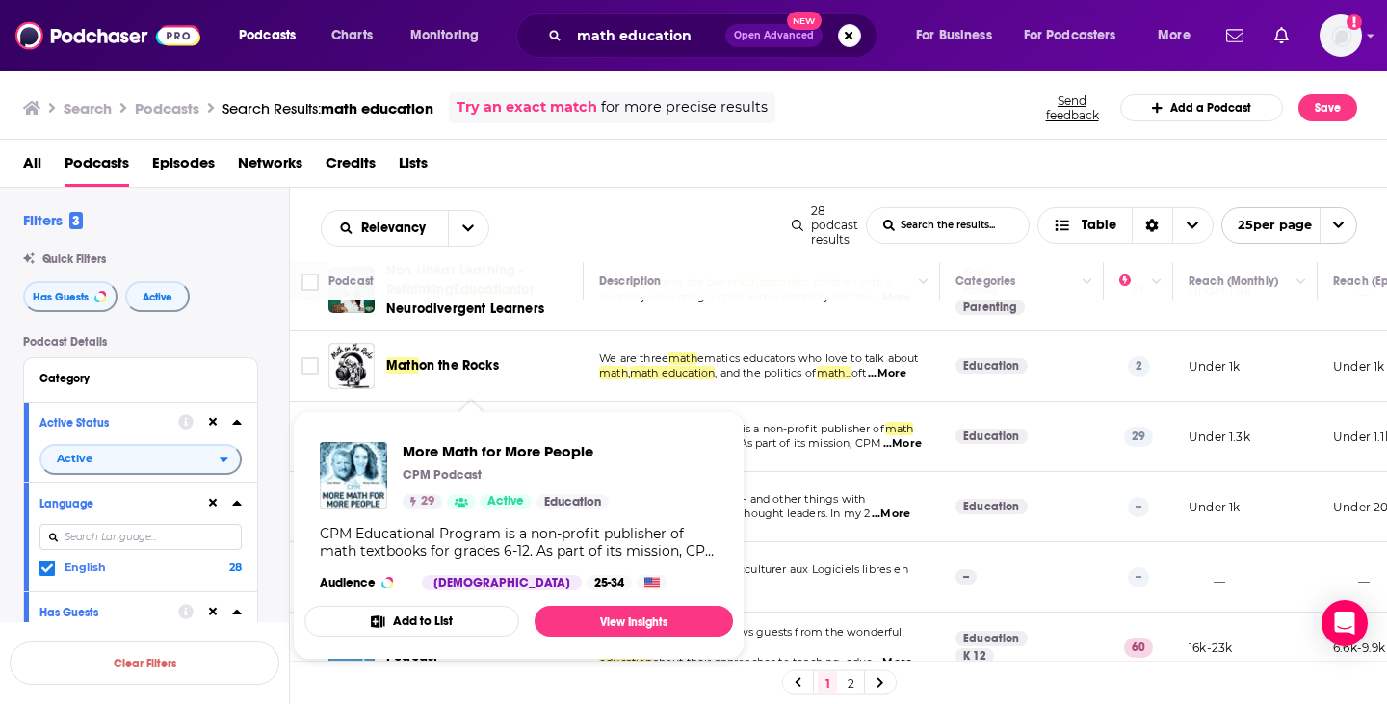
click at [495, 445] on span "More Math for More People" at bounding box center [506, 451] width 206 height 18
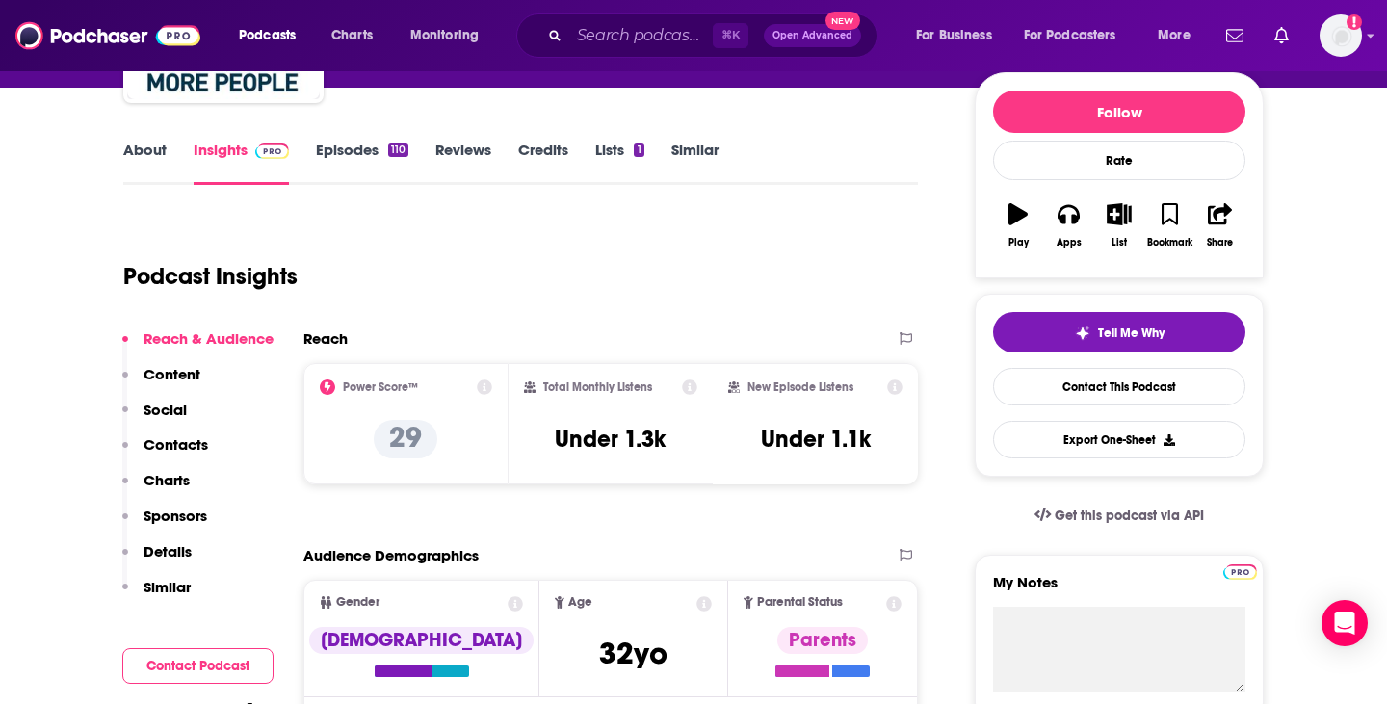
scroll to position [218, 0]
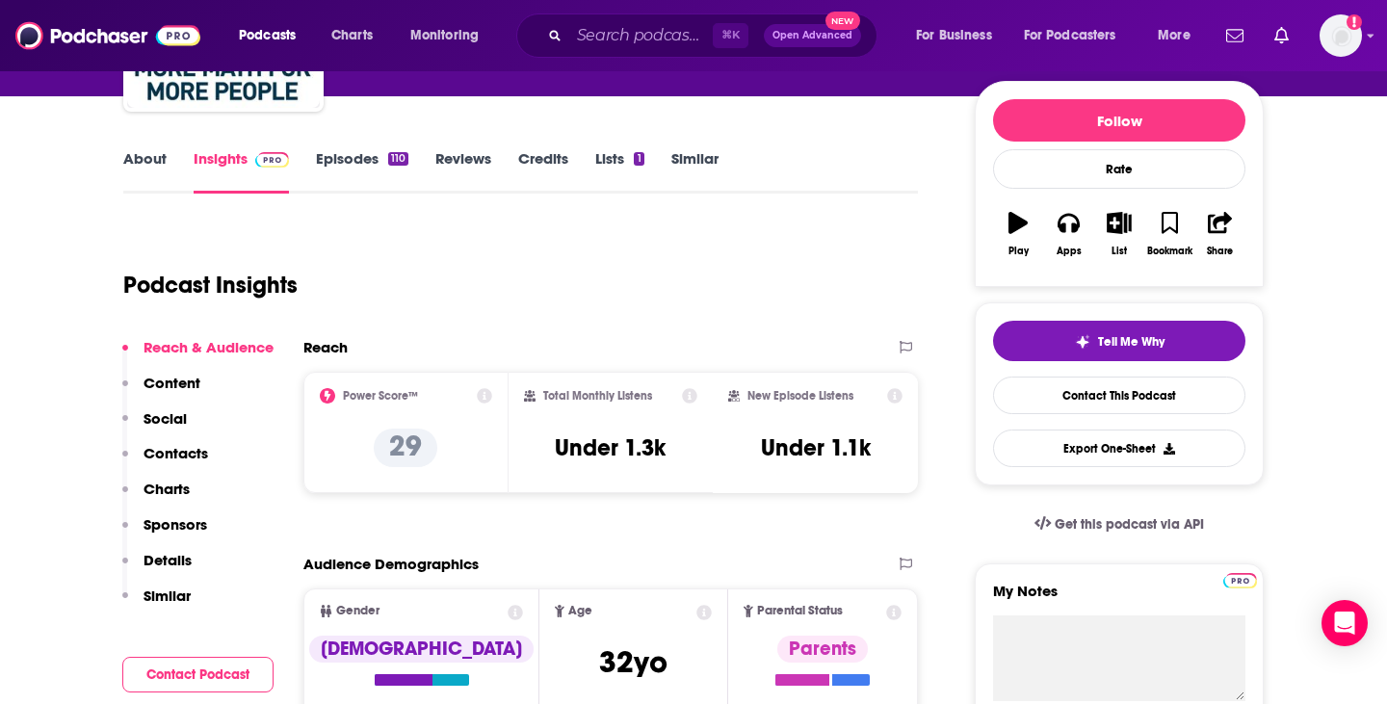
click at [479, 392] on icon at bounding box center [484, 395] width 15 height 15
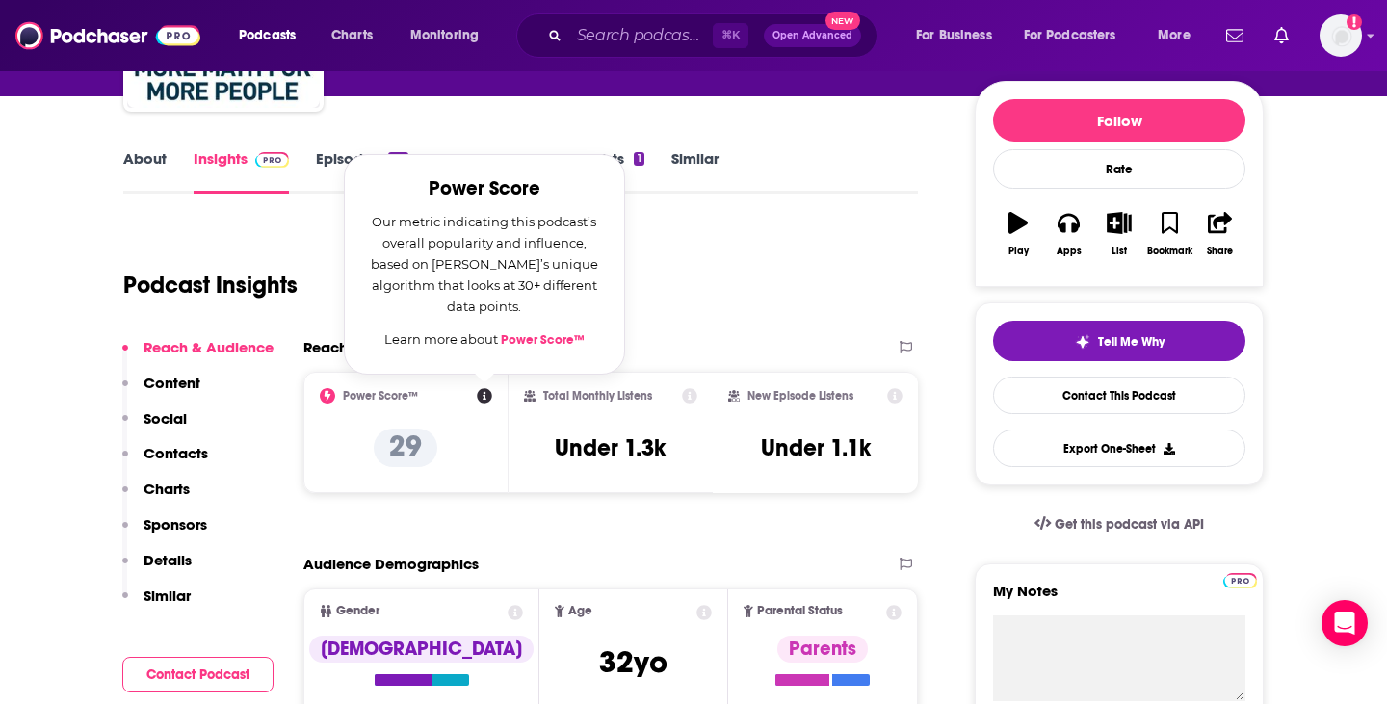
click at [665, 313] on div "Podcast Insights" at bounding box center [512, 273] width 779 height 98
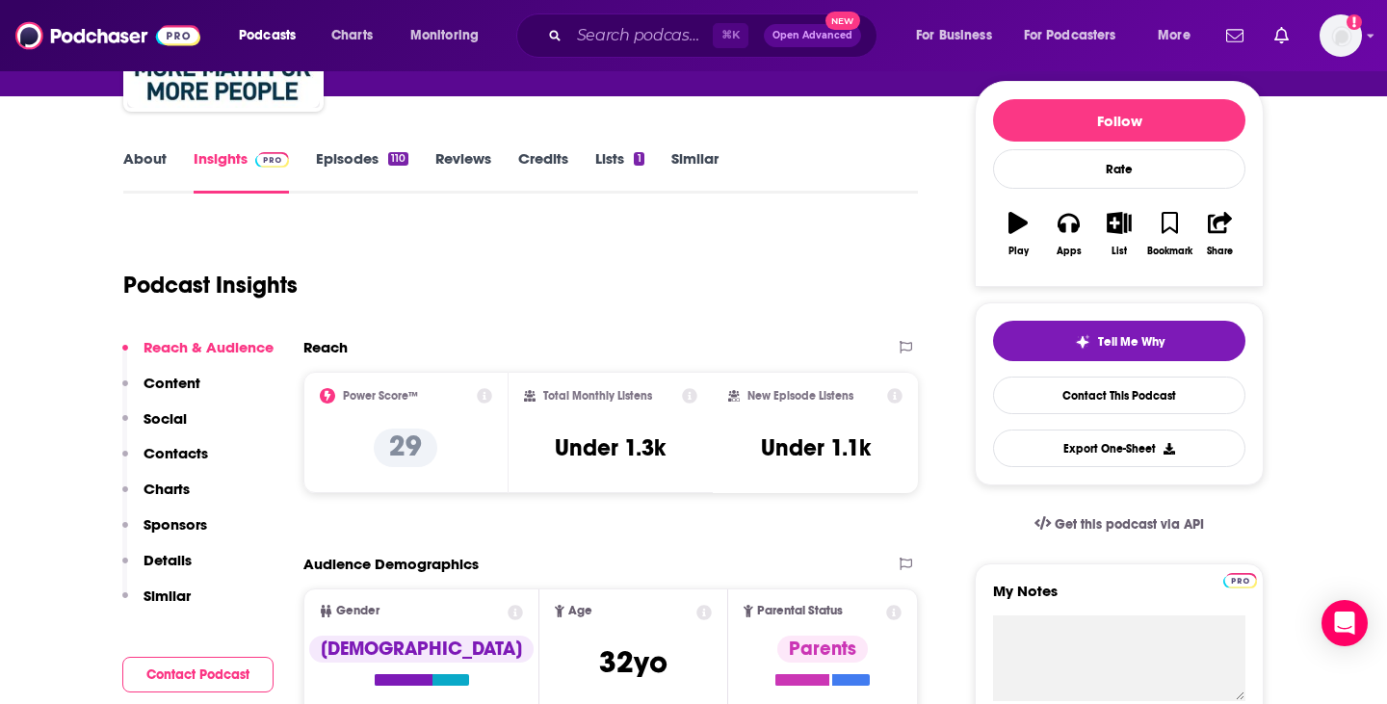
click at [489, 402] on icon at bounding box center [484, 395] width 15 height 15
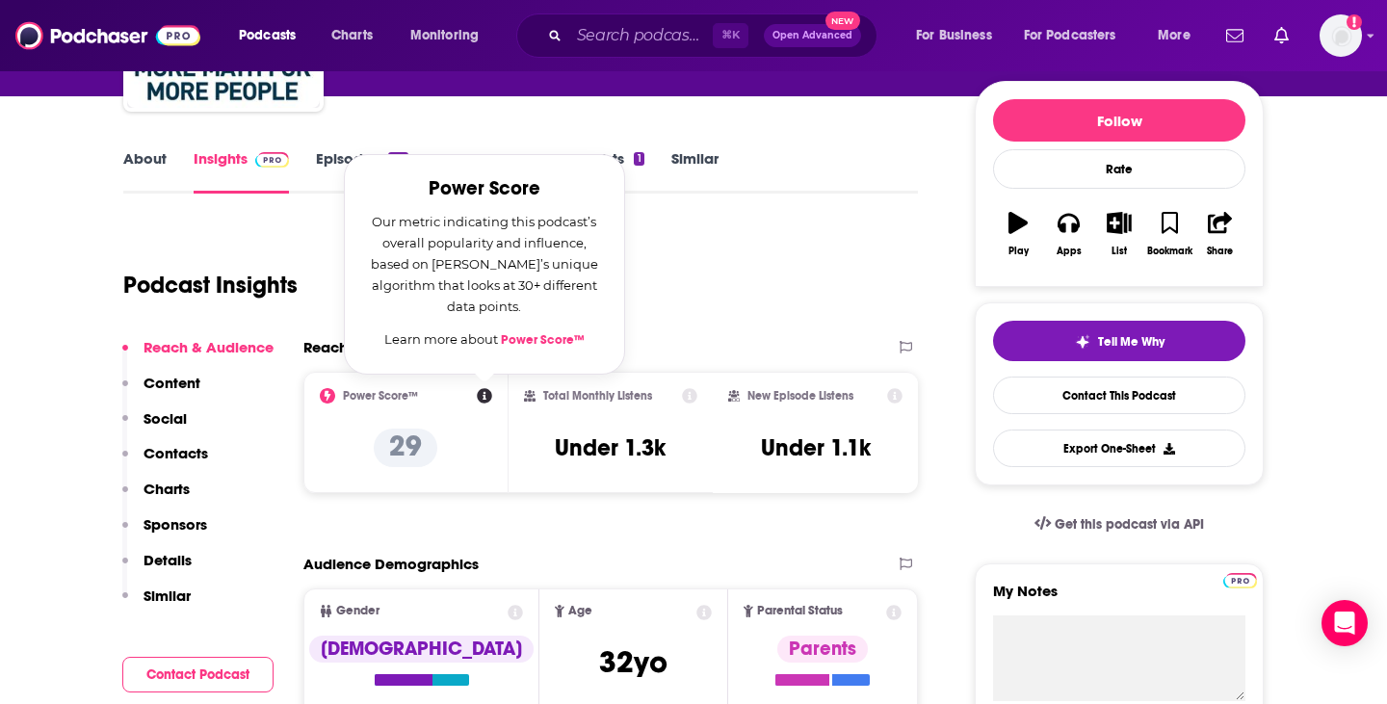
click at [144, 149] on link "About" at bounding box center [144, 171] width 43 height 44
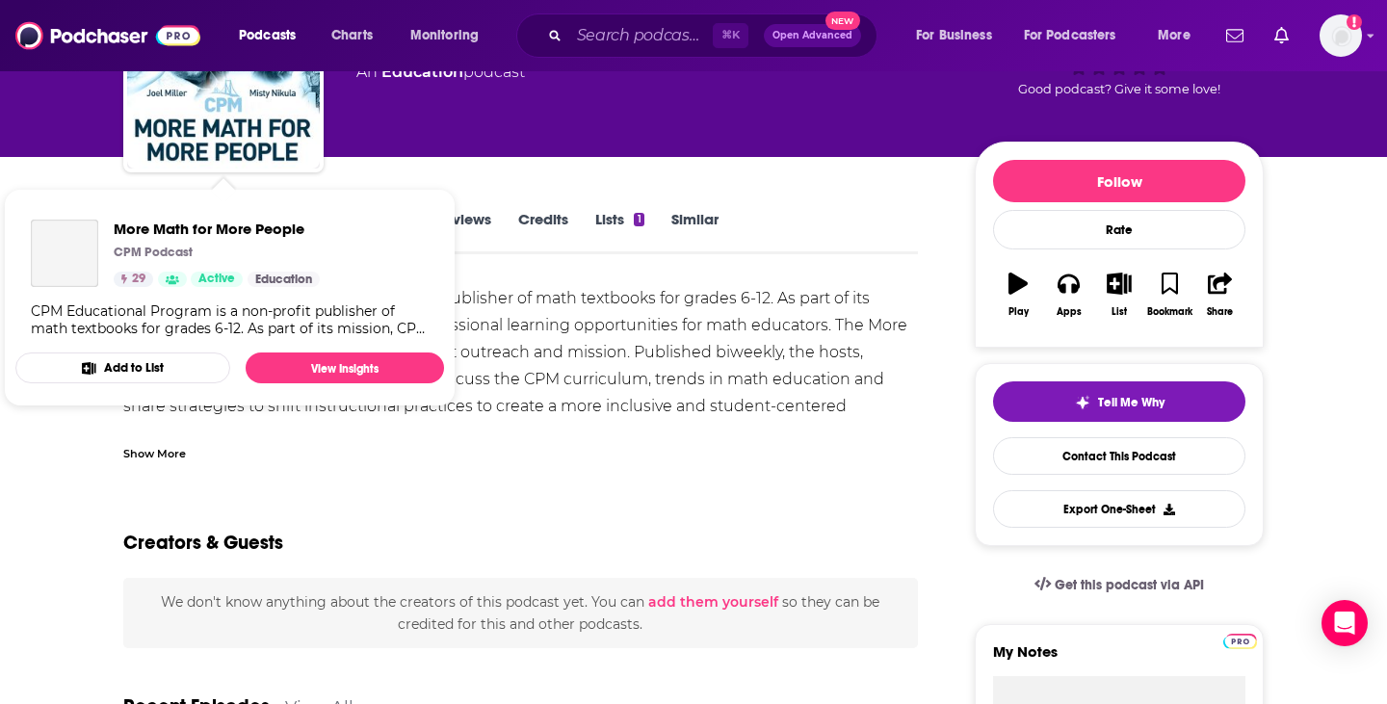
scroll to position [167, 0]
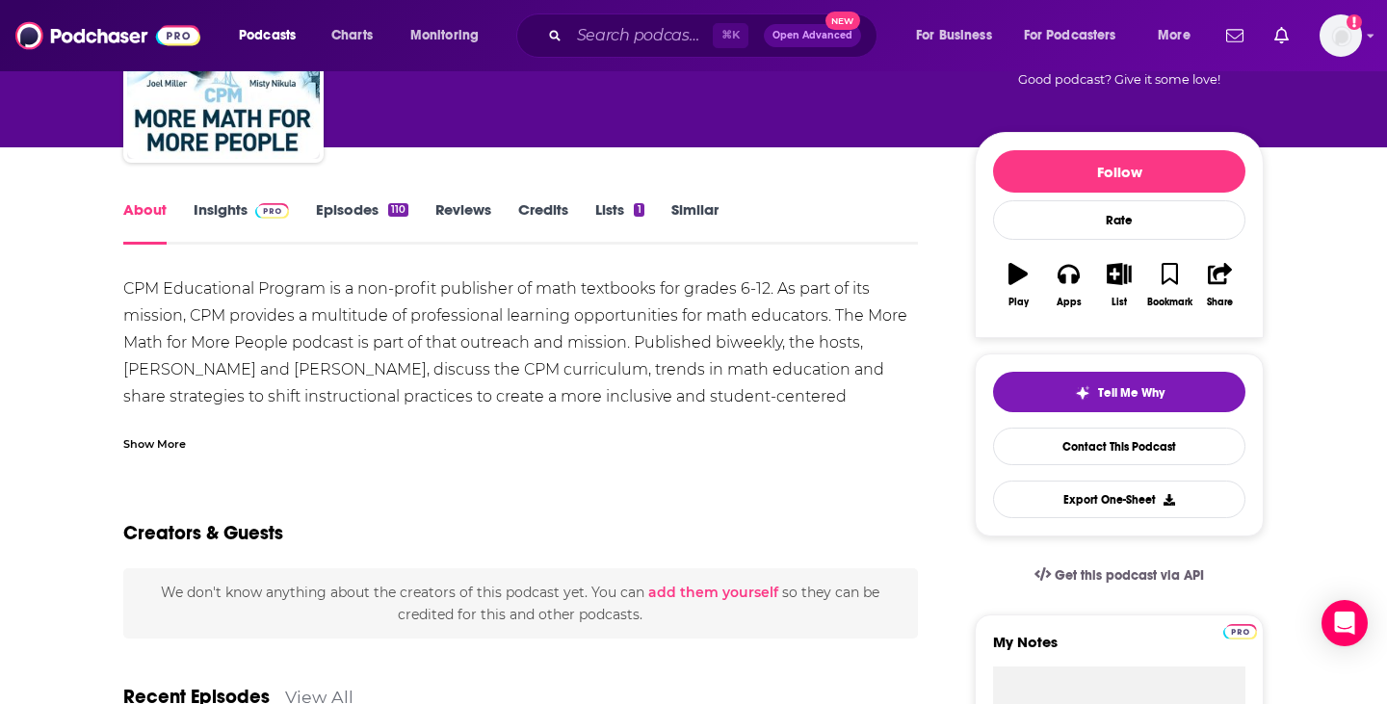
click at [146, 449] on div "Show More" at bounding box center [154, 442] width 63 height 18
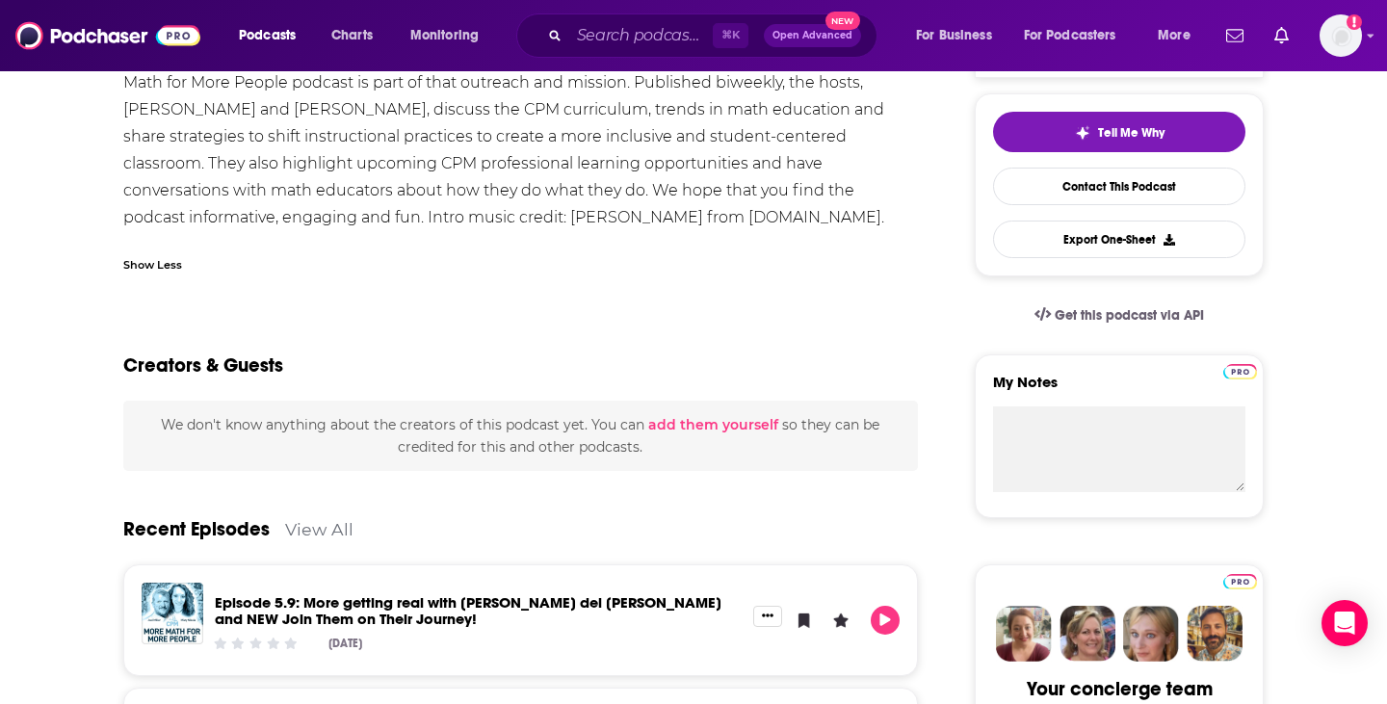
scroll to position [438, 0]
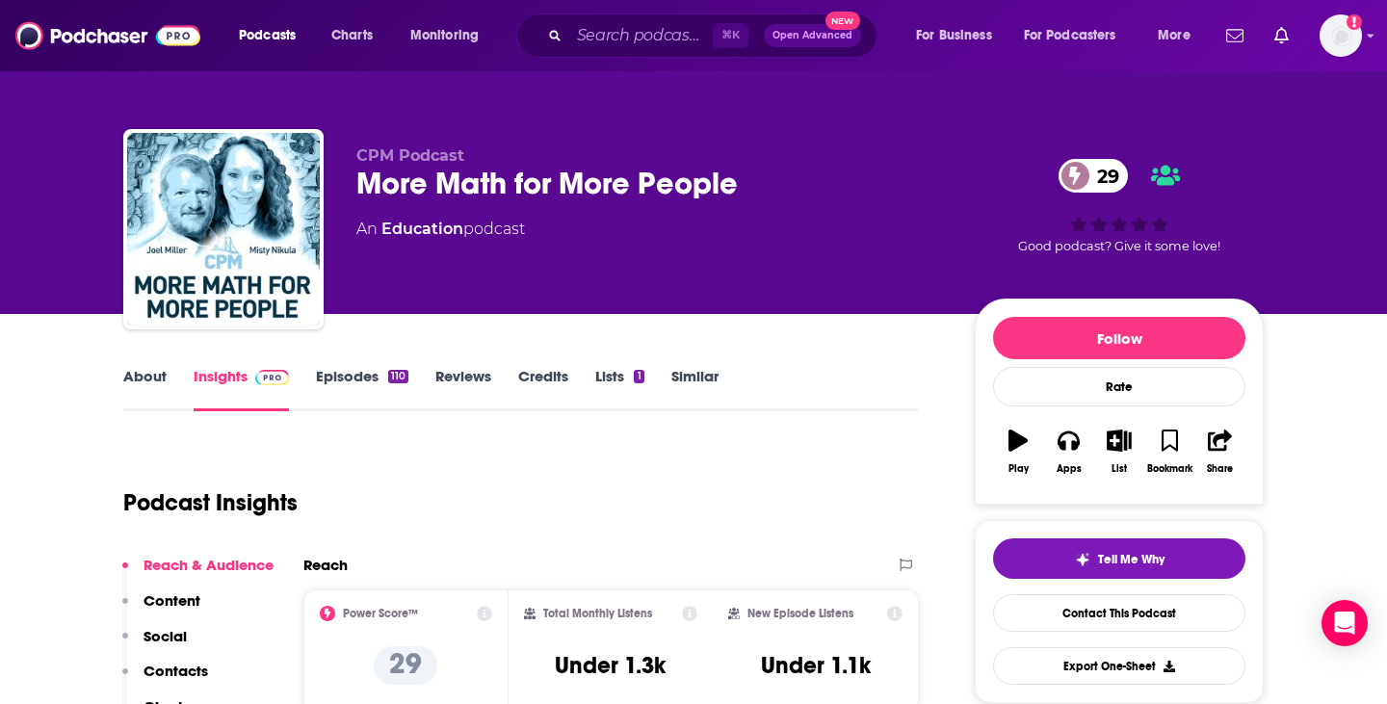
scroll to position [89, 0]
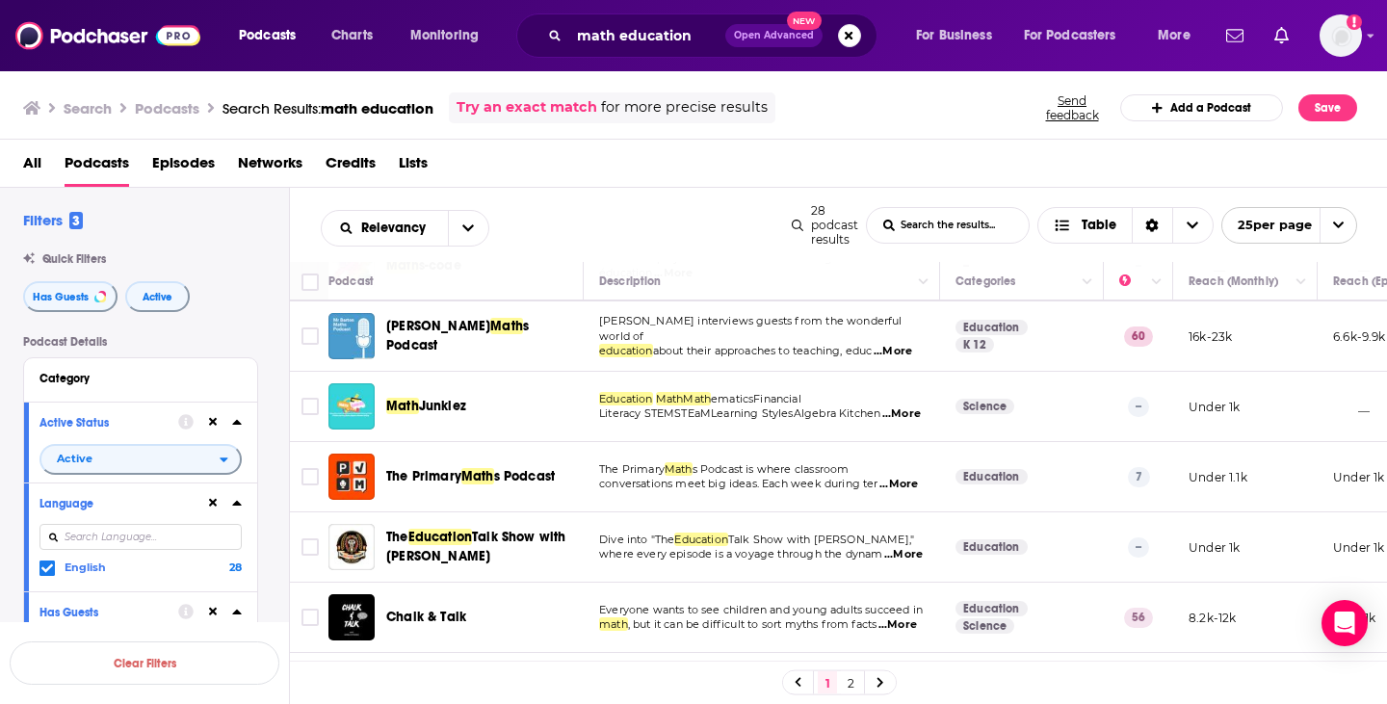
scroll to position [801, 0]
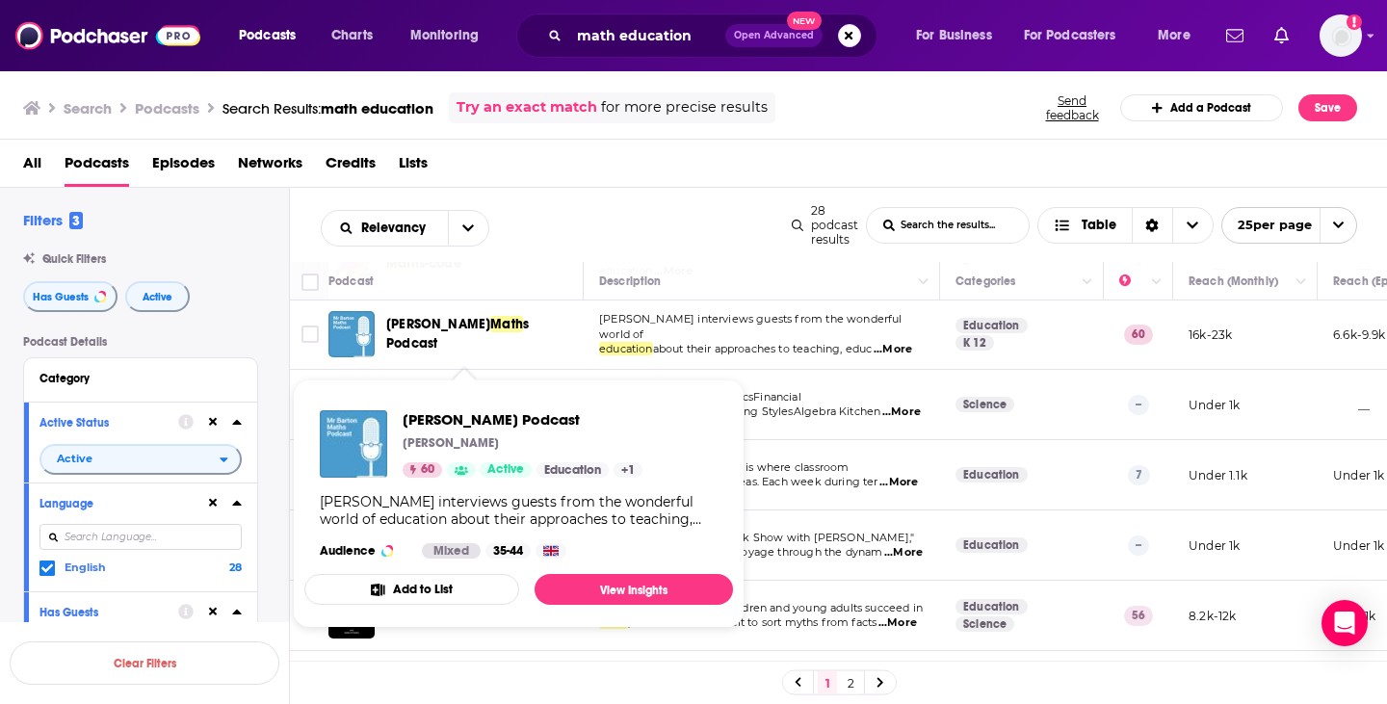
click at [490, 332] on span "Math" at bounding box center [506, 324] width 33 height 16
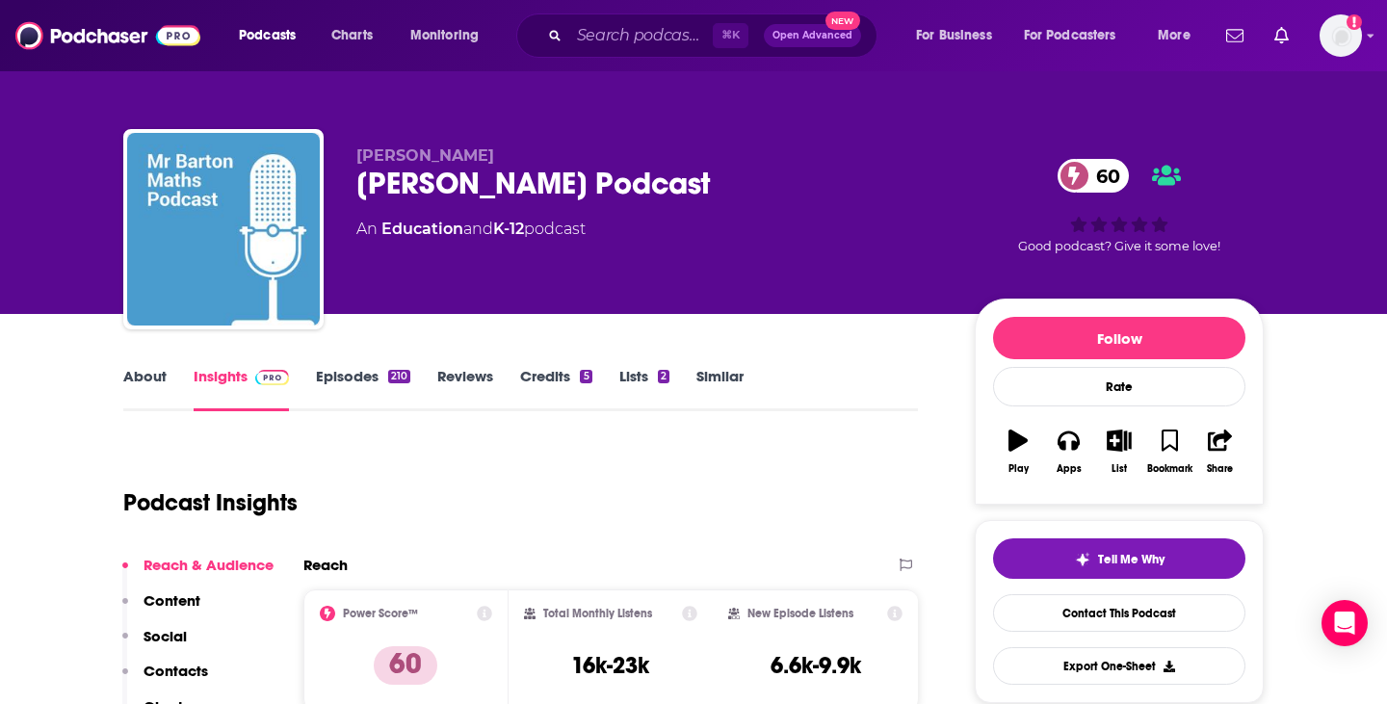
click at [143, 380] on link "About" at bounding box center [144, 389] width 43 height 44
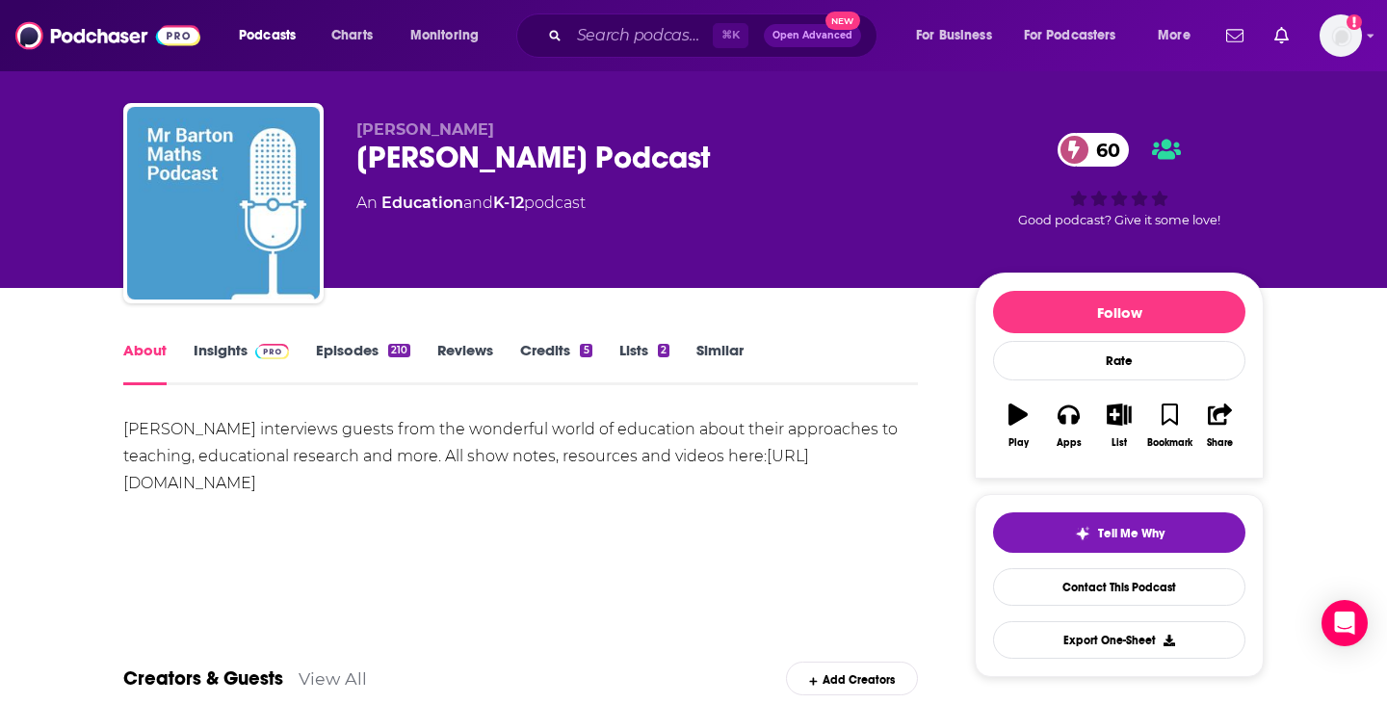
scroll to position [141, 0]
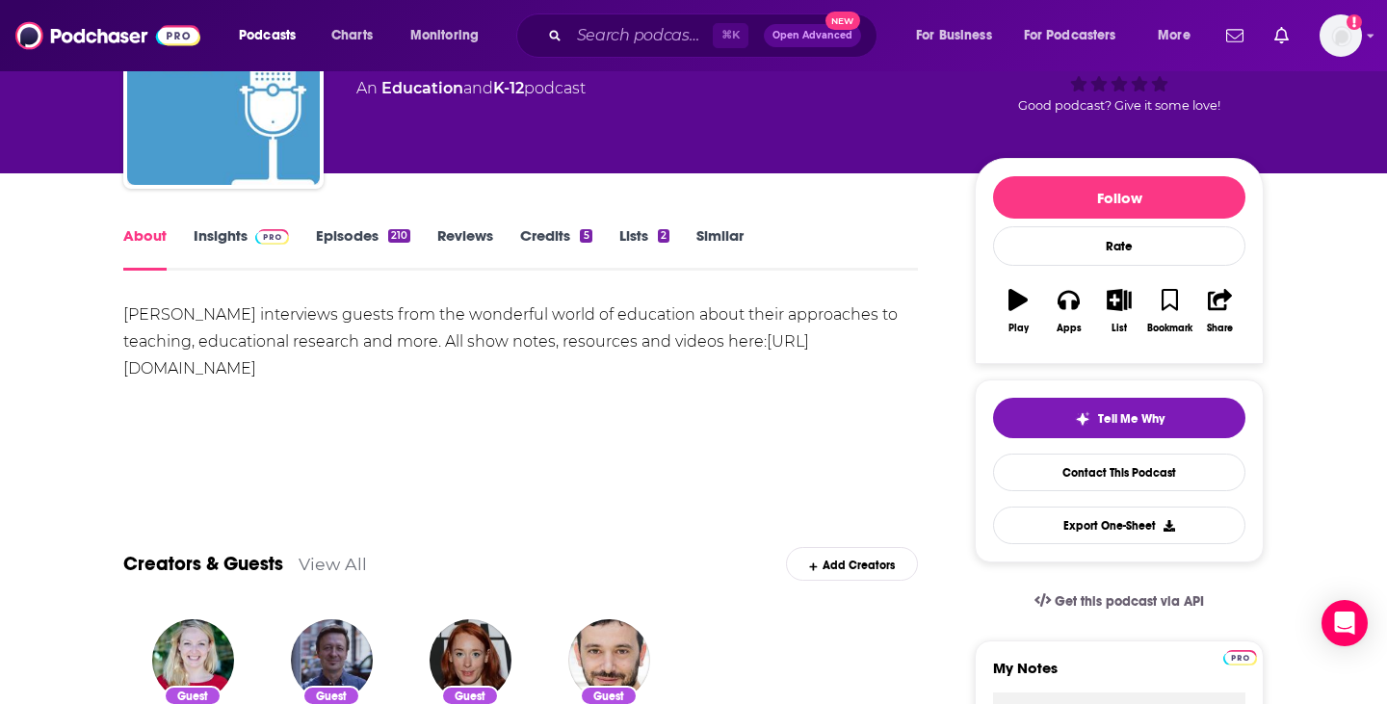
click at [259, 242] on img at bounding box center [272, 236] width 34 height 15
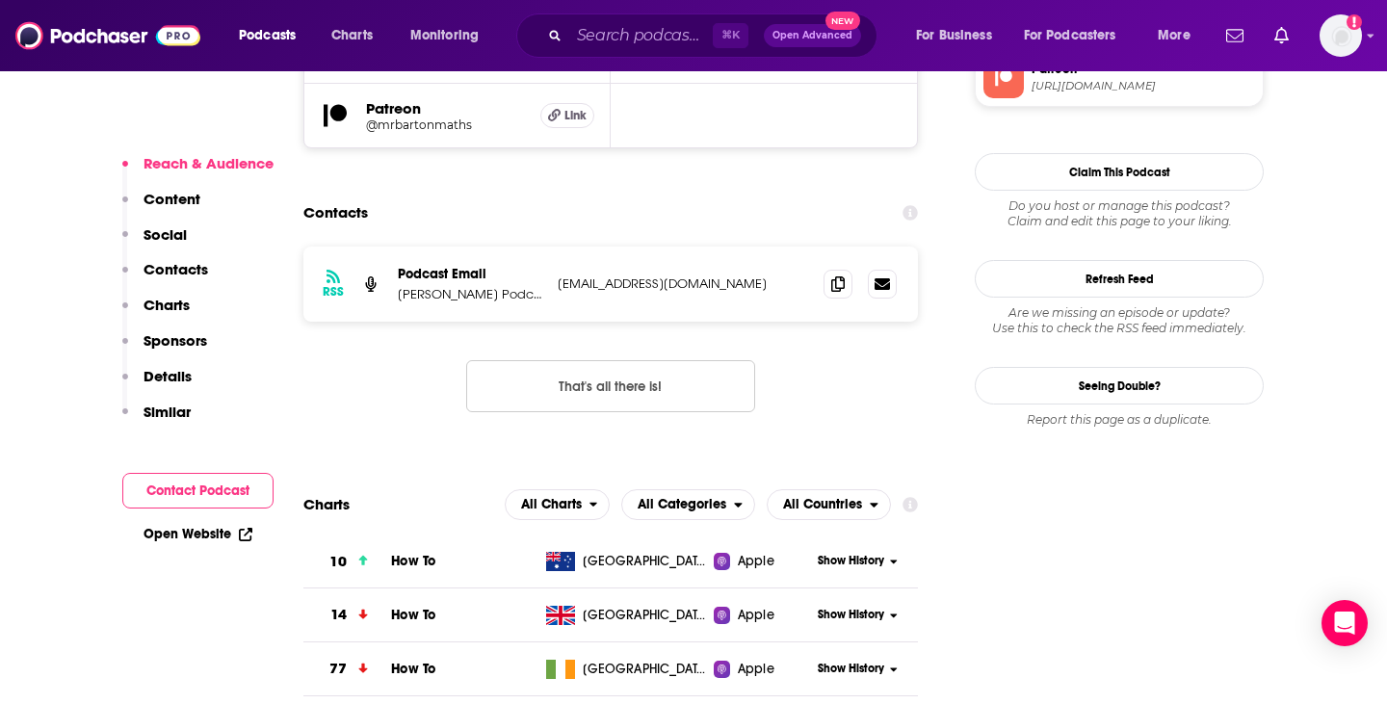
scroll to position [1815, 0]
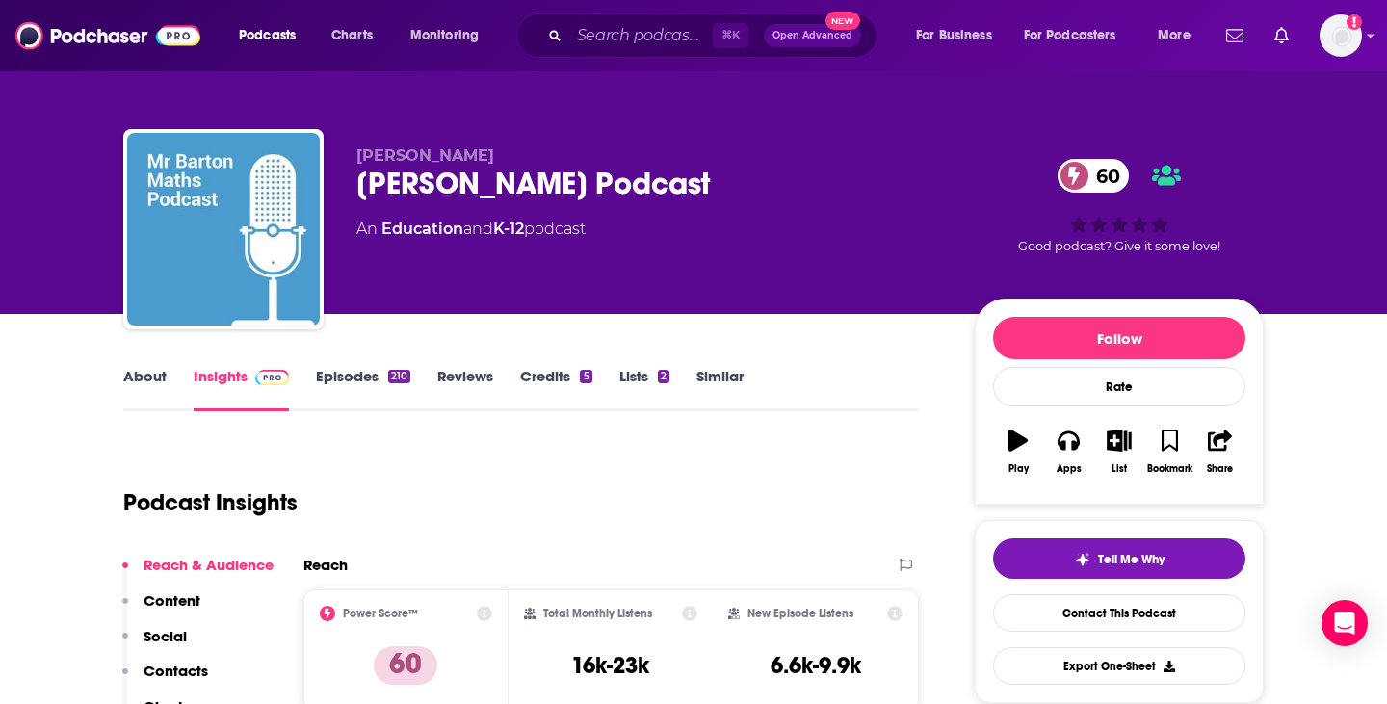
scroll to position [92, 0]
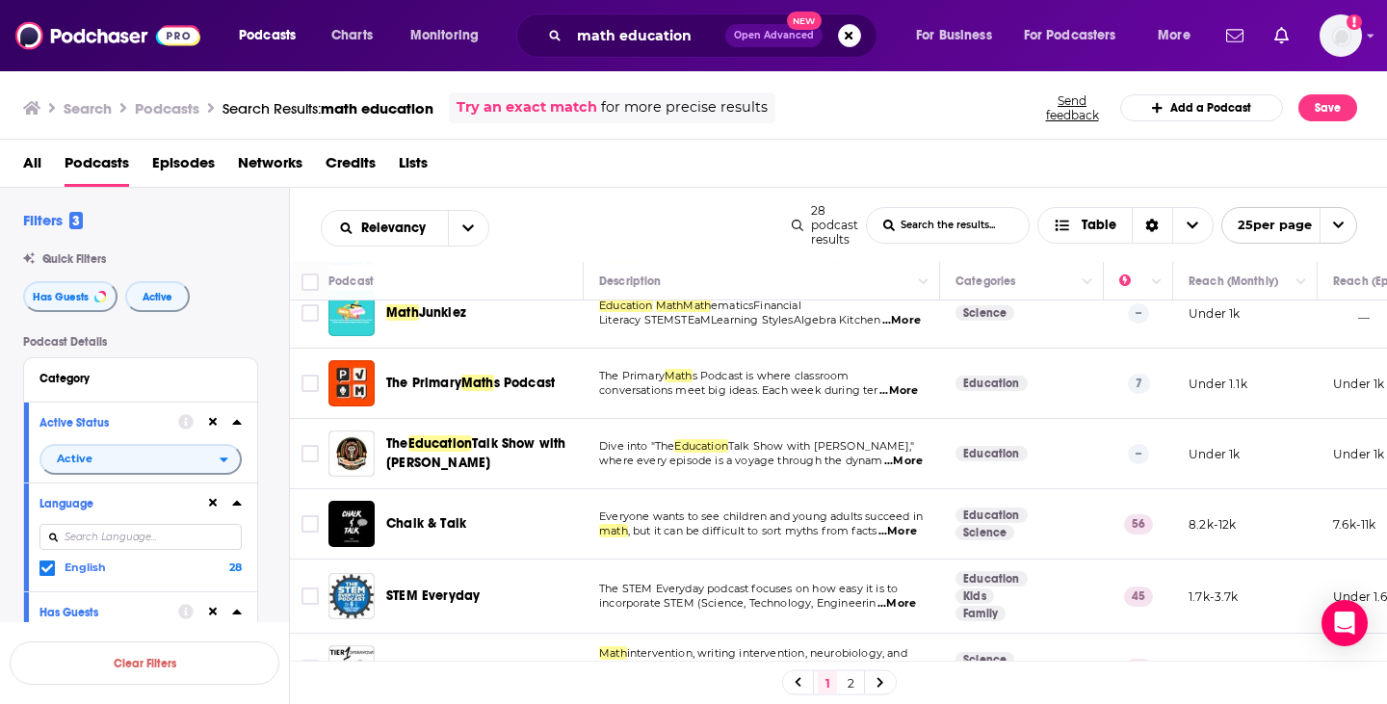
scroll to position [902, 0]
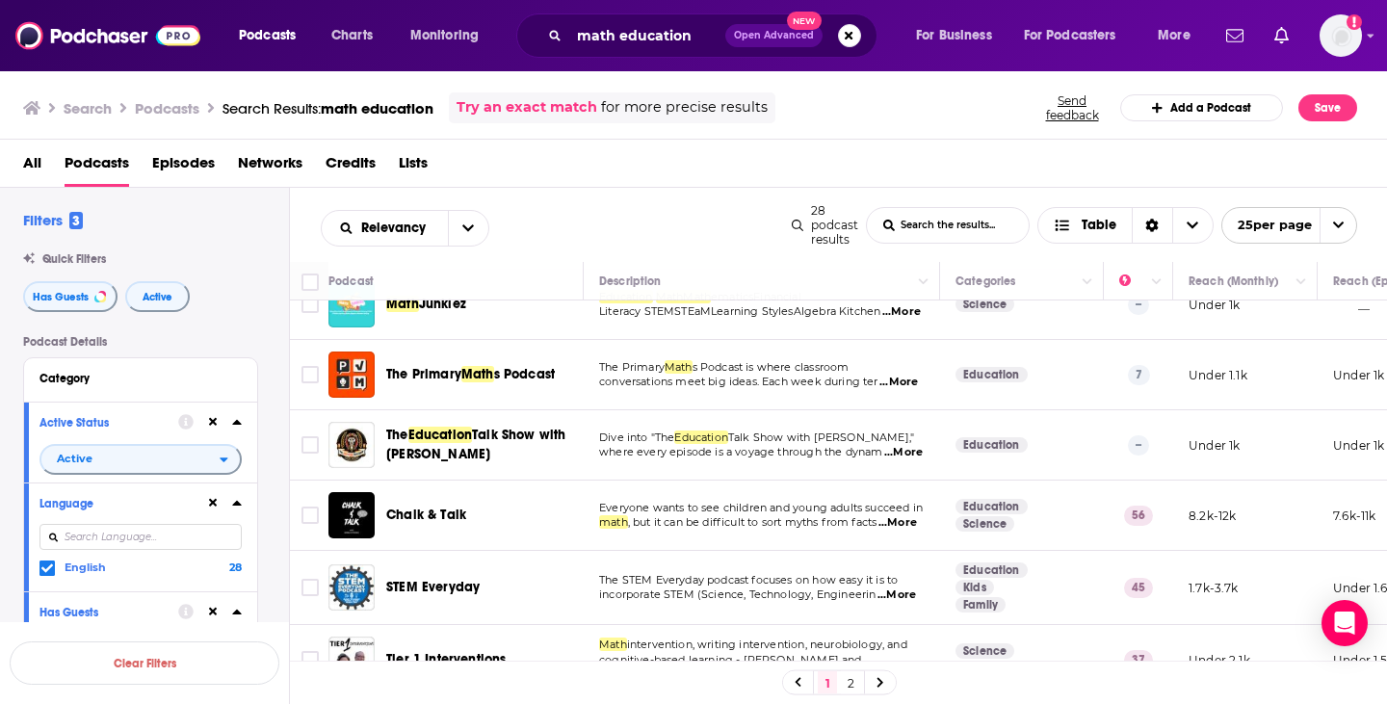
click at [911, 390] on span "...More" at bounding box center [898, 382] width 39 height 15
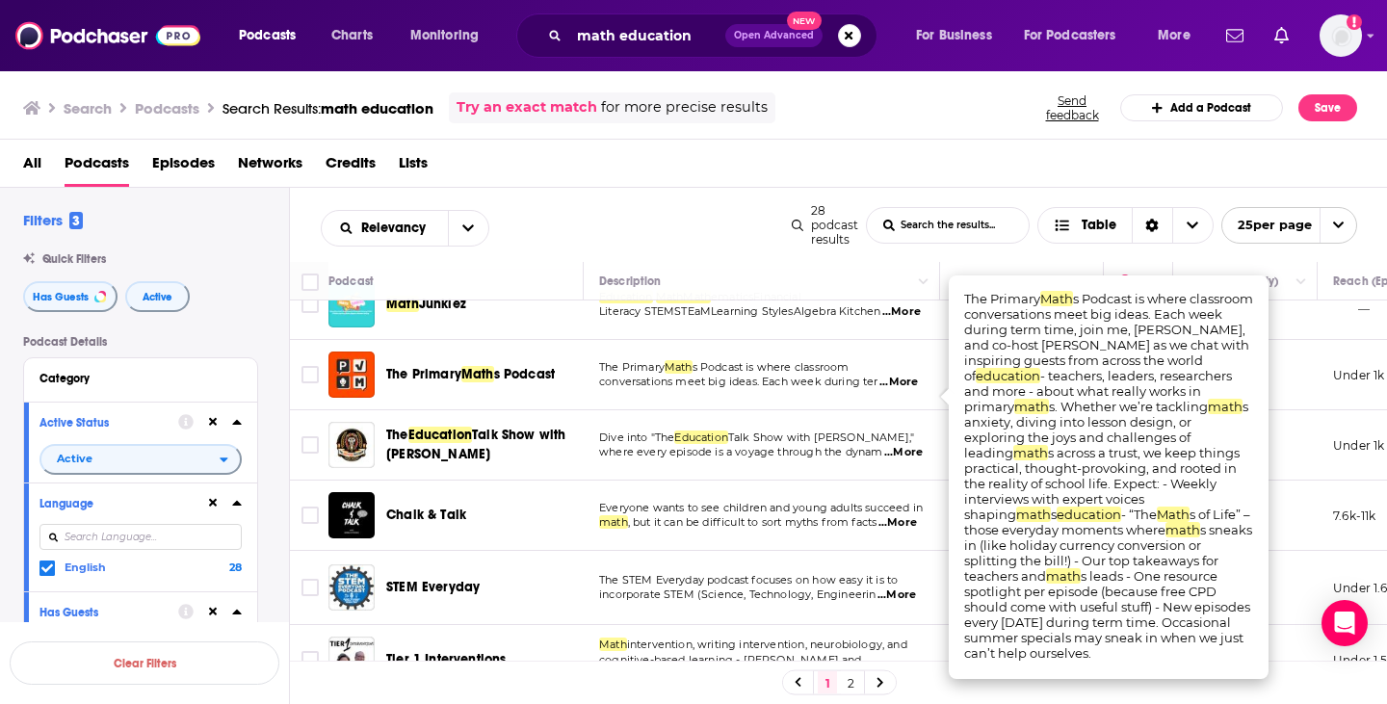
scroll to position [0, 0]
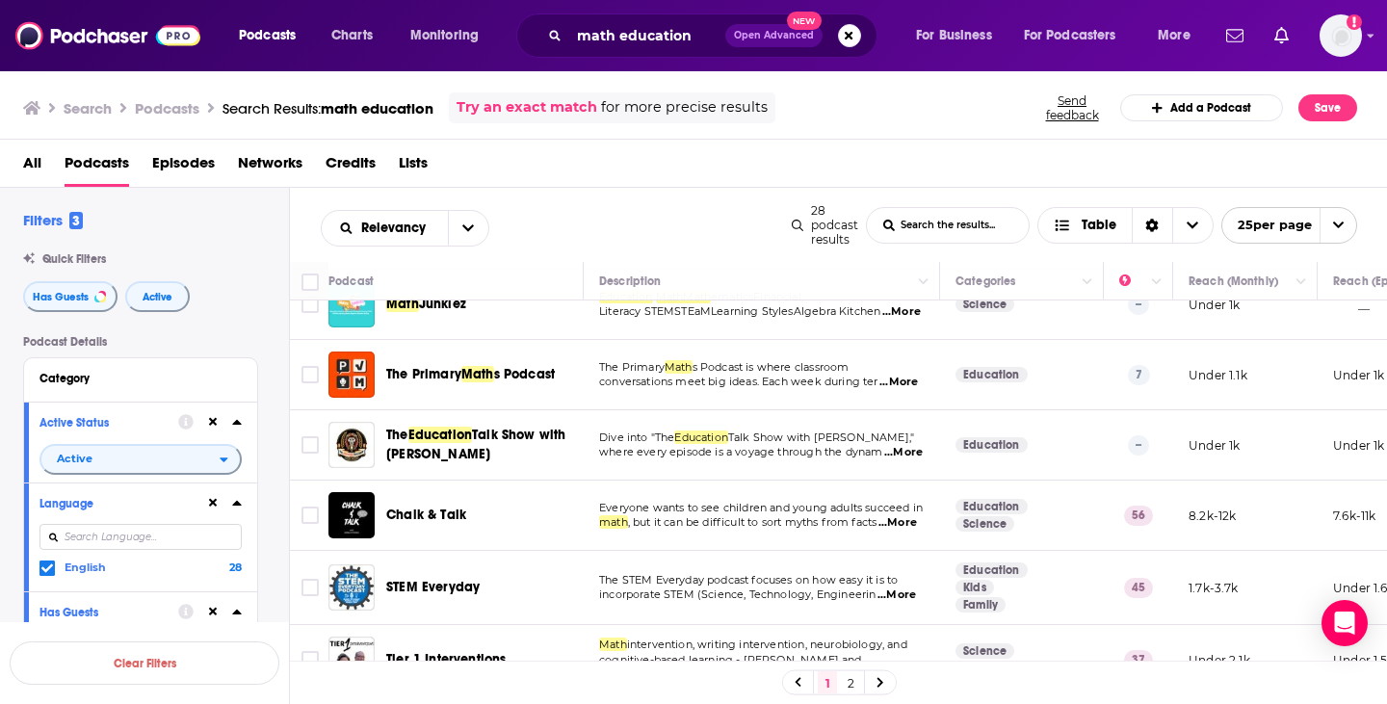
click at [498, 382] on span "s Podcast" at bounding box center [525, 374] width 62 height 16
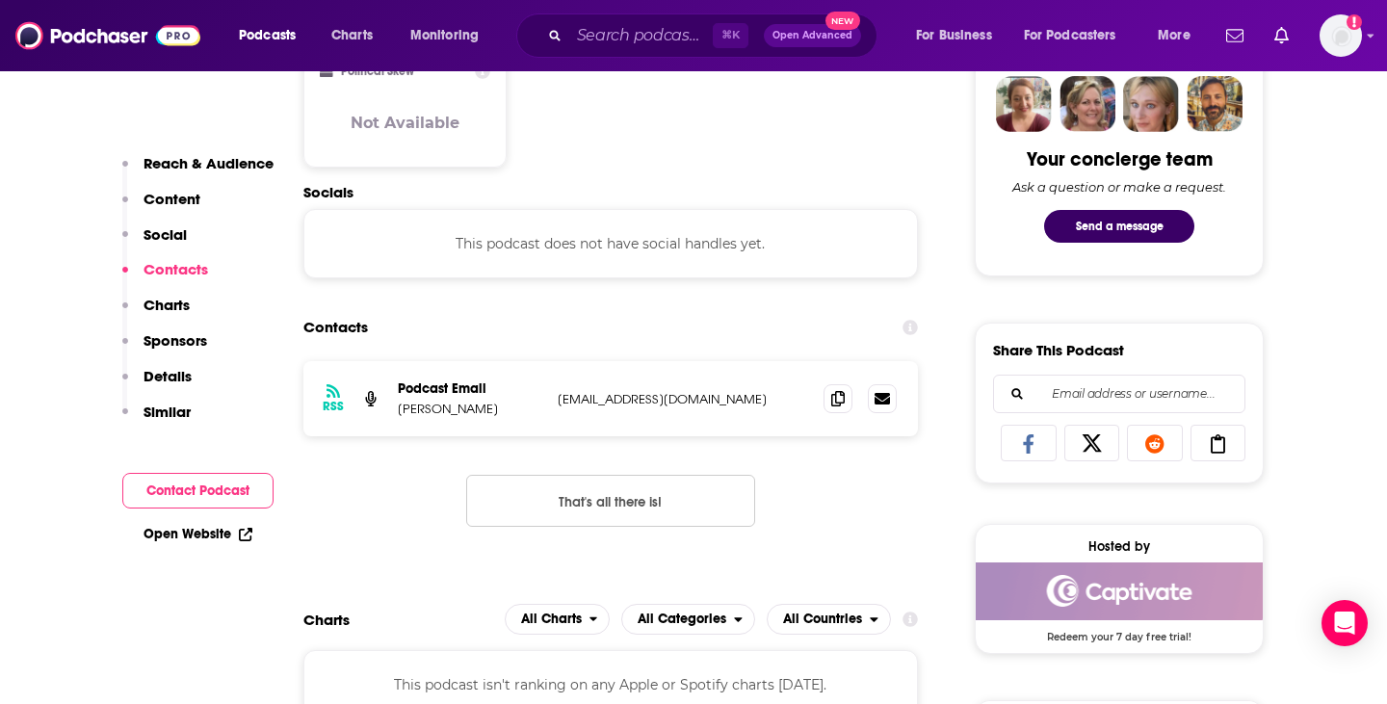
scroll to position [958, 0]
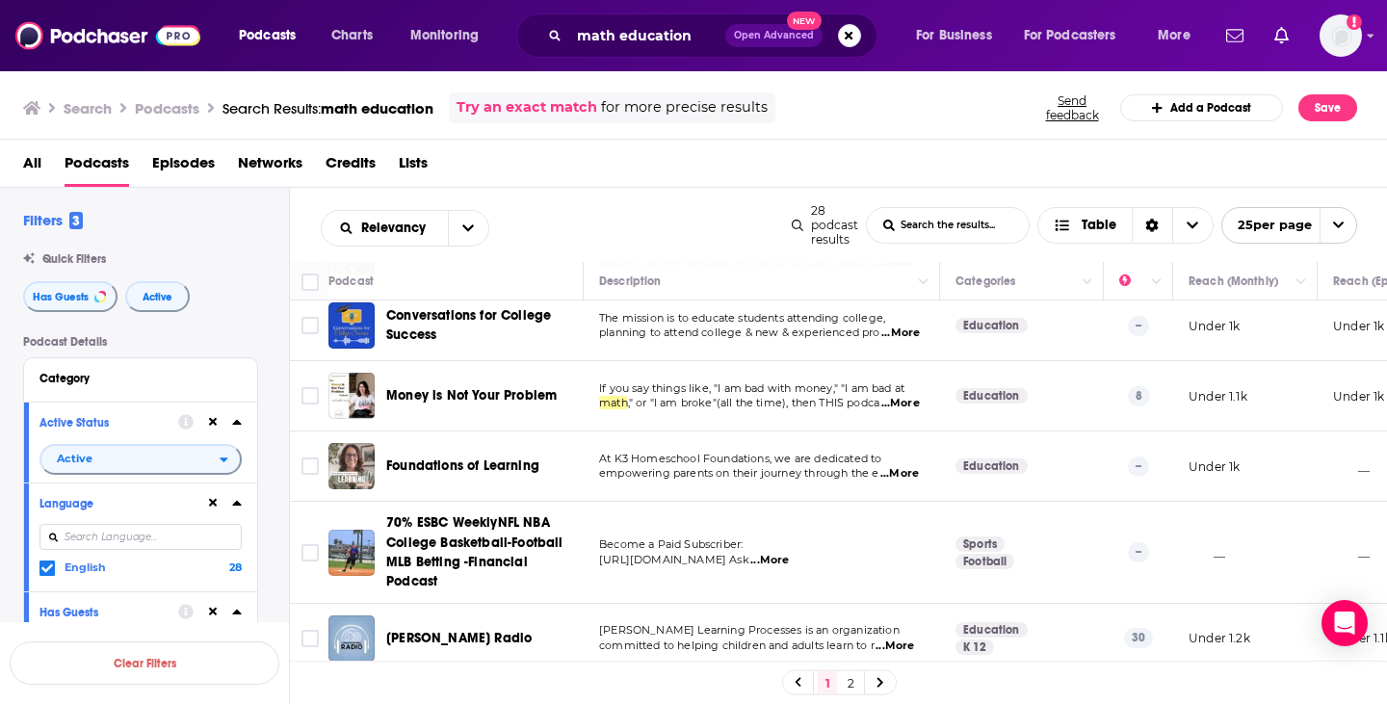
click at [905, 648] on span "...More" at bounding box center [895, 646] width 39 height 15
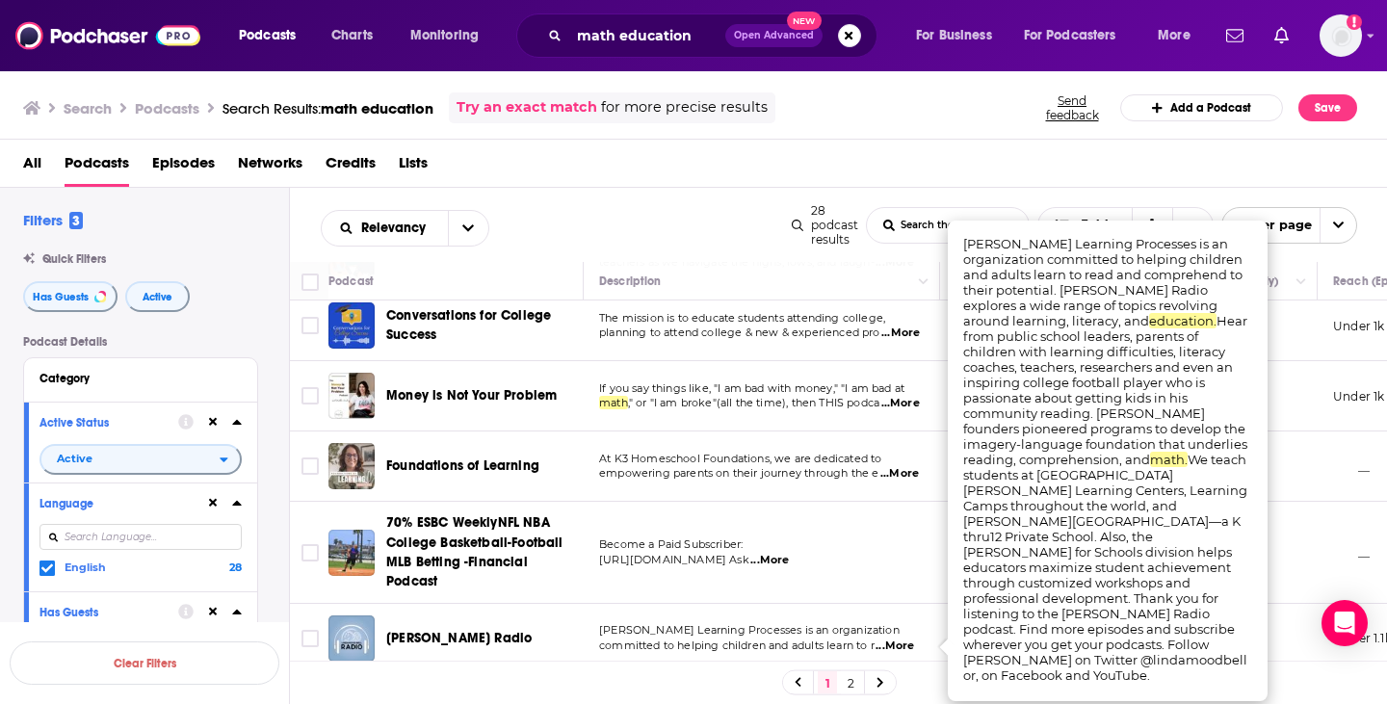
click at [854, 683] on link "2" at bounding box center [850, 682] width 19 height 23
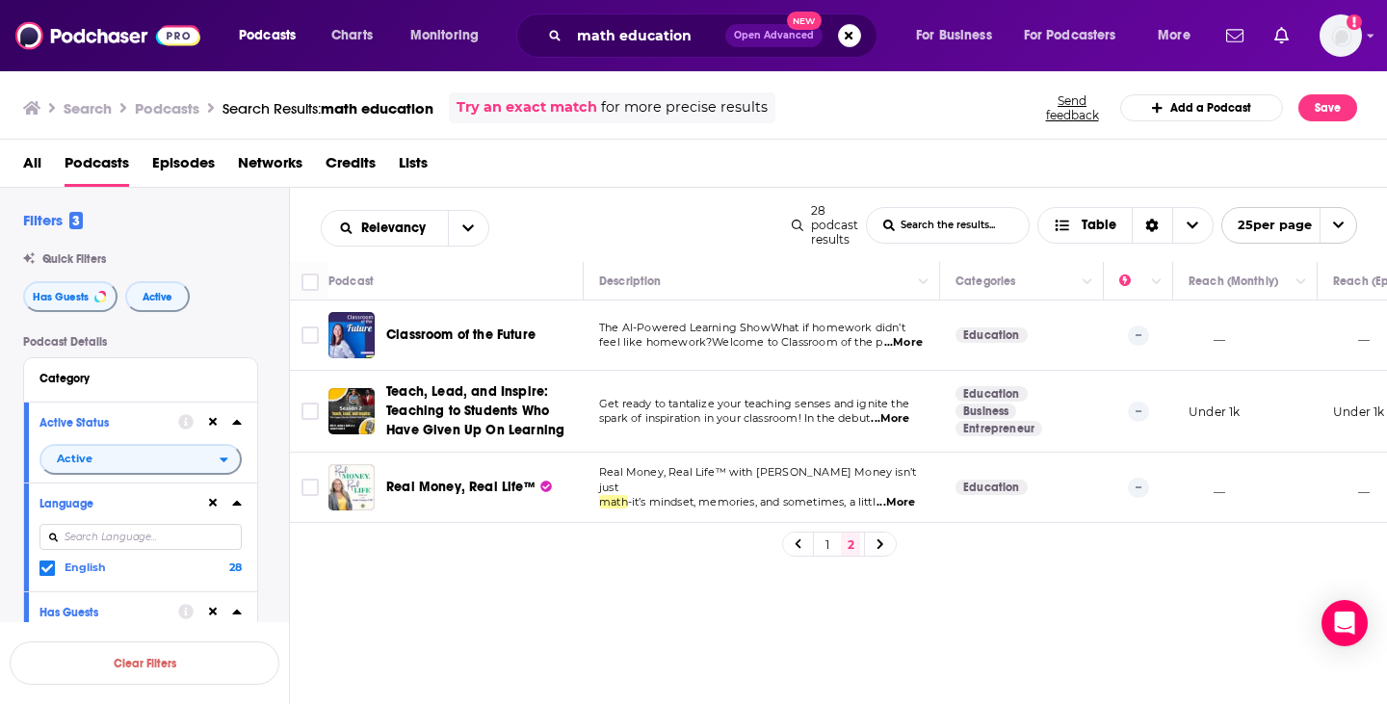
click at [829, 552] on link "1" at bounding box center [827, 544] width 19 height 23
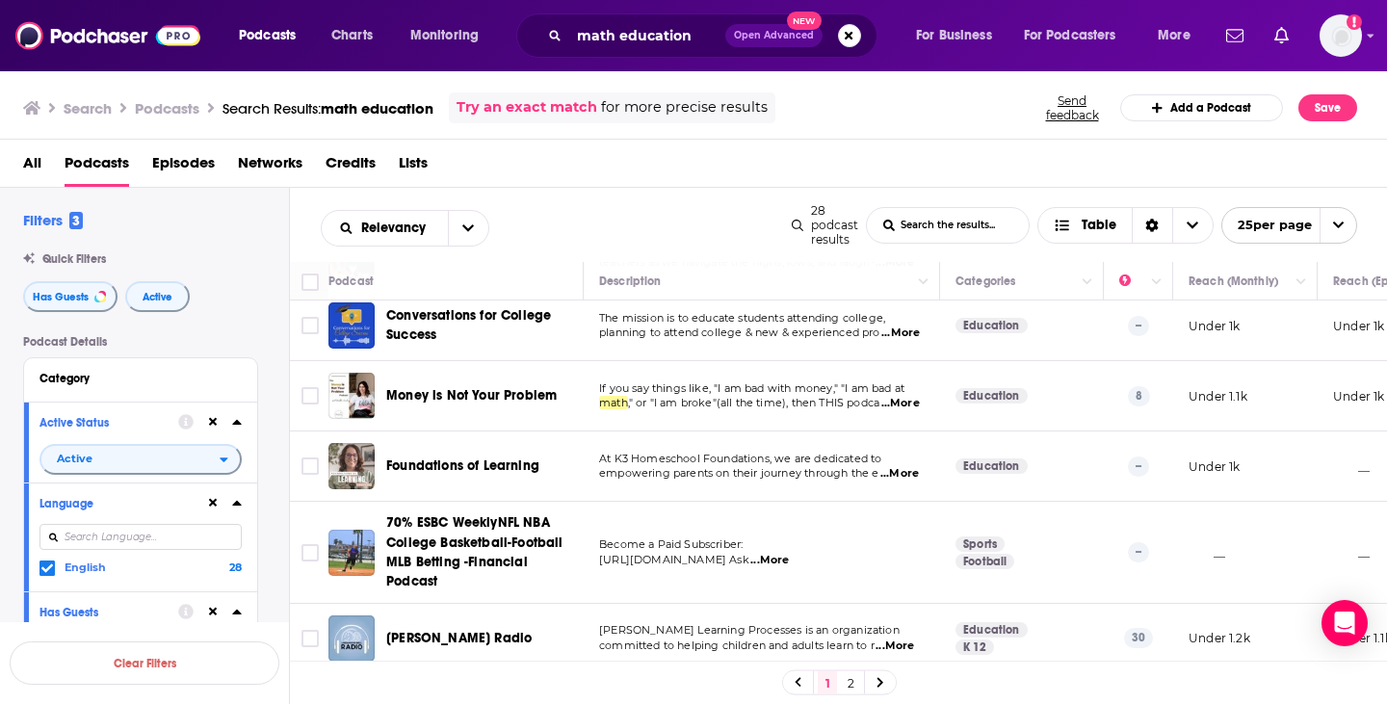
scroll to position [1463, 0]
click at [914, 646] on span "...More" at bounding box center [895, 646] width 39 height 15
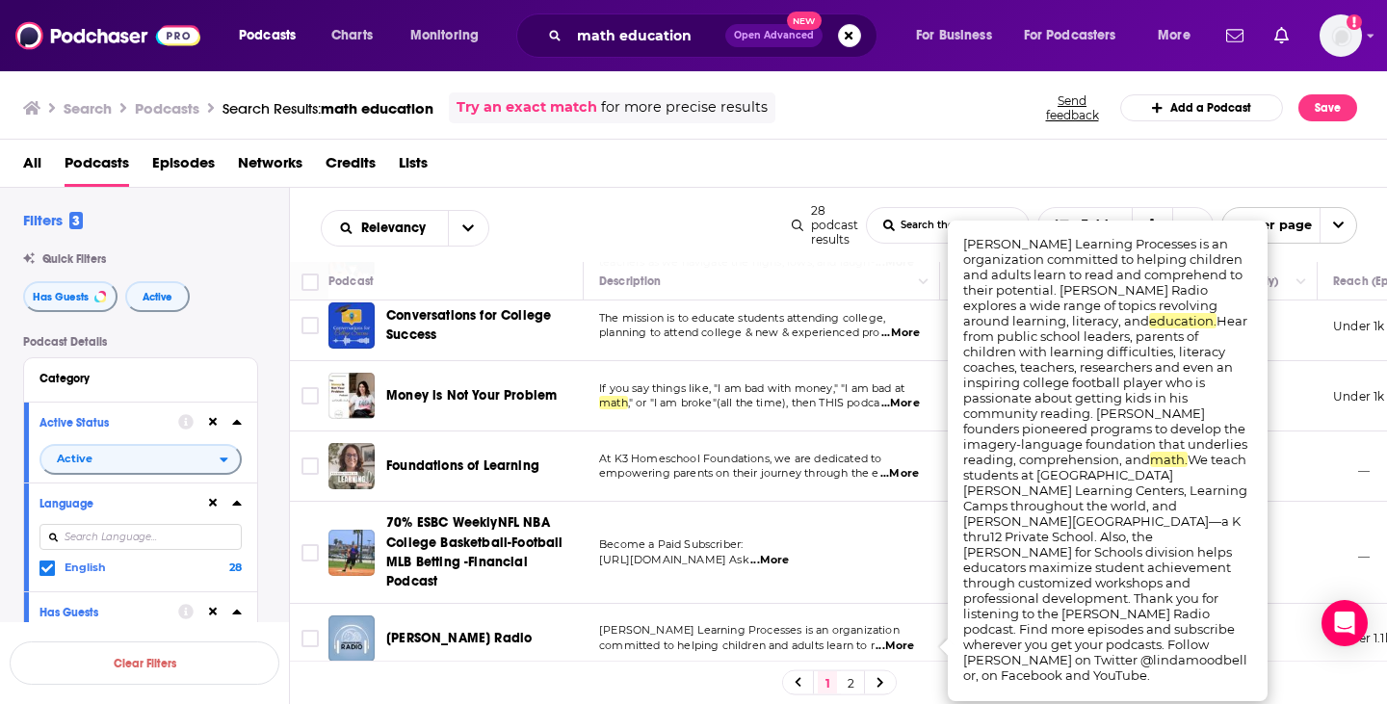
scroll to position [0, 0]
click at [708, 677] on div "1 2" at bounding box center [839, 682] width 1098 height 43
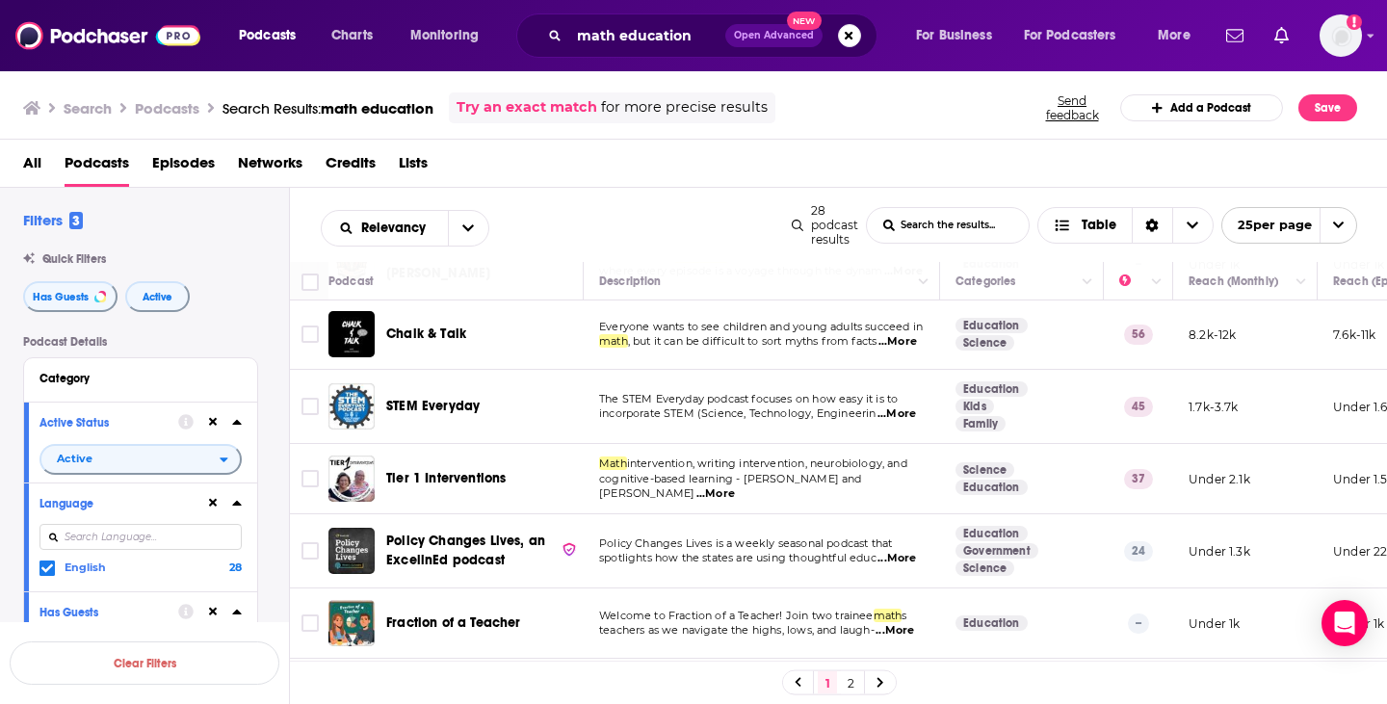
scroll to position [1082, 0]
click at [911, 351] on span "...More" at bounding box center [898, 342] width 39 height 15
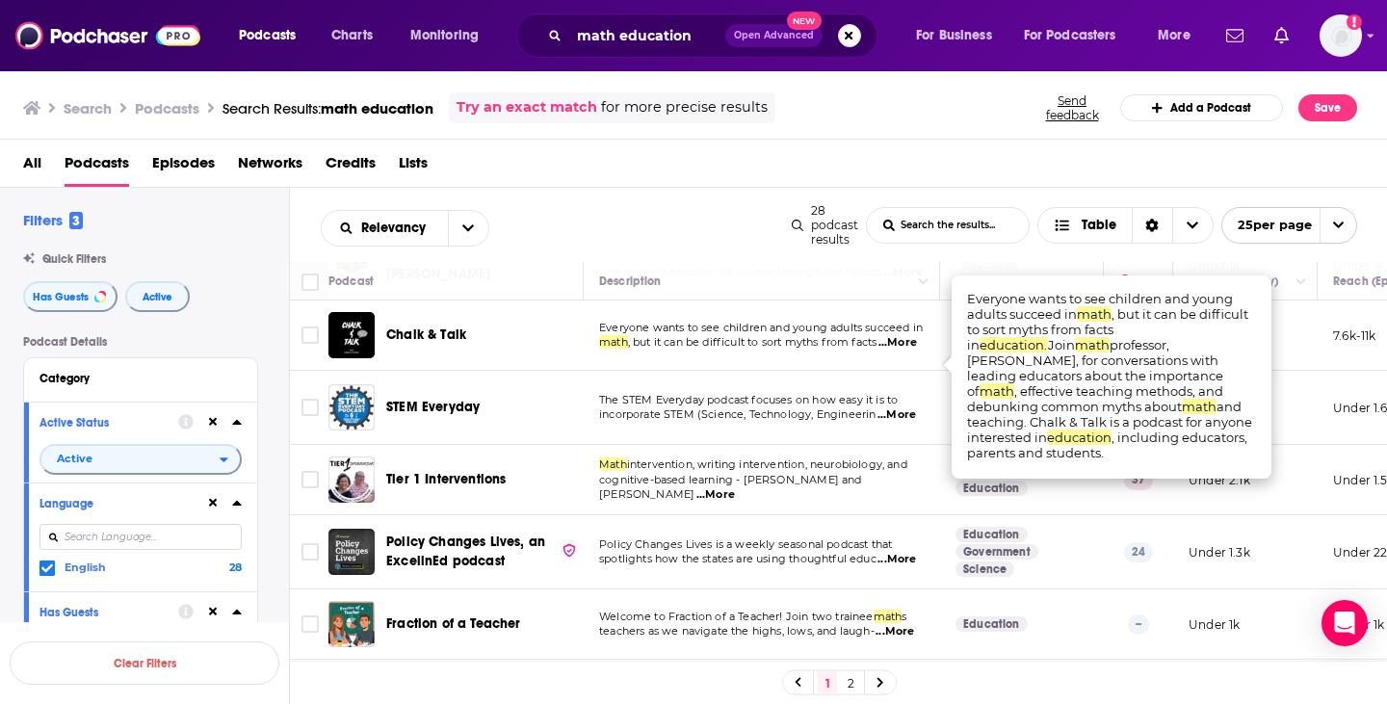
click at [911, 351] on span "...More" at bounding box center [898, 342] width 39 height 15
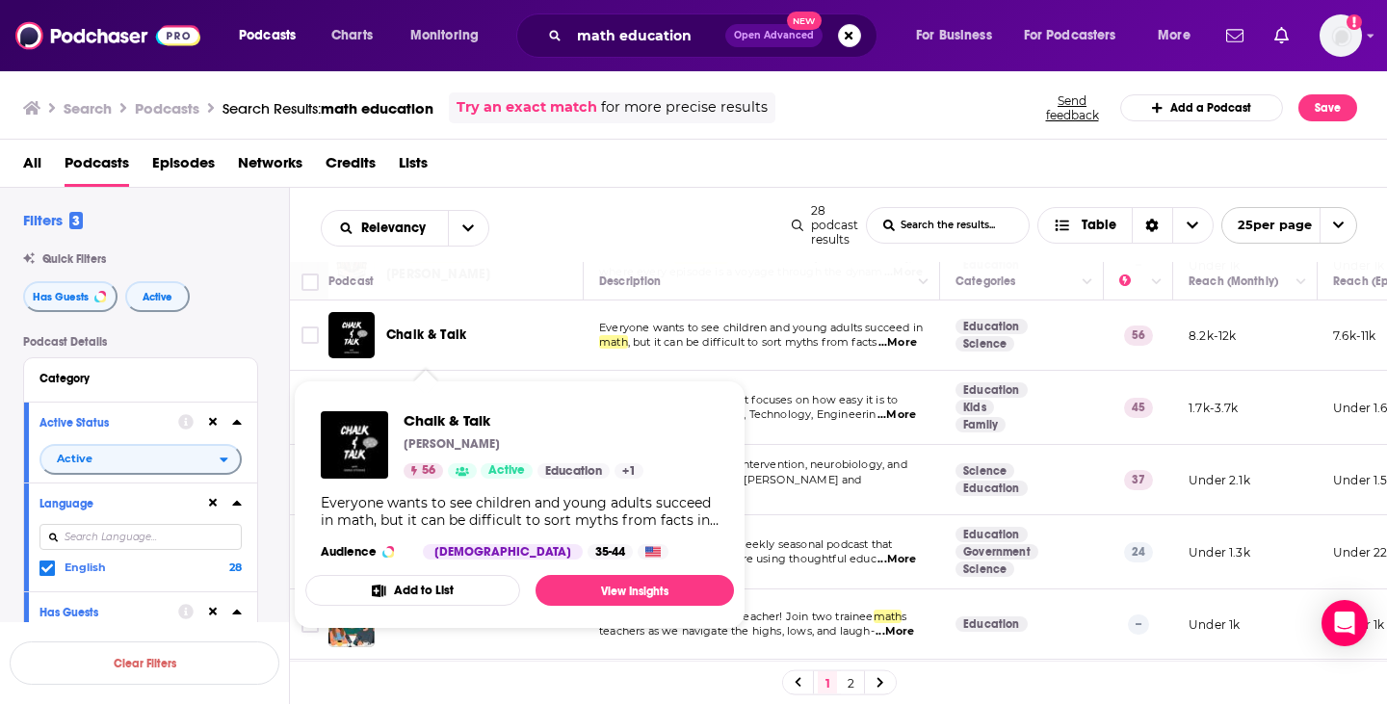
click at [429, 343] on span "Chalk & Talk" at bounding box center [426, 335] width 80 height 16
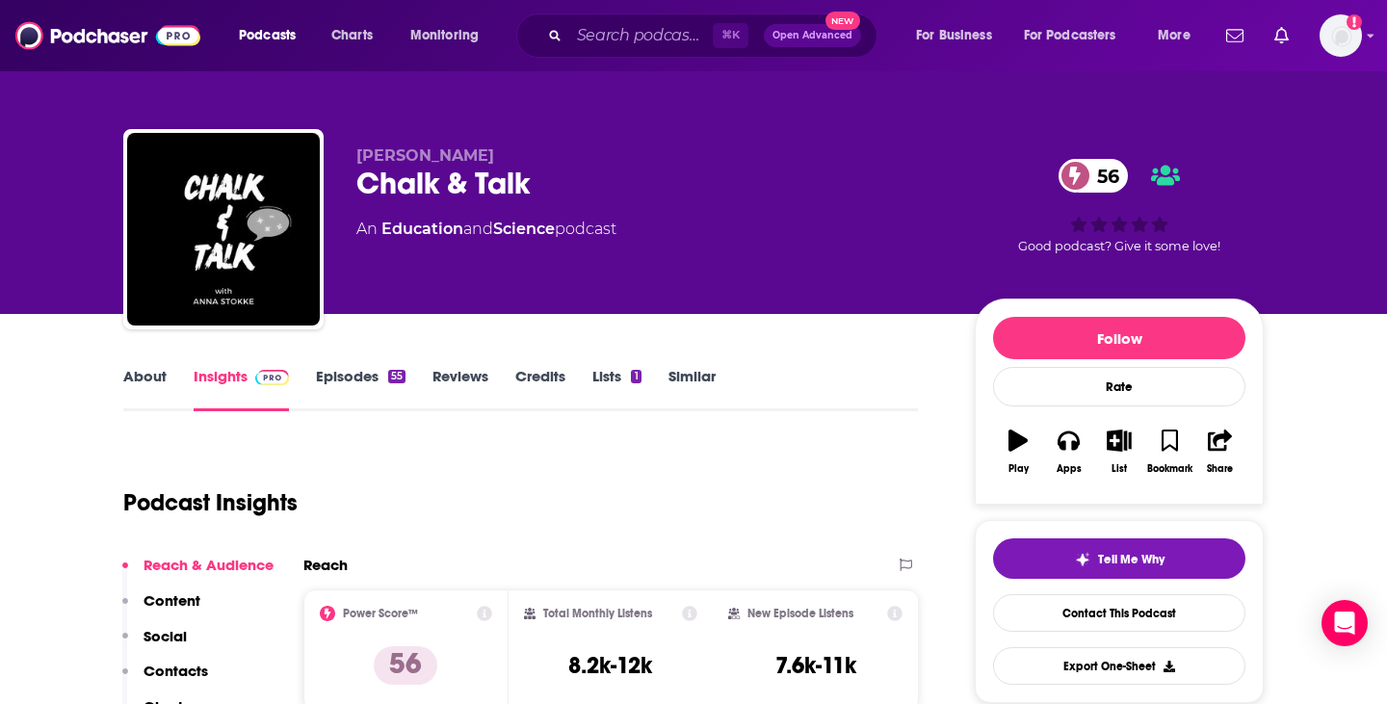
scroll to position [72, 0]
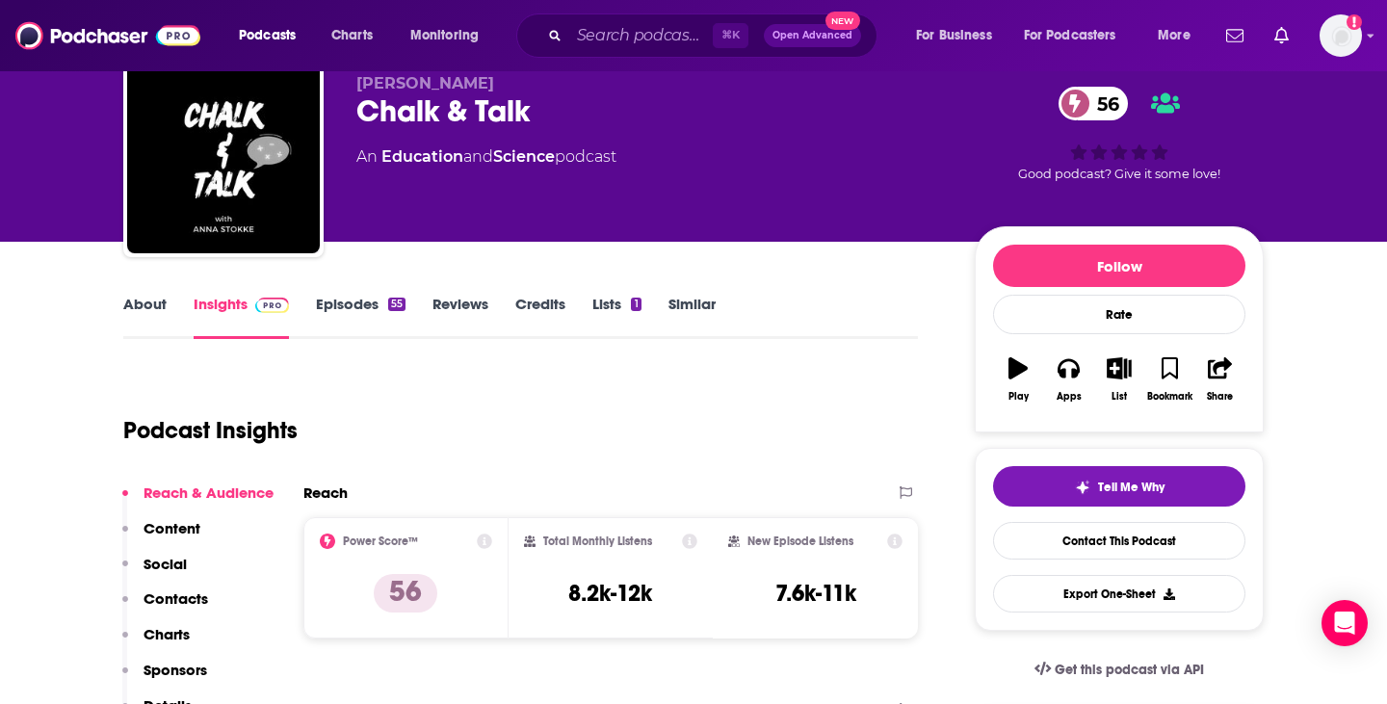
click at [128, 299] on link "About" at bounding box center [144, 317] width 43 height 44
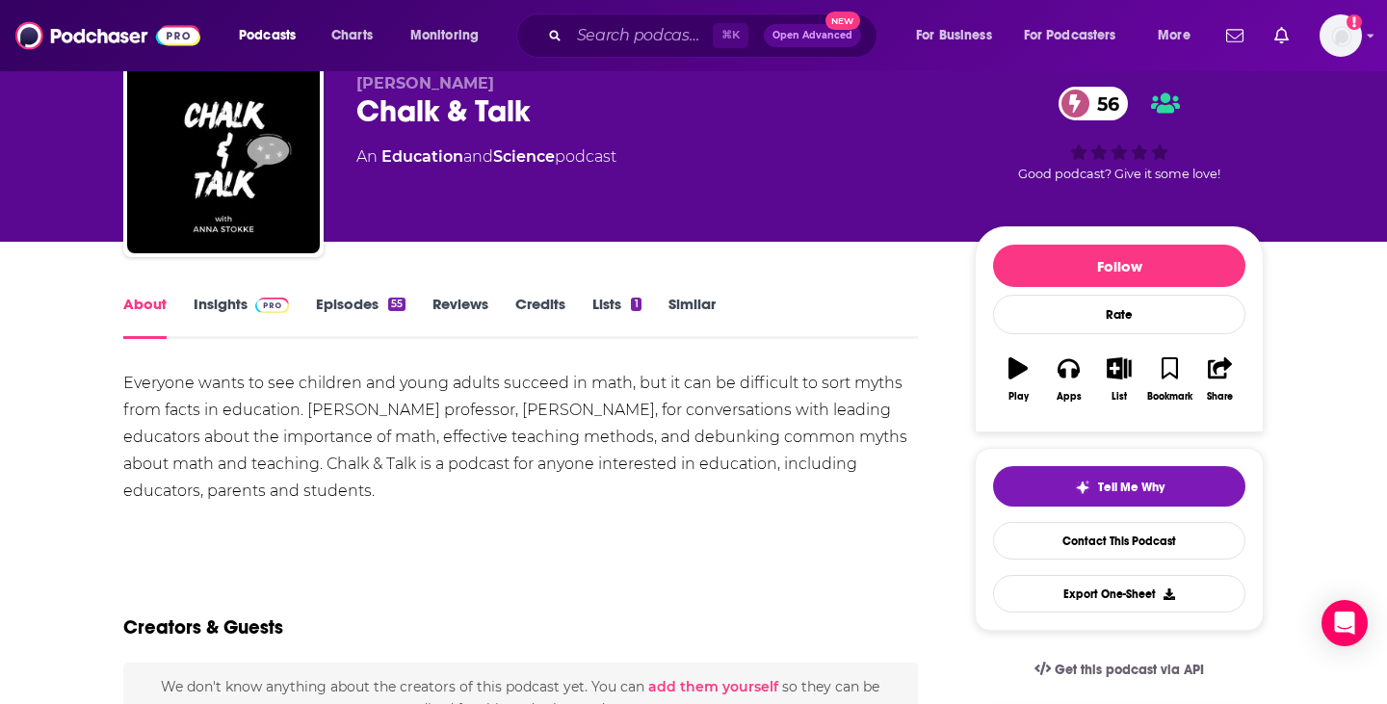
scroll to position [88, 0]
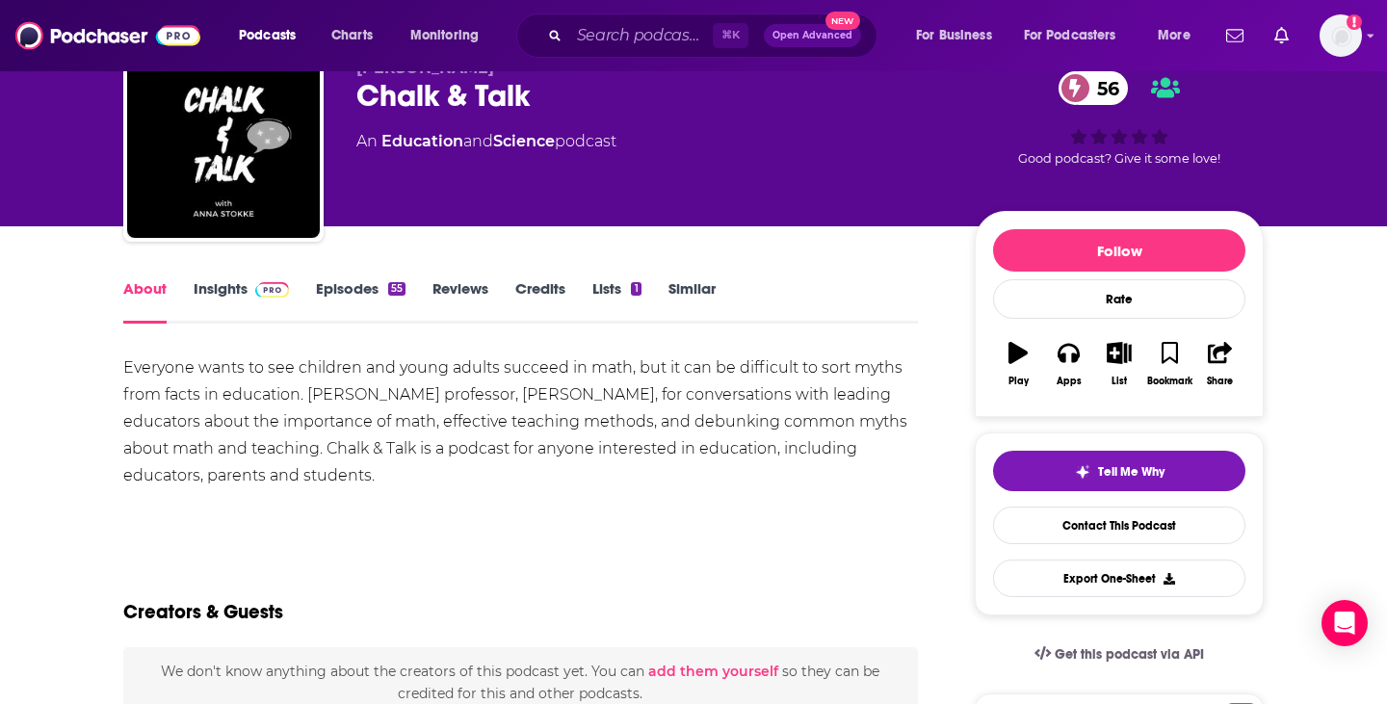
drag, startPoint x: 482, startPoint y: 394, endPoint x: 469, endPoint y: 90, distance: 304.7
click at [592, 395] on div "Everyone wants to see children and young adults succeed in math, but it can be …" at bounding box center [520, 421] width 795 height 135
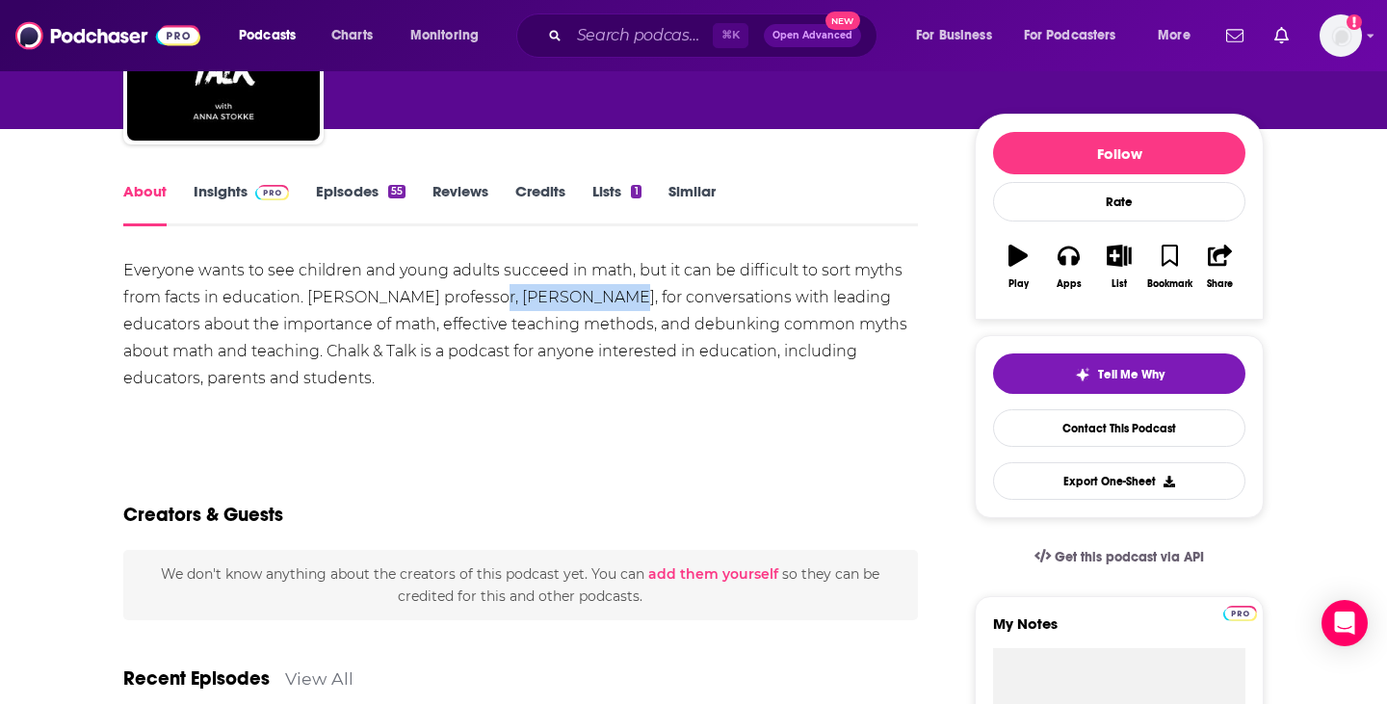
scroll to position [197, 0]
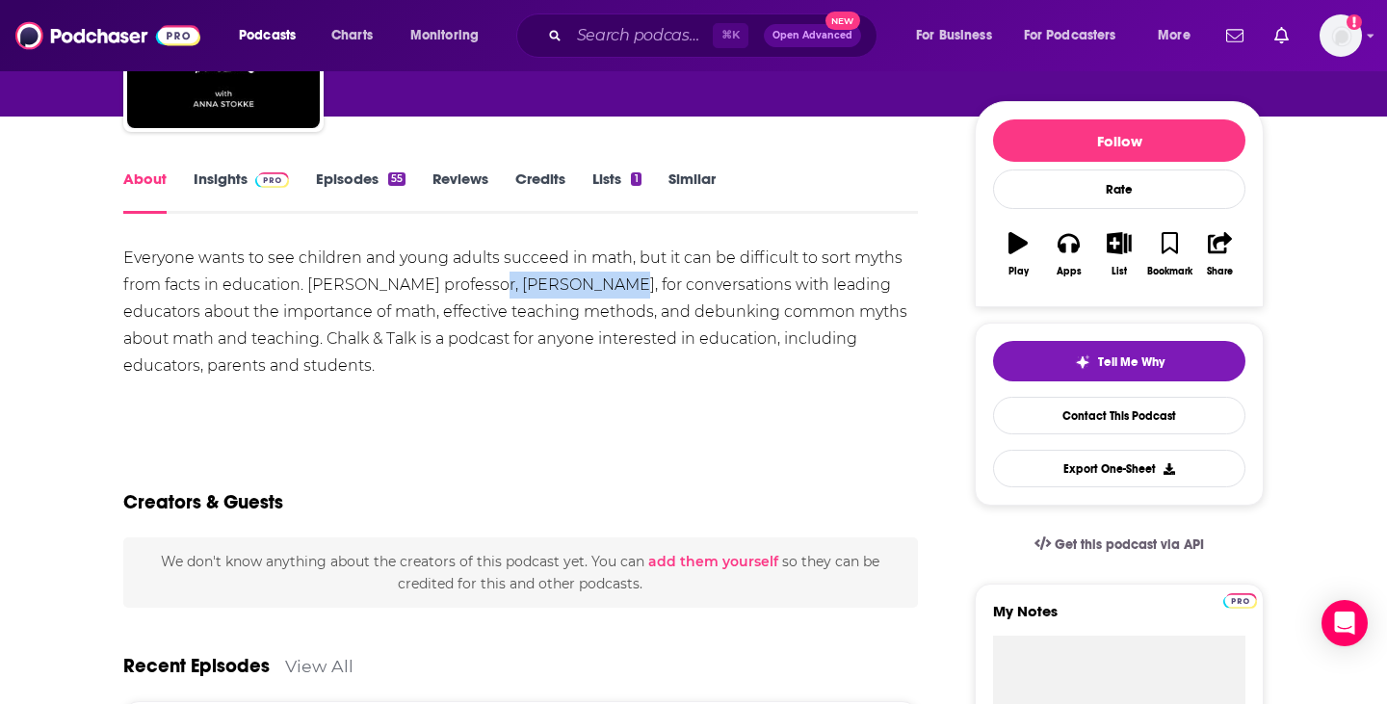
click at [223, 184] on link "Insights" at bounding box center [241, 192] width 95 height 44
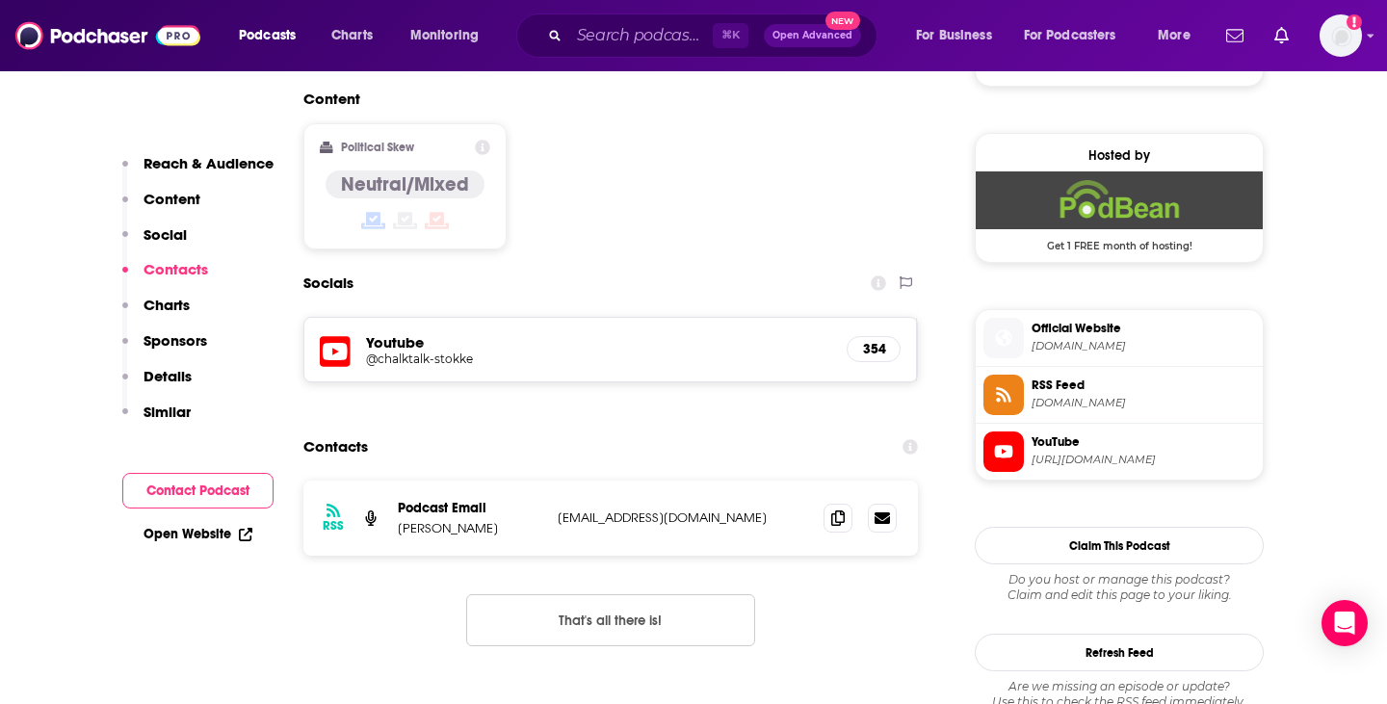
scroll to position [1503, 0]
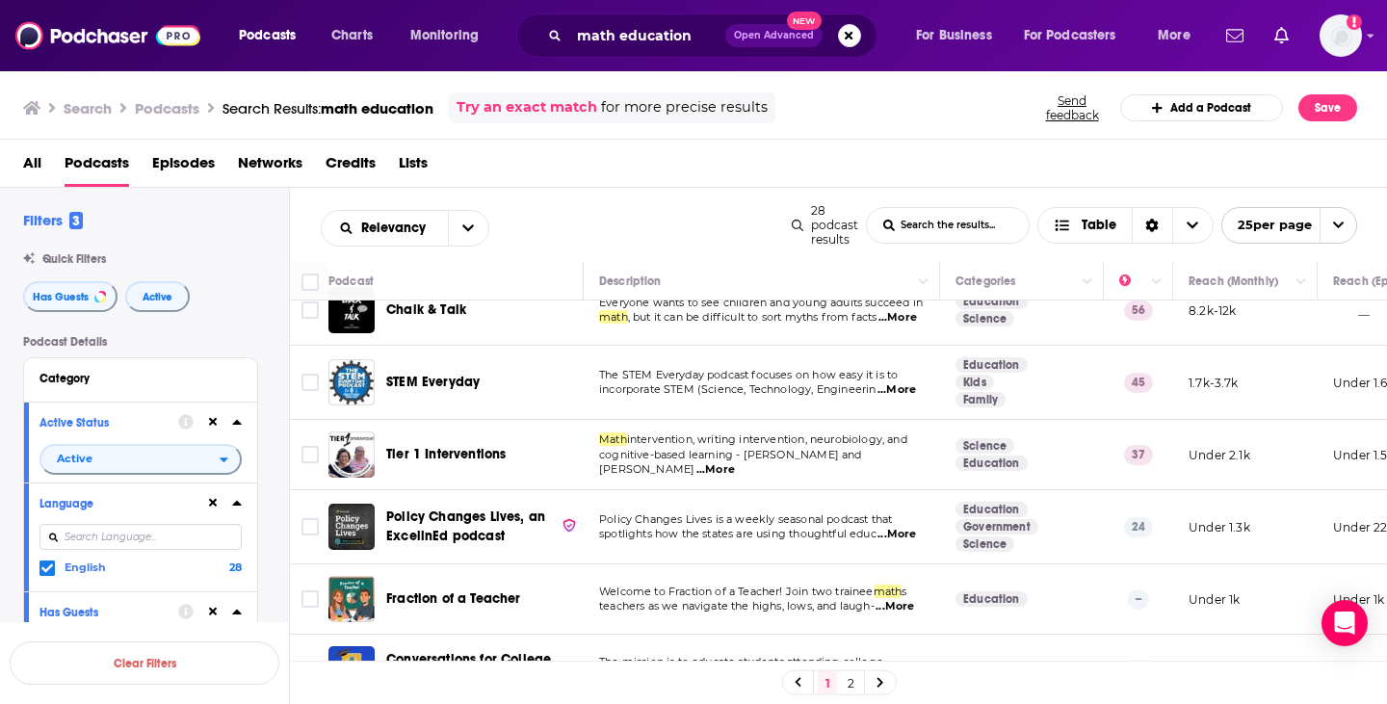
scroll to position [1112, 0]
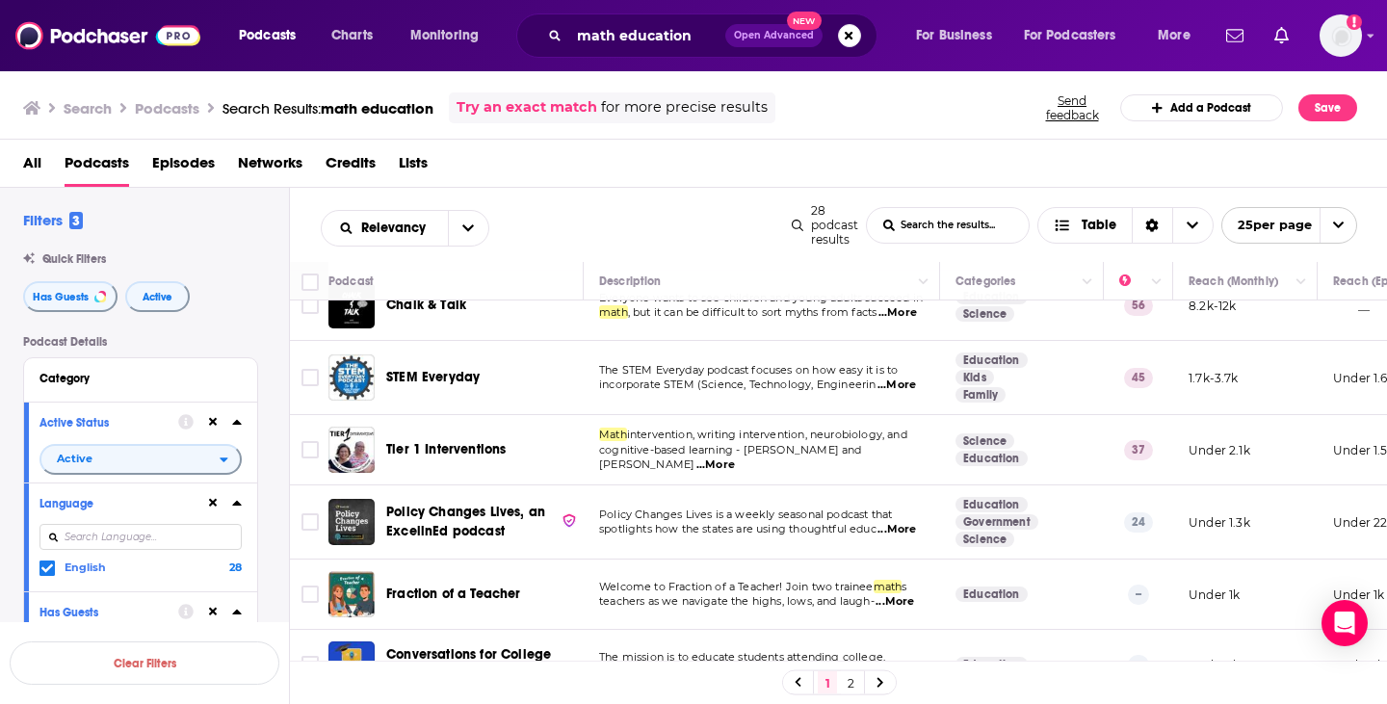
click at [897, 393] on span "...More" at bounding box center [897, 385] width 39 height 15
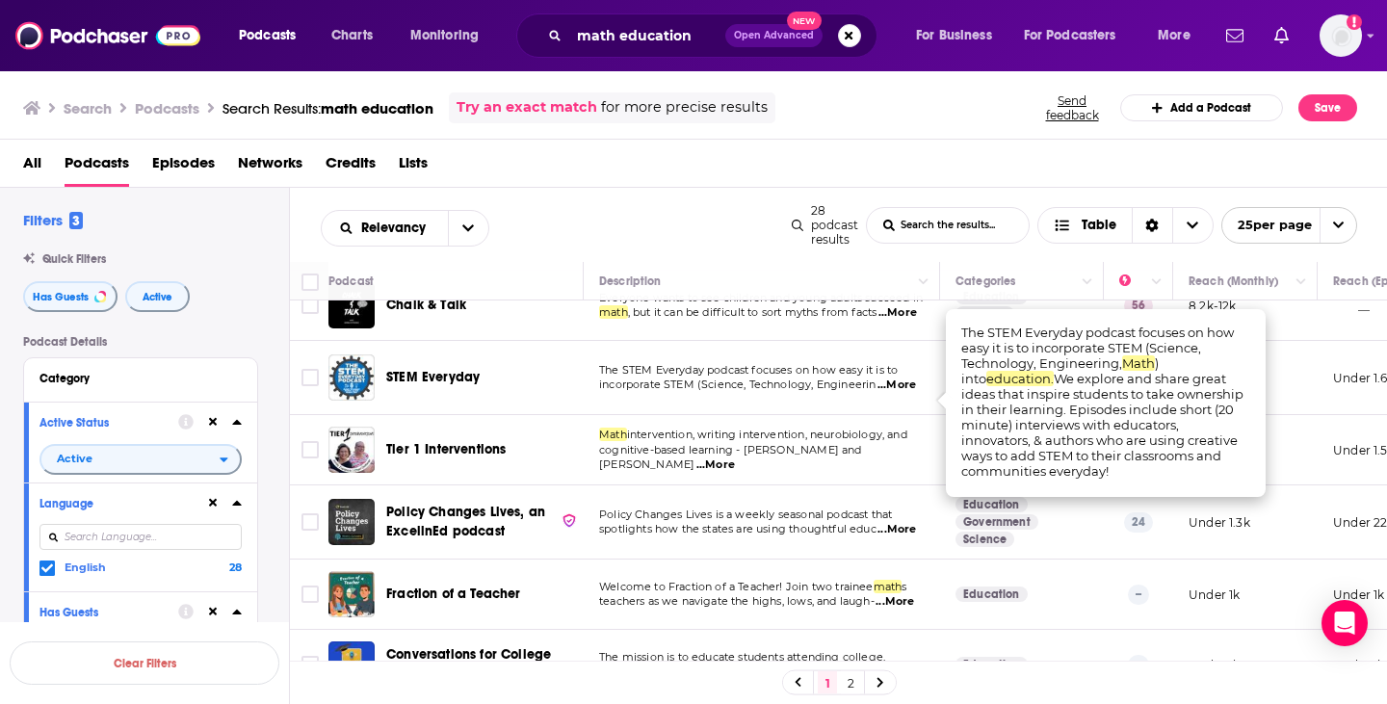
click at [897, 393] on span "...More" at bounding box center [897, 385] width 39 height 15
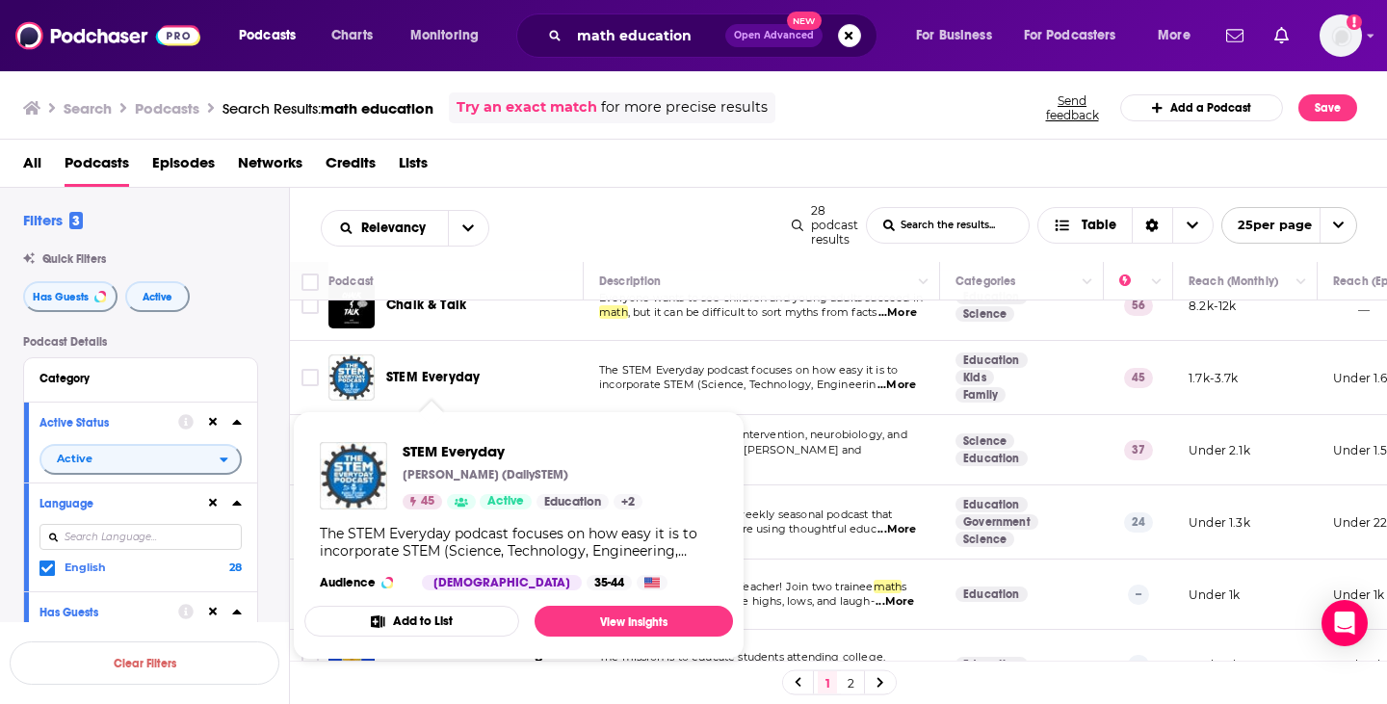
click at [450, 385] on span "STEM Everyday" at bounding box center [432, 377] width 93 height 16
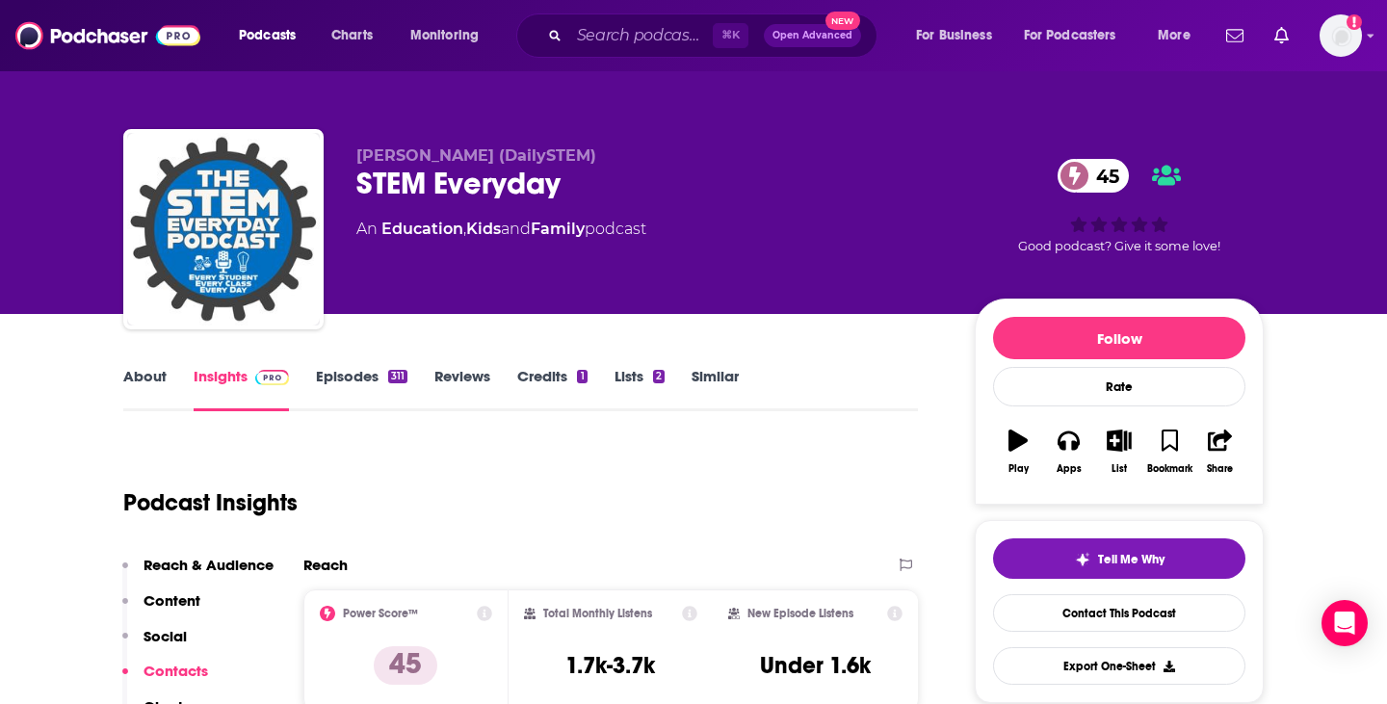
click at [141, 384] on link "About" at bounding box center [144, 389] width 43 height 44
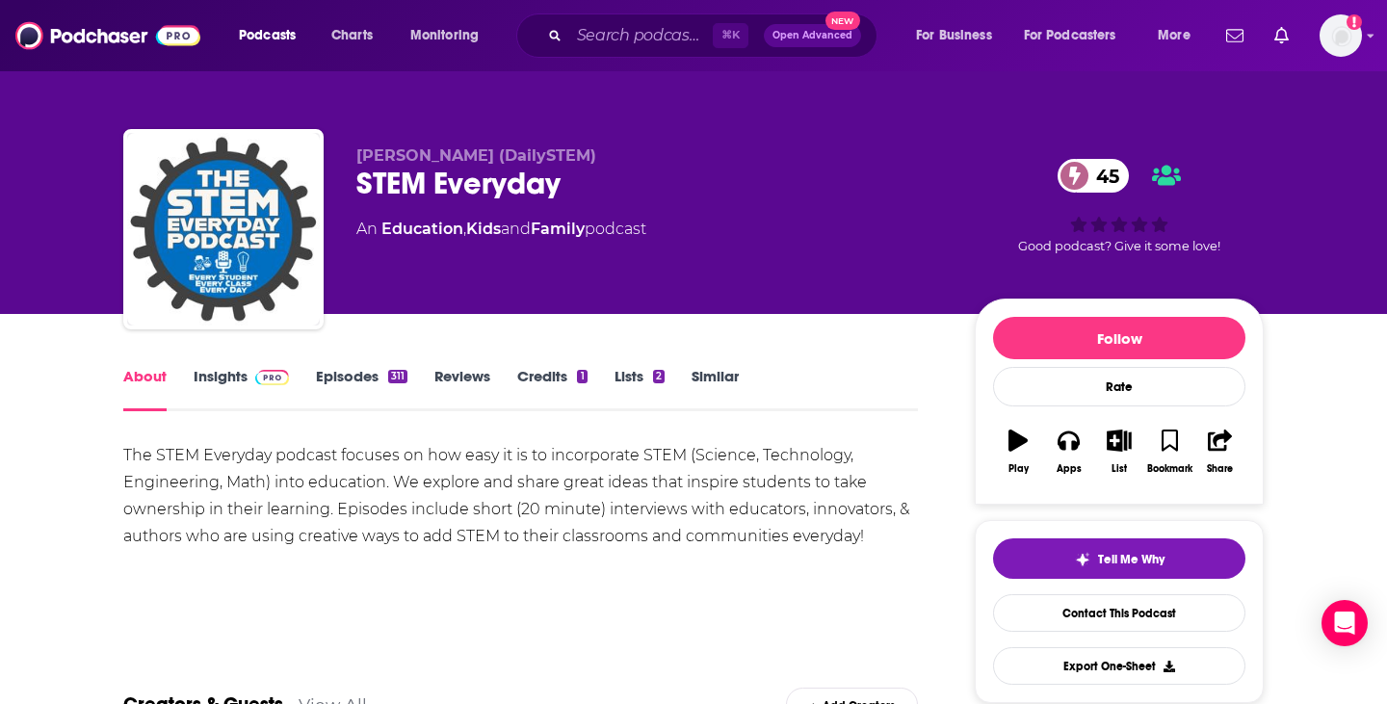
scroll to position [27, 0]
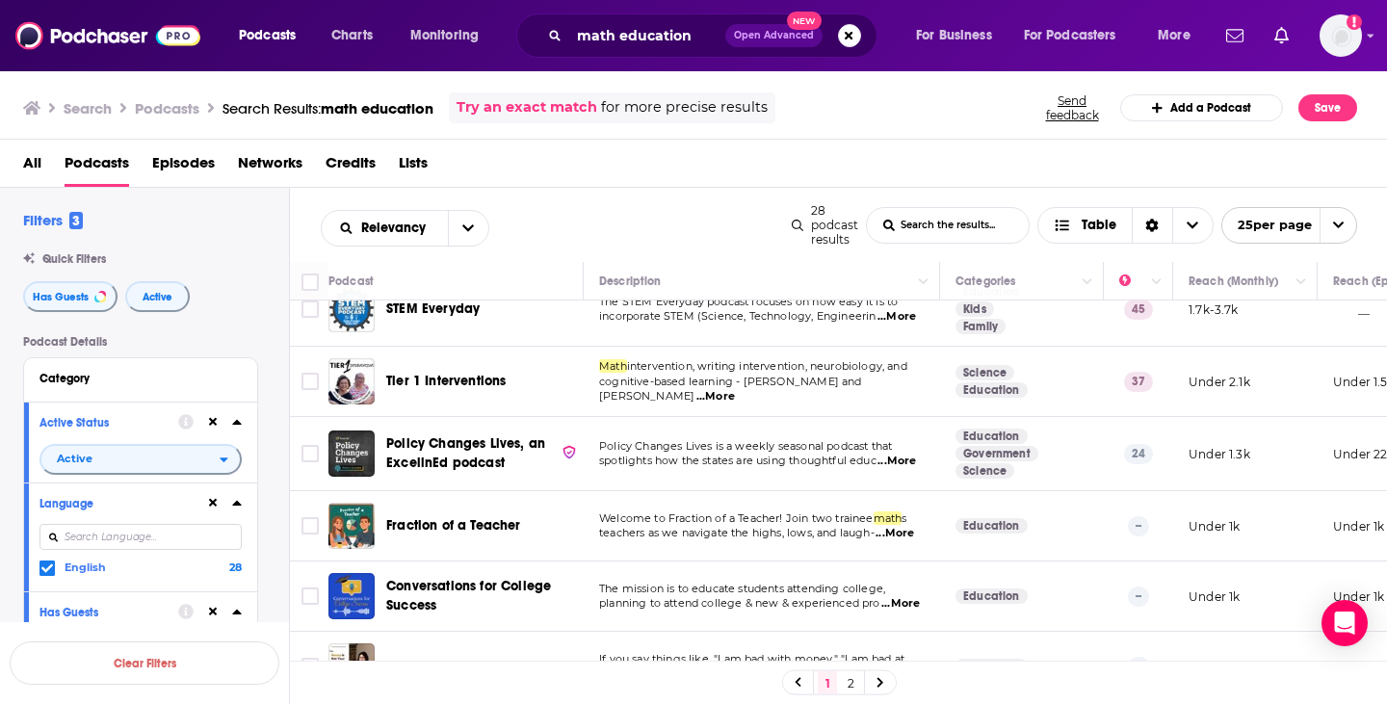
scroll to position [1181, 0]
click at [735, 401] on span "...More" at bounding box center [715, 395] width 39 height 15
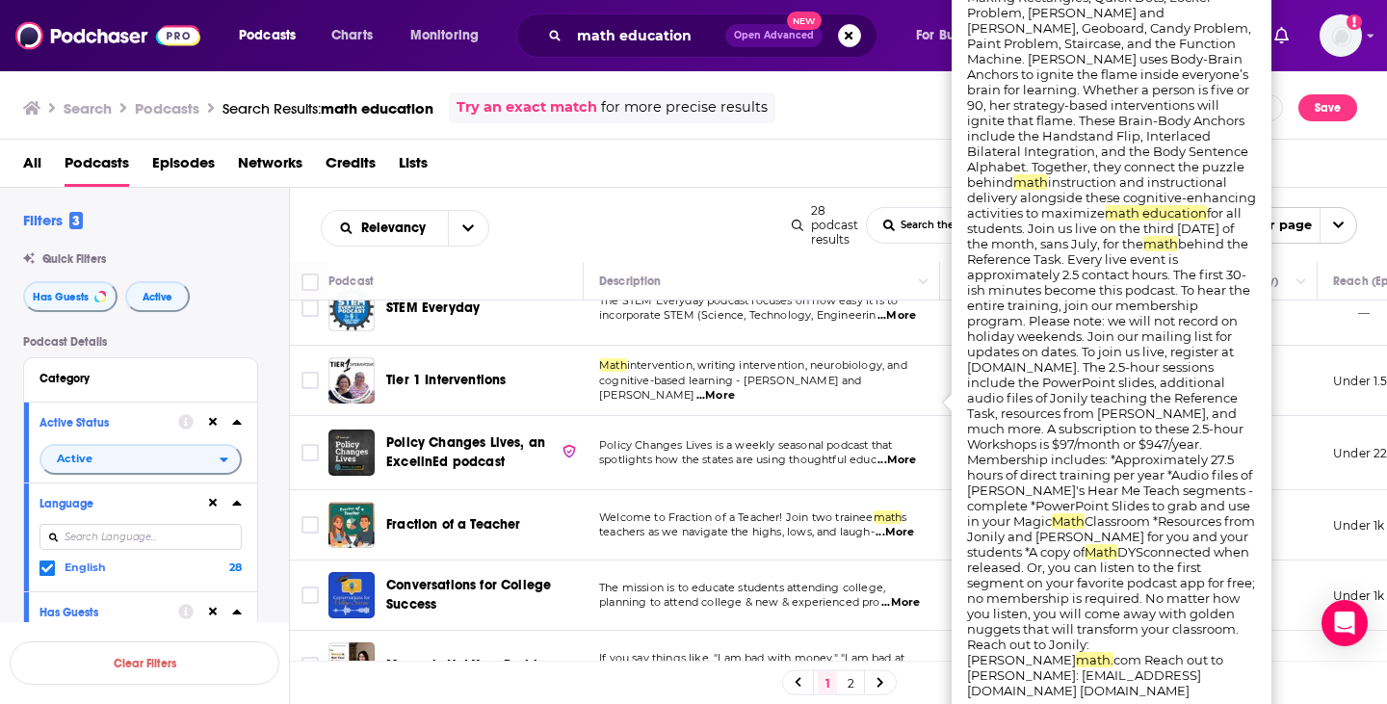
scroll to position [0, 0]
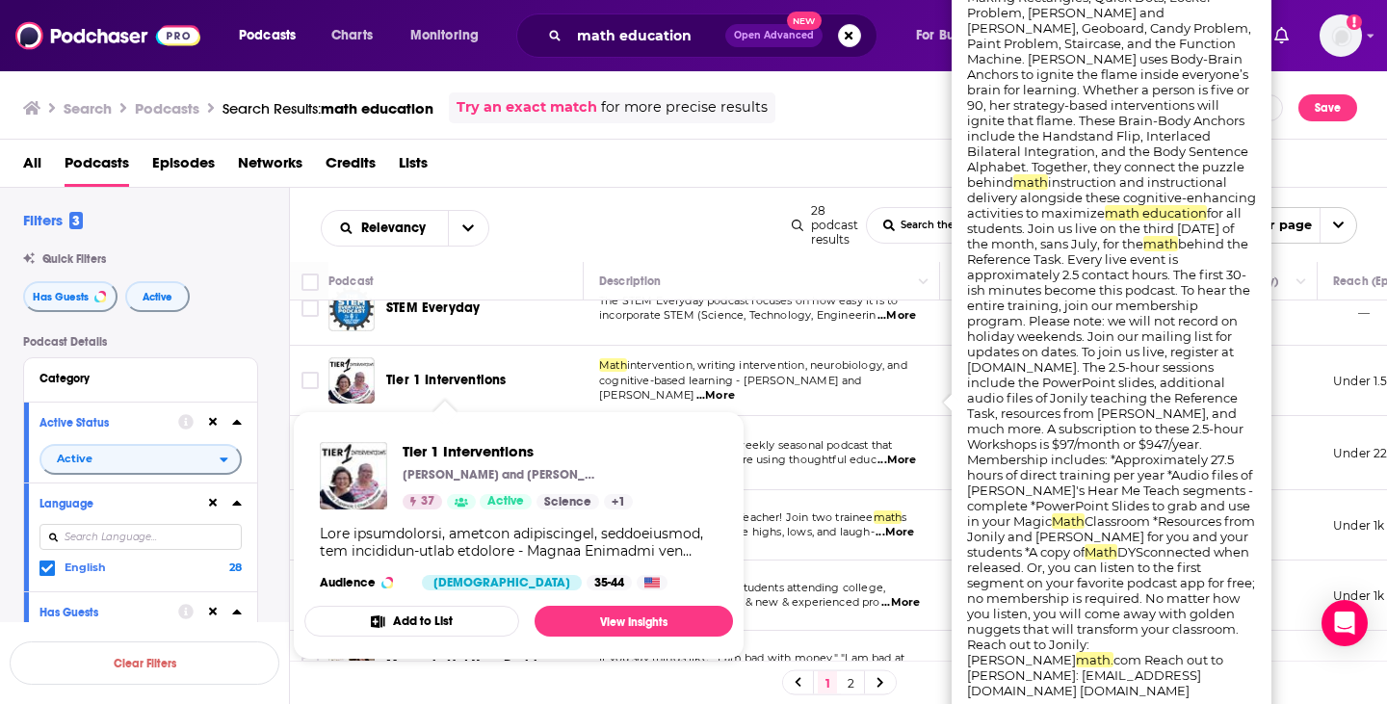
click at [455, 388] on span "Tier 1 Interventions" at bounding box center [445, 380] width 119 height 16
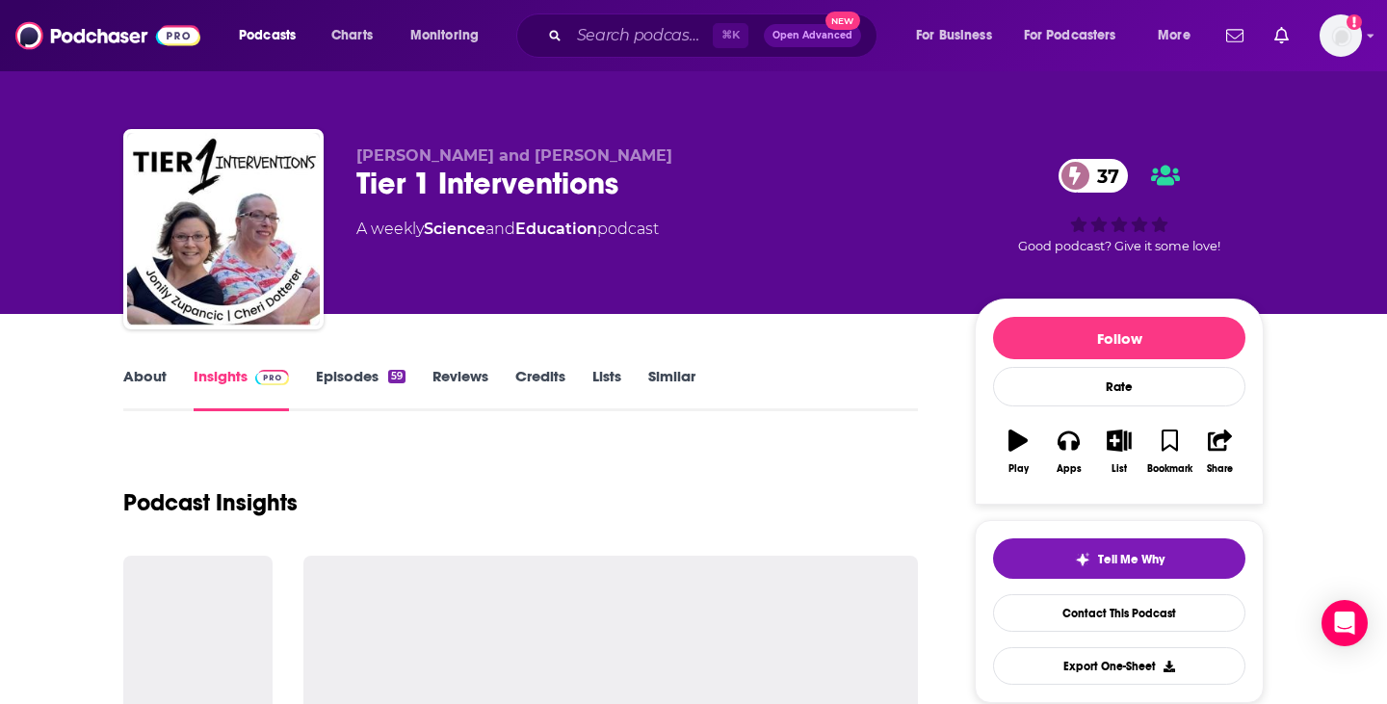
click at [158, 378] on link "About" at bounding box center [144, 389] width 43 height 44
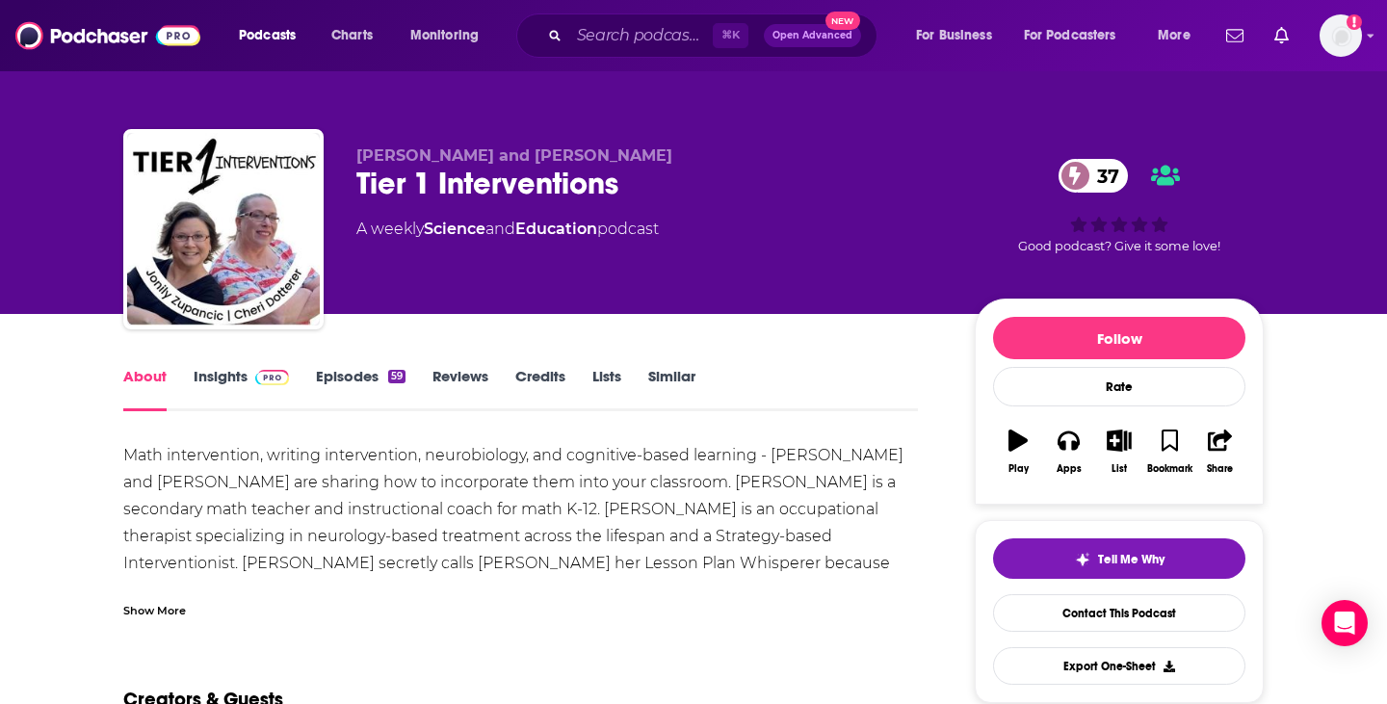
click at [172, 611] on div "Show More" at bounding box center [154, 609] width 63 height 18
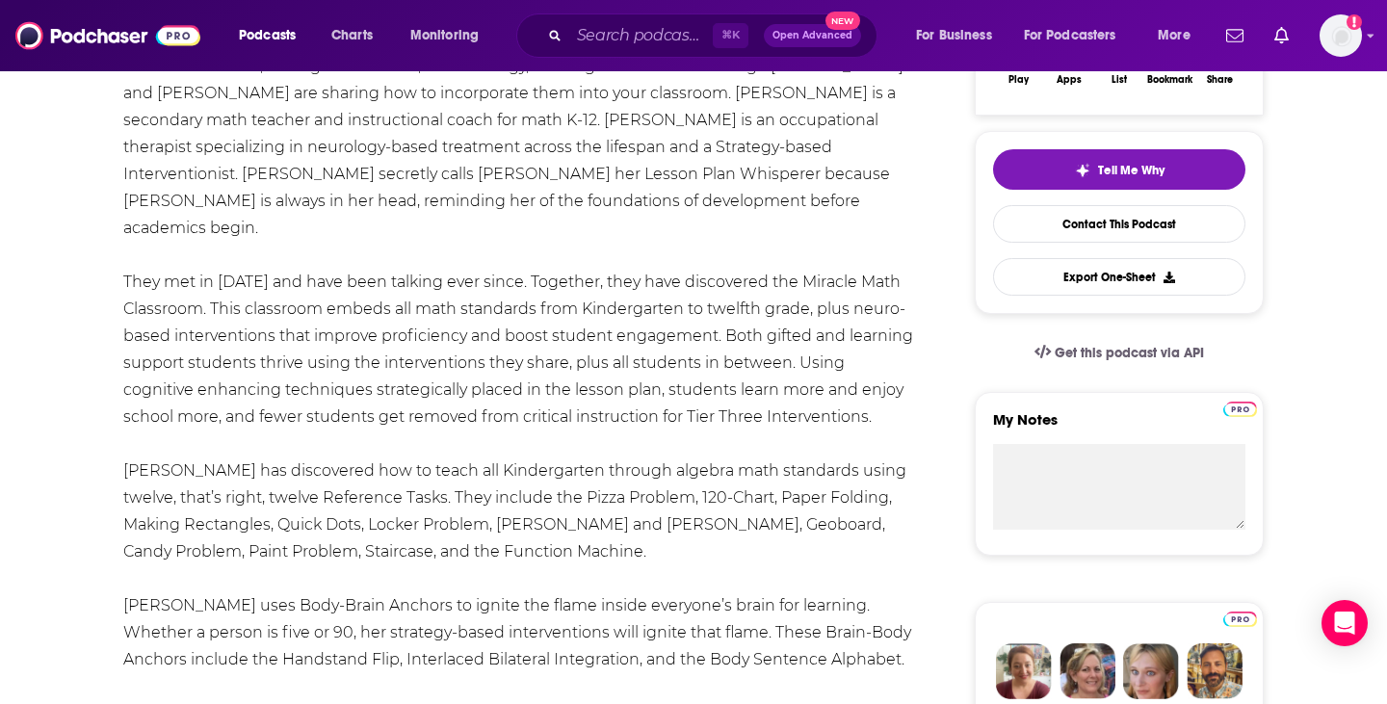
scroll to position [416, 0]
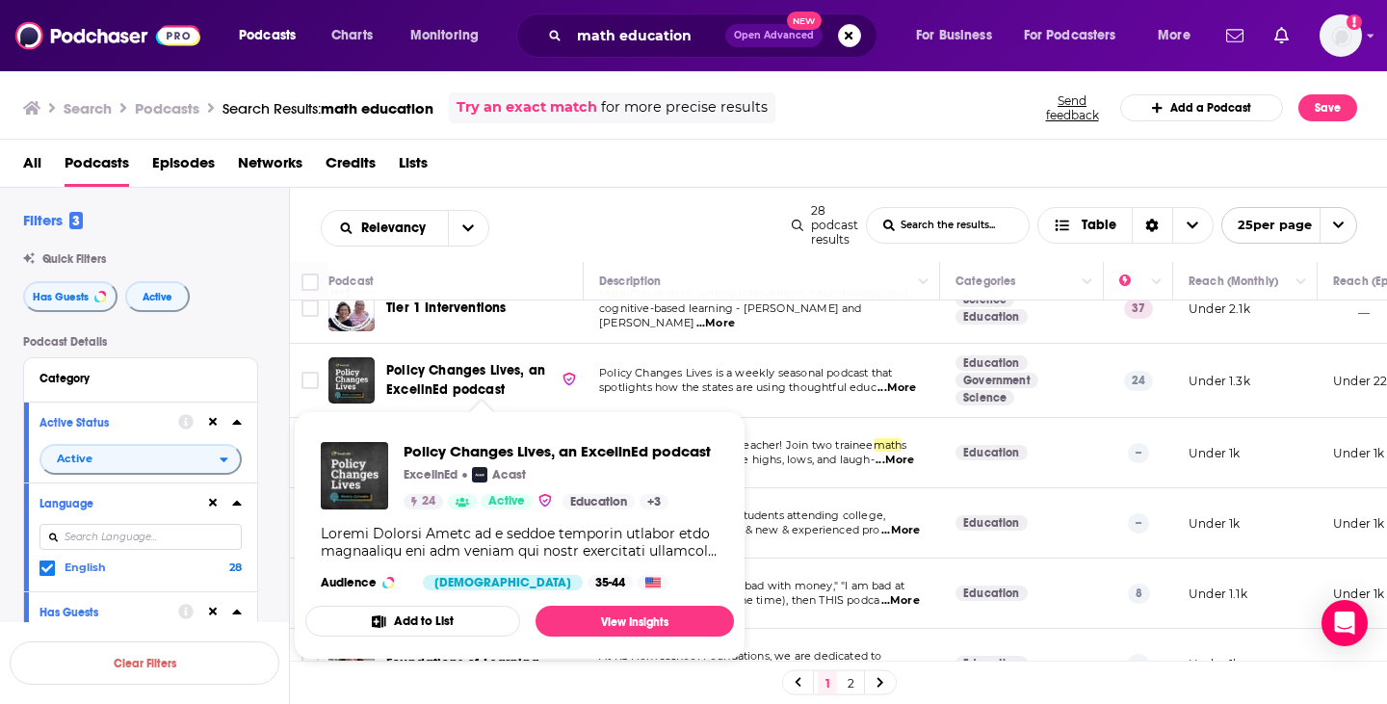
scroll to position [1275, 0]
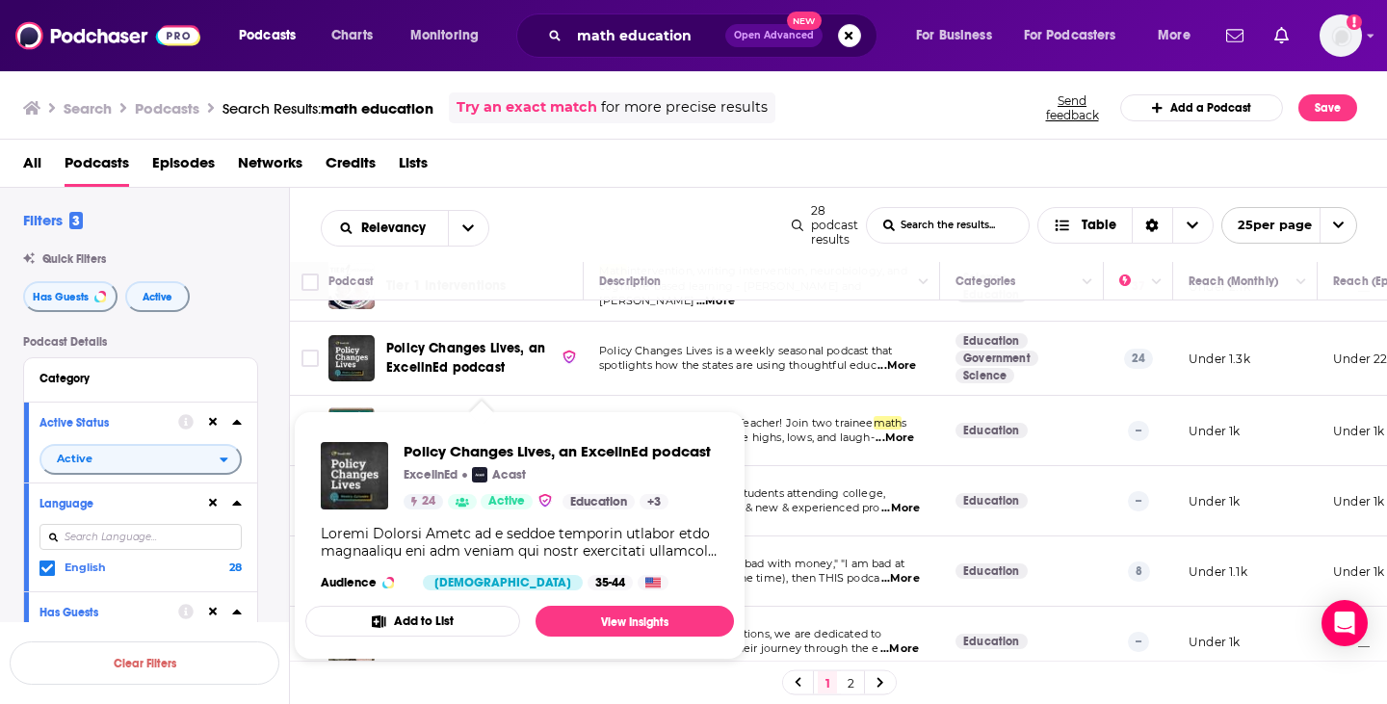
click at [910, 374] on span "...More" at bounding box center [897, 365] width 39 height 15
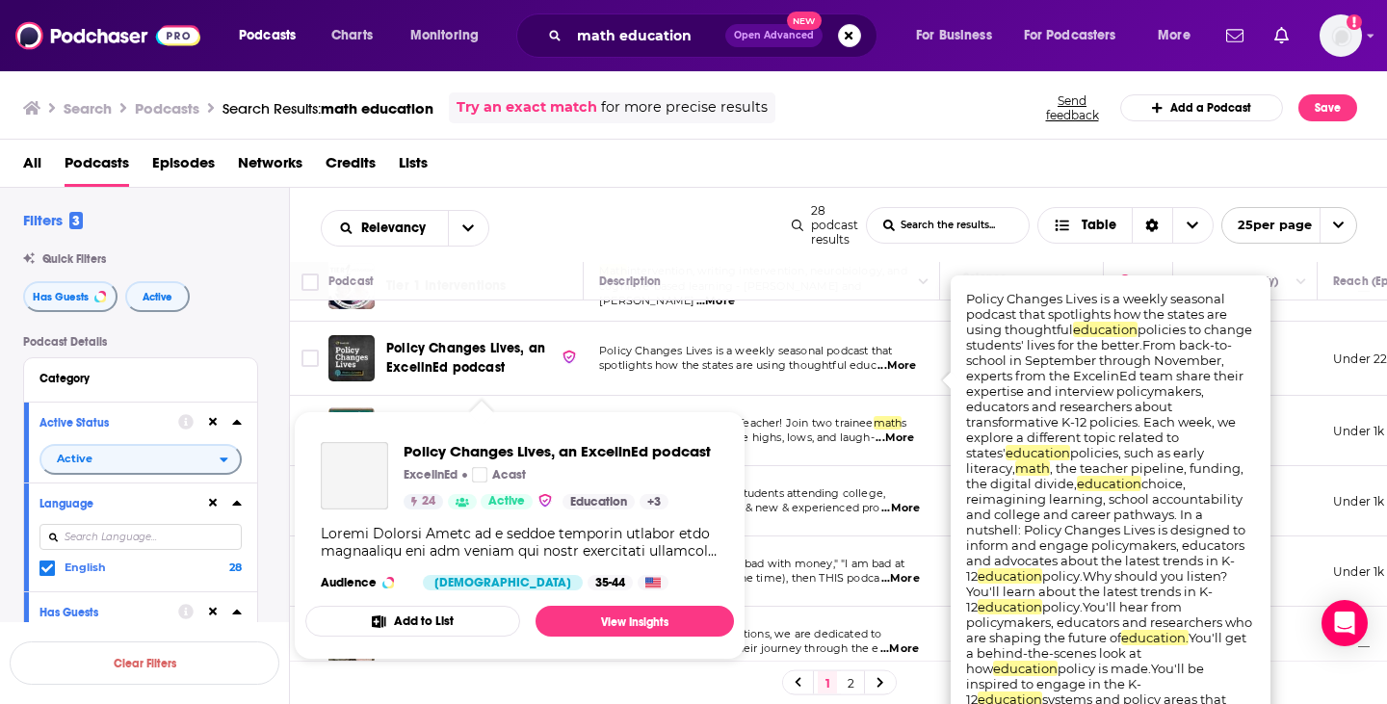
click at [493, 369] on span "Policy Changes Lives, an ExcelinEd podcast" at bounding box center [465, 358] width 159 height 36
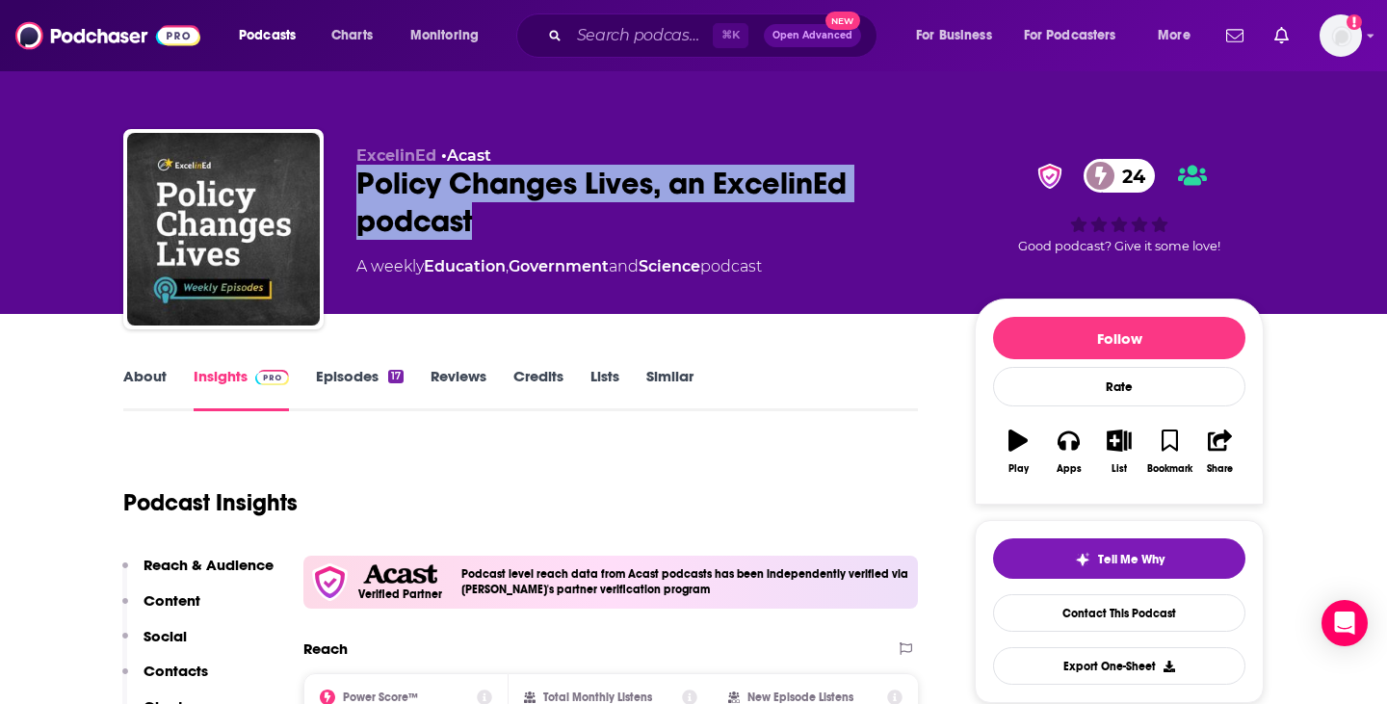
drag, startPoint x: 478, startPoint y: 223, endPoint x: 362, endPoint y: 183, distance: 122.5
click at [362, 183] on div "Policy Changes Lives, an ExcelinEd podcast 24" at bounding box center [650, 202] width 588 height 75
copy h2 "Policy Changes Lives, an ExcelinEd podcast"
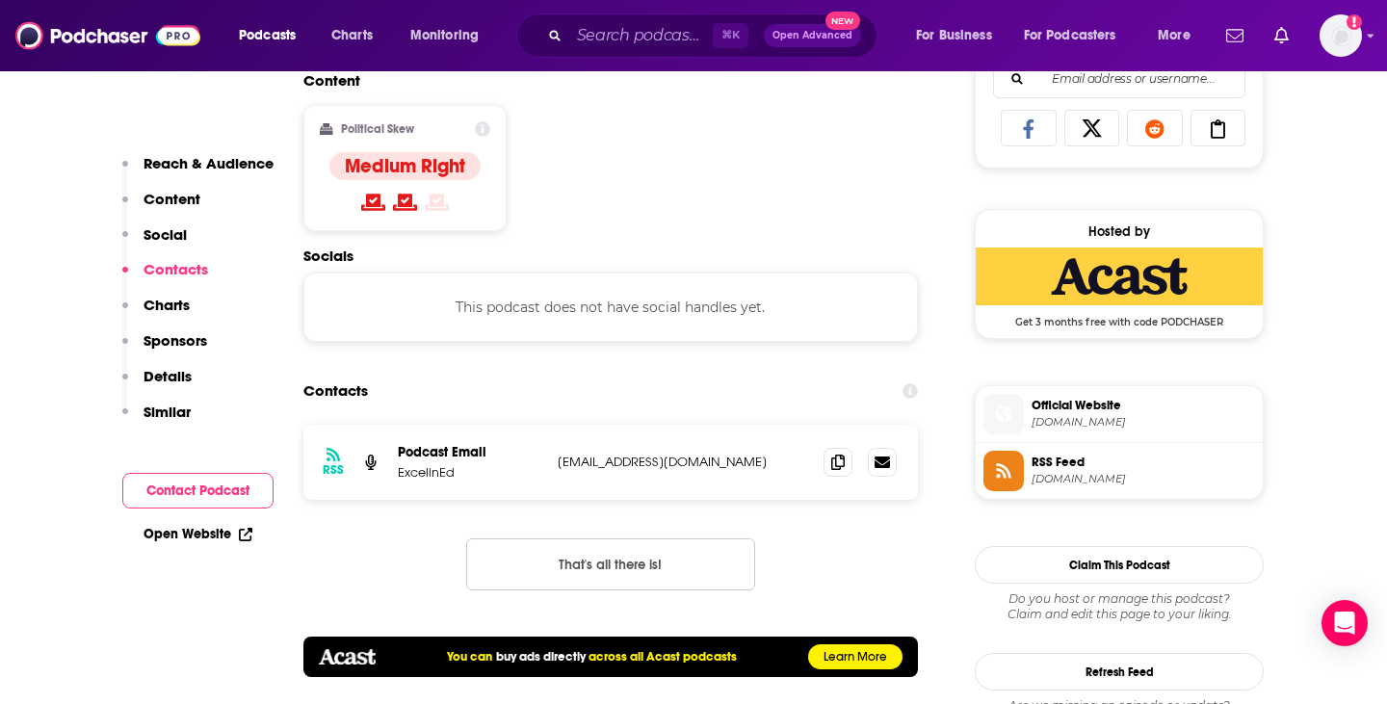
scroll to position [1295, 0]
